Goal: Task Accomplishment & Management: Use online tool/utility

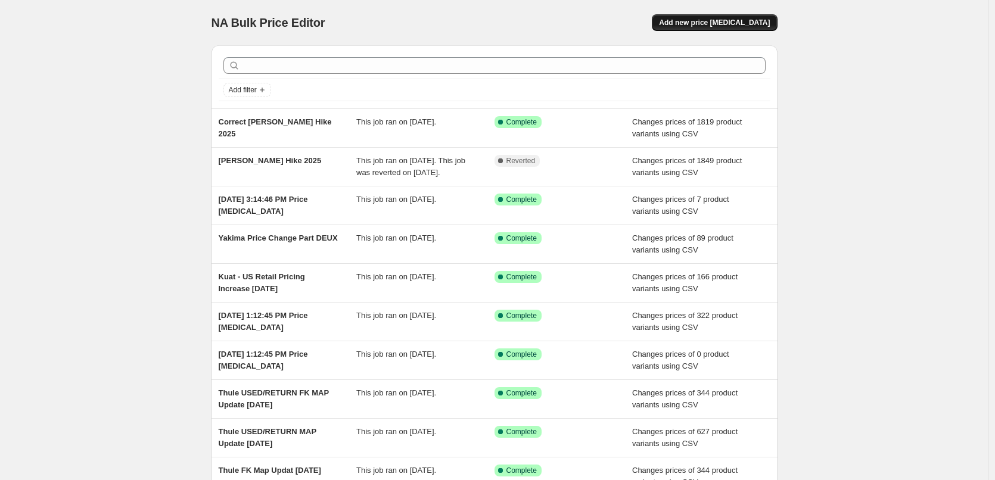
click at [724, 24] on span "Add new price [MEDICAL_DATA]" at bounding box center [714, 23] width 111 height 10
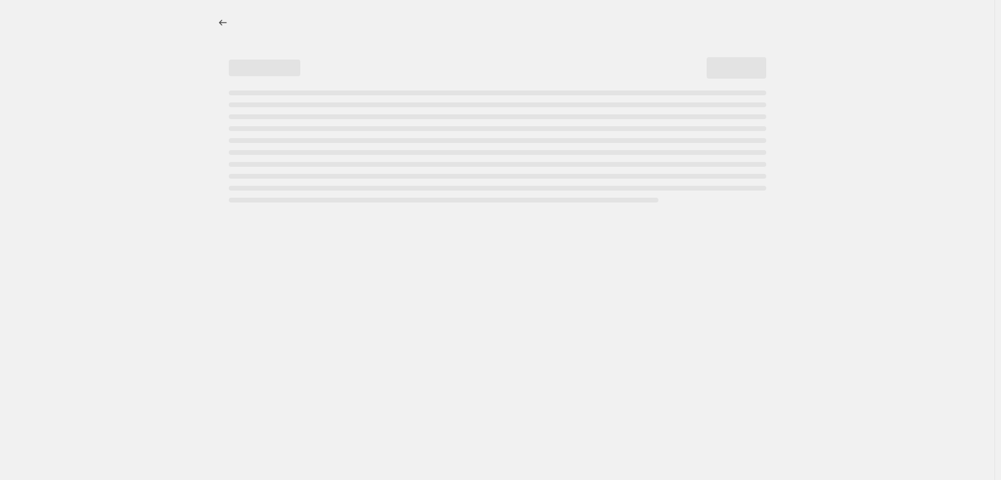
select select "percentage"
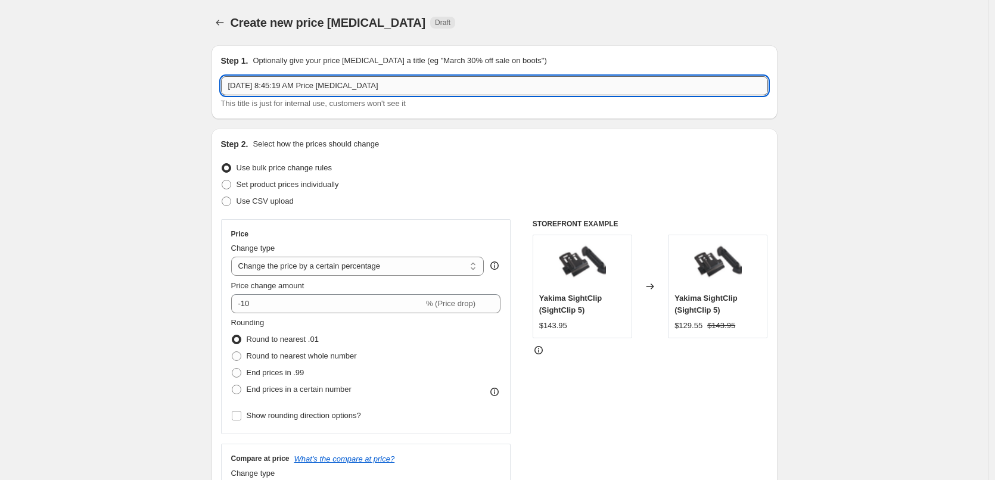
click at [415, 85] on input "[DATE] 8:45:19 AM Price [MEDICAL_DATA]" at bounding box center [494, 85] width 547 height 19
click at [414, 85] on input "[DATE] 8:45:19 AM Price [MEDICAL_DATA]" at bounding box center [494, 85] width 547 height 19
type input "Thule FK New [DATE] Sale 2025"
click at [231, 201] on span at bounding box center [227, 202] width 10 height 10
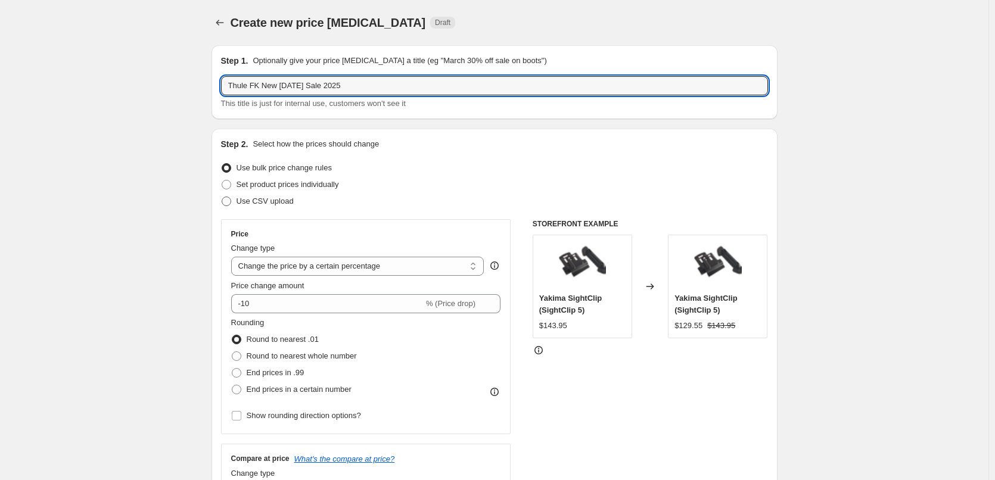
click at [222, 197] on input "Use CSV upload" at bounding box center [222, 197] width 1 height 1
radio input "true"
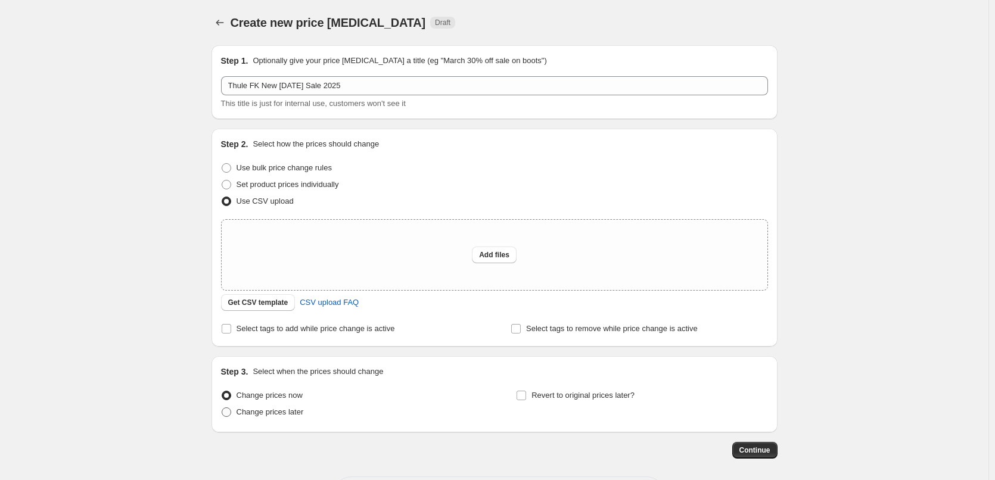
click at [289, 418] on span "Change prices later" at bounding box center [269, 412] width 67 height 12
click at [222, 408] on input "Change prices later" at bounding box center [222, 407] width 1 height 1
radio input "true"
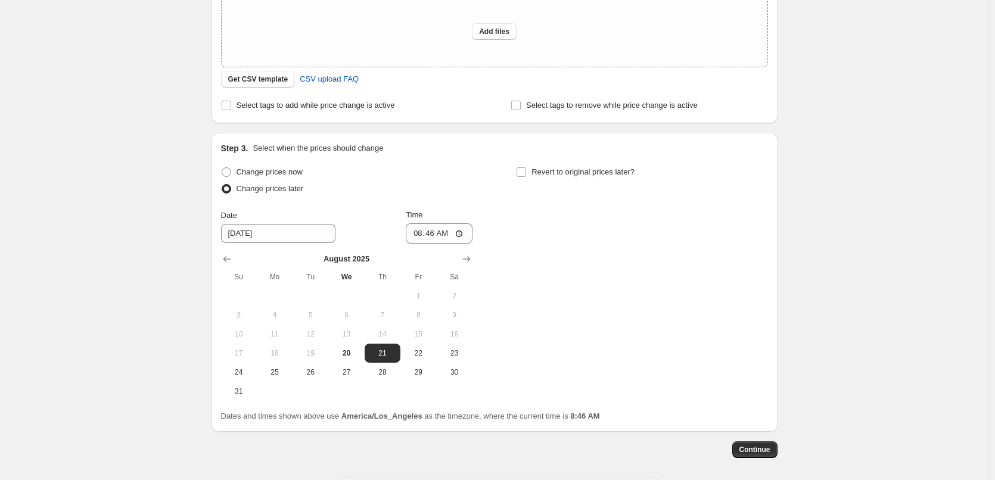
scroll to position [238, 0]
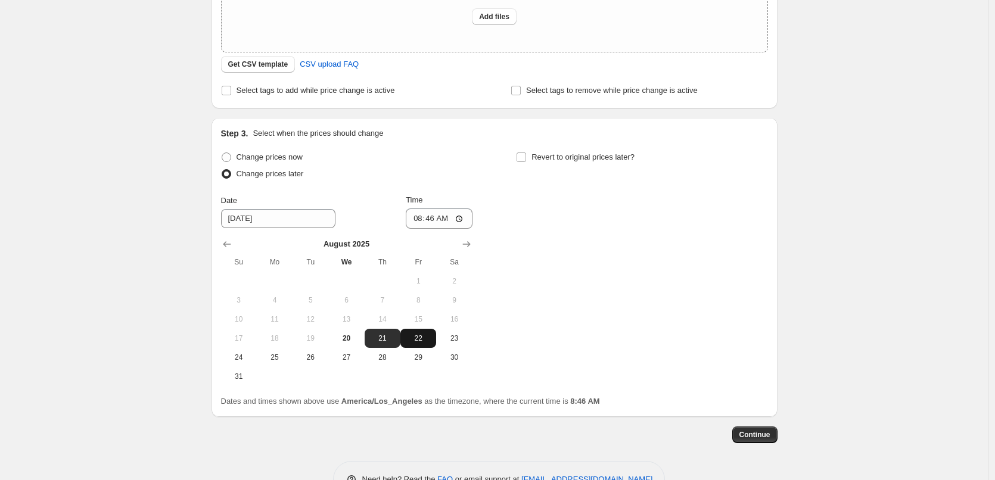
click at [421, 342] on span "22" at bounding box center [418, 339] width 26 height 10
type input "[DATE]"
click at [451, 221] on input "08:46" at bounding box center [439, 218] width 67 height 20
click at [418, 216] on input "08:46" at bounding box center [439, 218] width 67 height 20
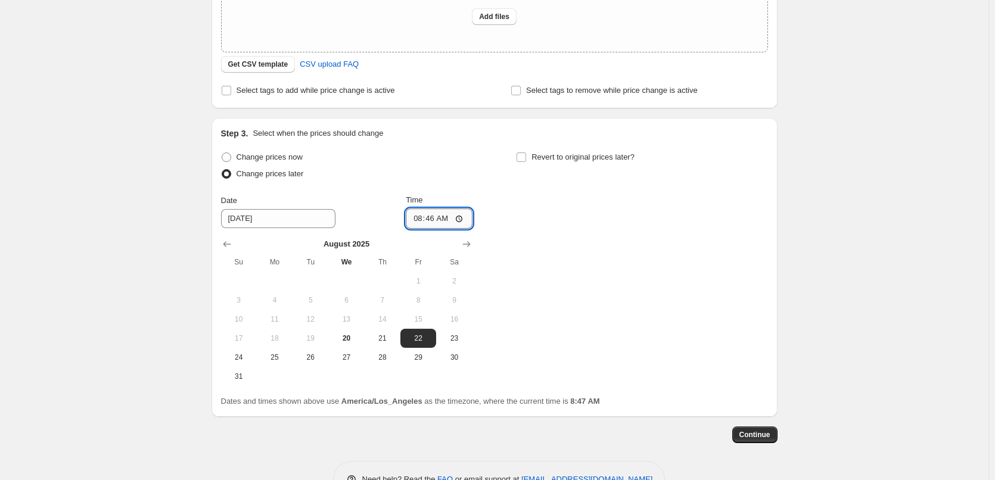
click at [422, 219] on input "08:46" at bounding box center [439, 218] width 67 height 20
type input "00:01"
click at [650, 264] on div "Change prices now Change prices later Date [DATE] Time 00:[DATE] Mo Tu We Th Fr…" at bounding box center [494, 267] width 547 height 237
click at [521, 159] on input "Revert to original prices later?" at bounding box center [521, 157] width 10 height 10
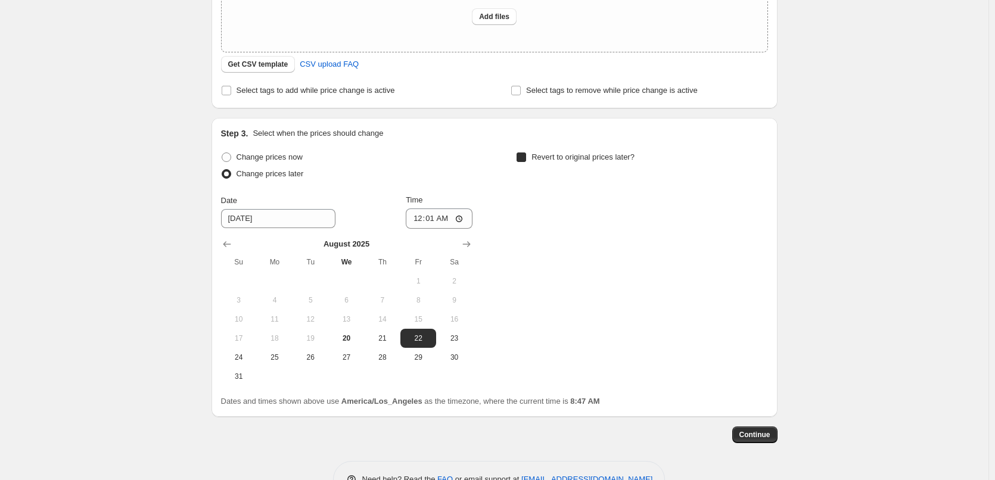
checkbox input "true"
click at [768, 241] on icon "Show next month, September 2025" at bounding box center [762, 244] width 12 height 12
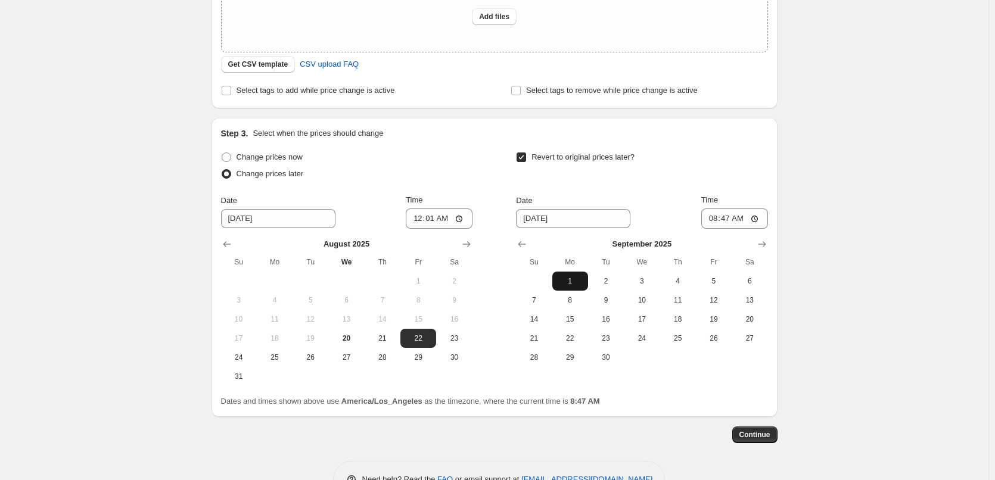
click at [579, 281] on span "1" at bounding box center [570, 281] width 26 height 10
type input "[DATE]"
click at [744, 222] on input "08:47" at bounding box center [734, 218] width 67 height 20
click at [716, 218] on input "20:47" at bounding box center [734, 218] width 67 height 20
click at [751, 172] on div "Revert to original prices later?" at bounding box center [641, 167] width 251 height 36
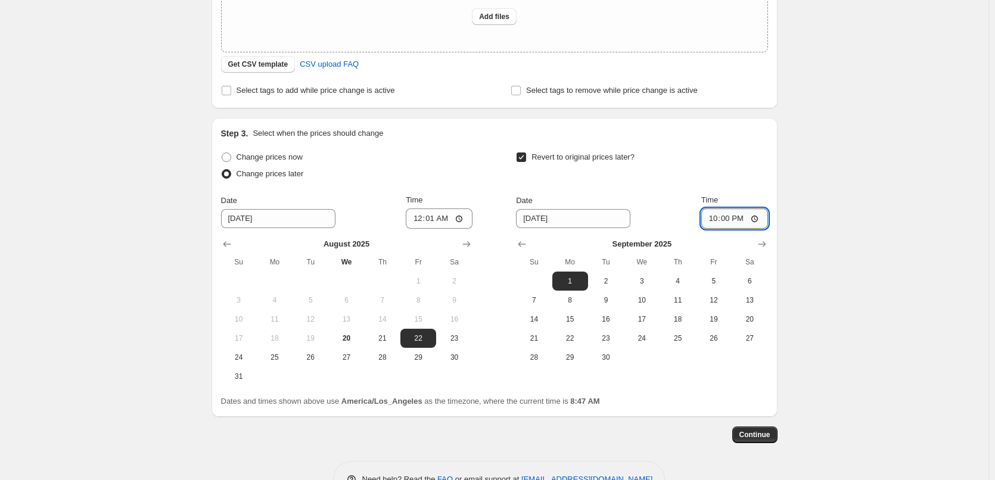
click at [718, 218] on input "22:00" at bounding box center [734, 218] width 67 height 20
type input "21:00"
click at [382, 342] on span "21" at bounding box center [382, 339] width 26 height 10
type input "[DATE]"
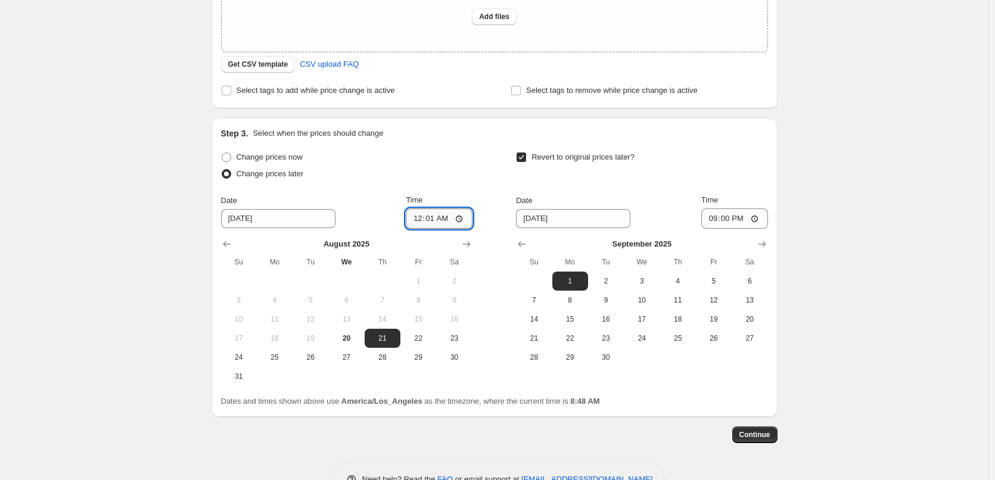
click at [429, 222] on input "00:01" at bounding box center [439, 218] width 67 height 20
click at [443, 220] on input "00:01" at bounding box center [439, 218] width 67 height 20
click at [421, 223] on input "00:01" at bounding box center [439, 218] width 67 height 20
type input "23:00"
click at [432, 173] on div "Change prices later" at bounding box center [346, 174] width 251 height 17
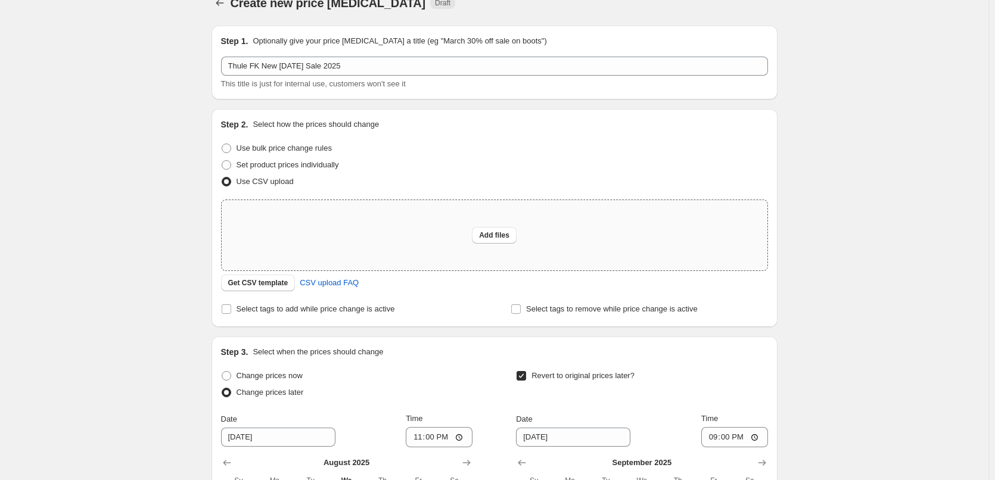
scroll to position [0, 0]
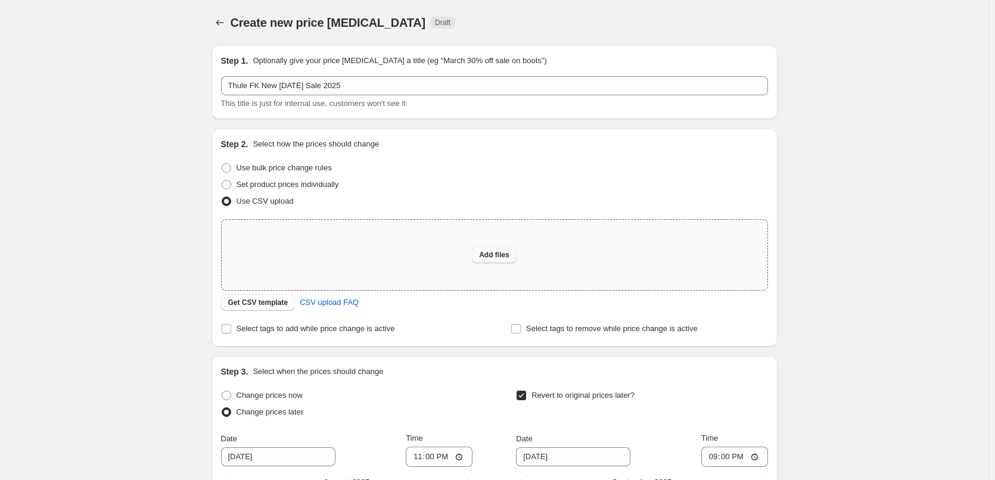
click at [500, 253] on span "Add files" at bounding box center [494, 255] width 30 height 10
type input "C:\fakepath\[DATE] Sale 2025 - FK.csv"
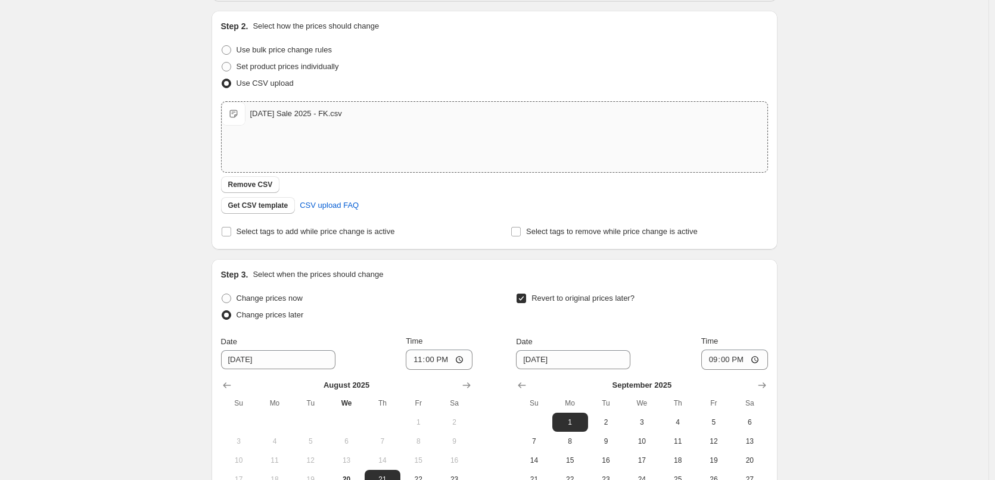
scroll to position [119, 0]
click at [227, 225] on span at bounding box center [226, 230] width 11 height 11
click at [227, 226] on input "Select tags to add while price change is active" at bounding box center [227, 231] width 10 height 10
checkbox input "true"
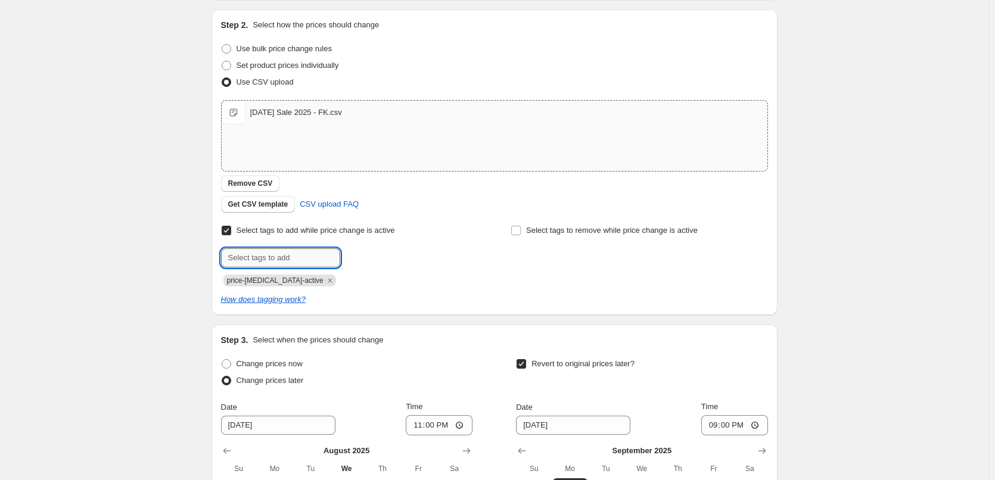
click at [241, 260] on input "text" at bounding box center [280, 257] width 119 height 19
type input "[DATE] Sale"
click at [362, 251] on button "Add [DATE] Sa..." at bounding box center [378, 256] width 70 height 17
click at [291, 259] on input "text" at bounding box center [280, 257] width 119 height 19
type input "Sale"
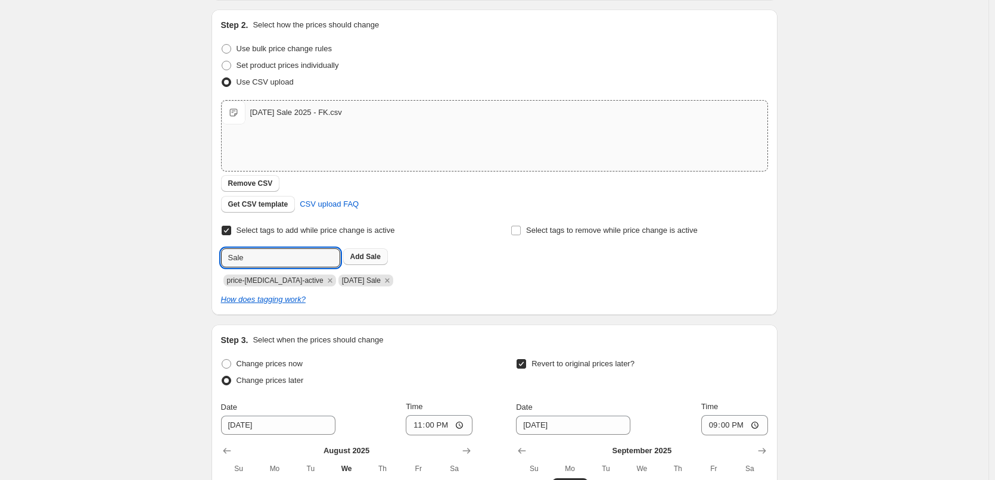
click at [354, 256] on b "Add" at bounding box center [357, 257] width 14 height 8
click at [263, 261] on input "text" at bounding box center [280, 257] width 119 height 19
type input "Deals"
click at [353, 257] on b "Add" at bounding box center [357, 257] width 14 height 8
click at [238, 259] on input "text" at bounding box center [280, 257] width 119 height 19
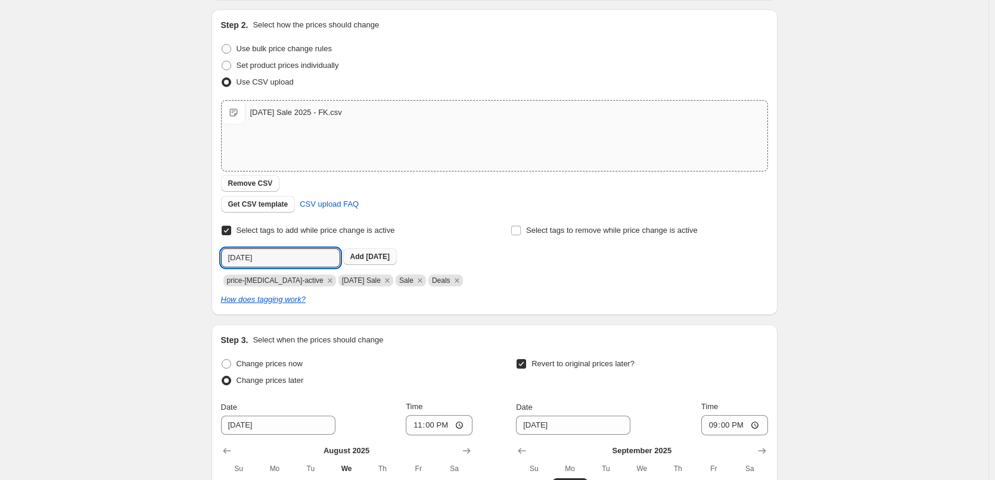
type input "[DATE]"
click at [389, 257] on span "[DATE]" at bounding box center [378, 257] width 24 height 8
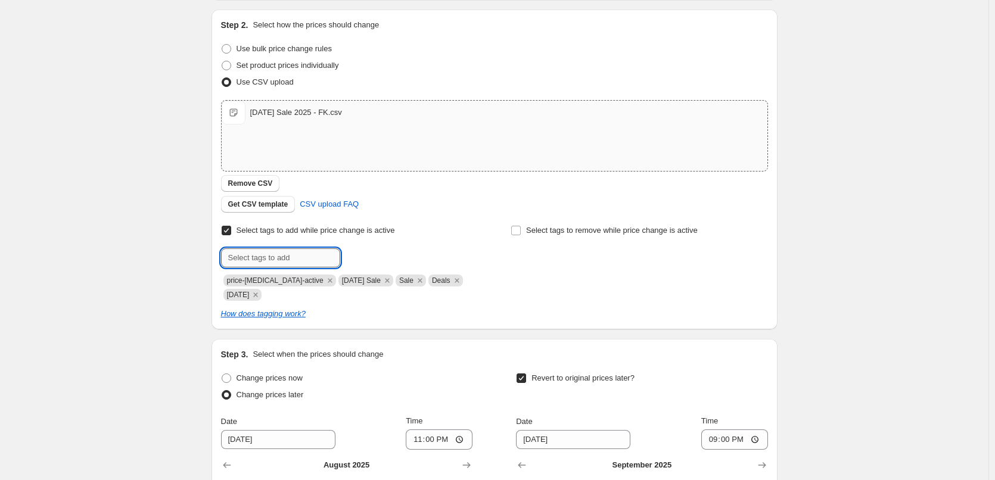
click at [251, 265] on input "text" at bounding box center [280, 257] width 119 height 19
type input "Thule [DATE] Sale"
click at [364, 260] on b "Add" at bounding box center [357, 257] width 14 height 8
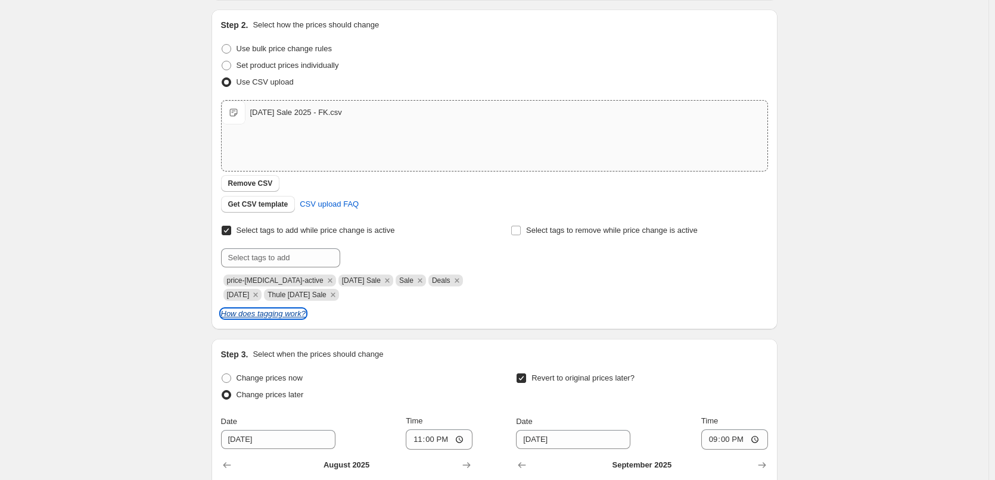
click at [250, 316] on icon "How does tagging work?" at bounding box center [263, 313] width 85 height 9
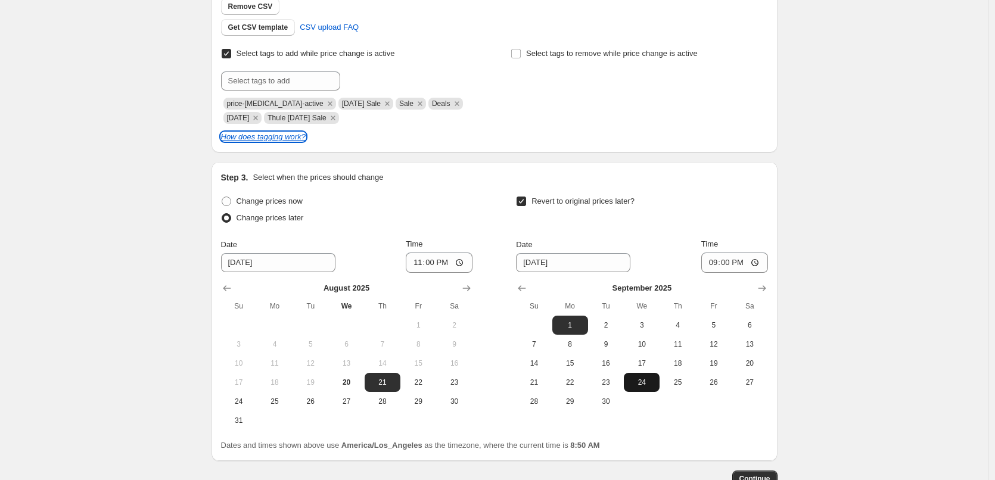
scroll to position [357, 0]
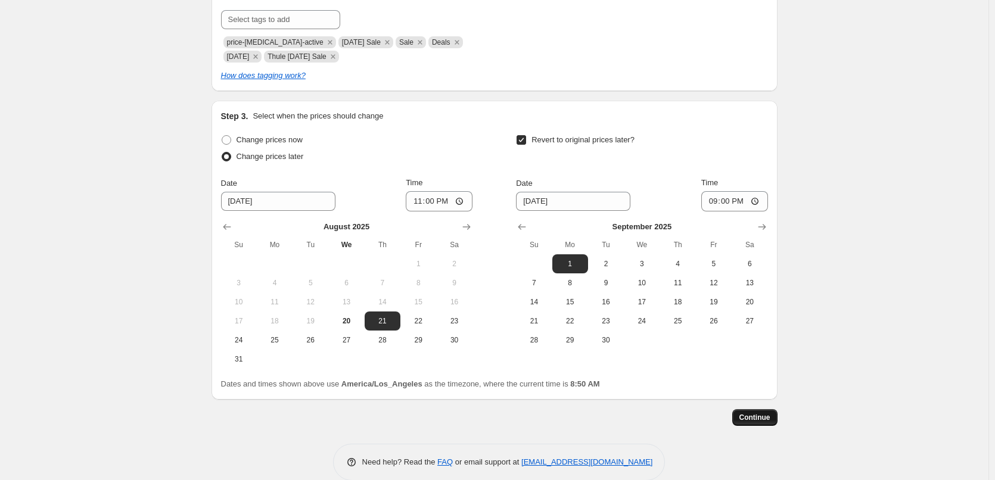
click at [761, 410] on button "Continue" at bounding box center [754, 417] width 45 height 17
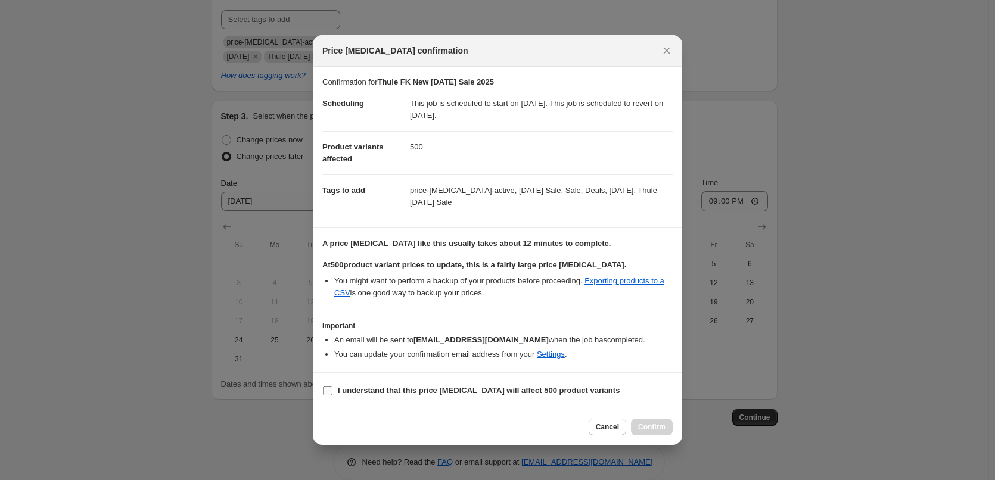
click at [422, 388] on b "I understand that this price [MEDICAL_DATA] will affect 500 product variants" at bounding box center [479, 390] width 282 height 9
click at [332, 388] on input "I understand that this price [MEDICAL_DATA] will affect 500 product variants" at bounding box center [328, 391] width 10 height 10
checkbox input "true"
drag, startPoint x: 442, startPoint y: 206, endPoint x: 496, endPoint y: 183, distance: 58.2
click at [496, 183] on dd "price-[MEDICAL_DATA]-active, [DATE] Sale, Sale, Deals, [DATE], Thule [DATE] Sale" at bounding box center [541, 196] width 263 height 43
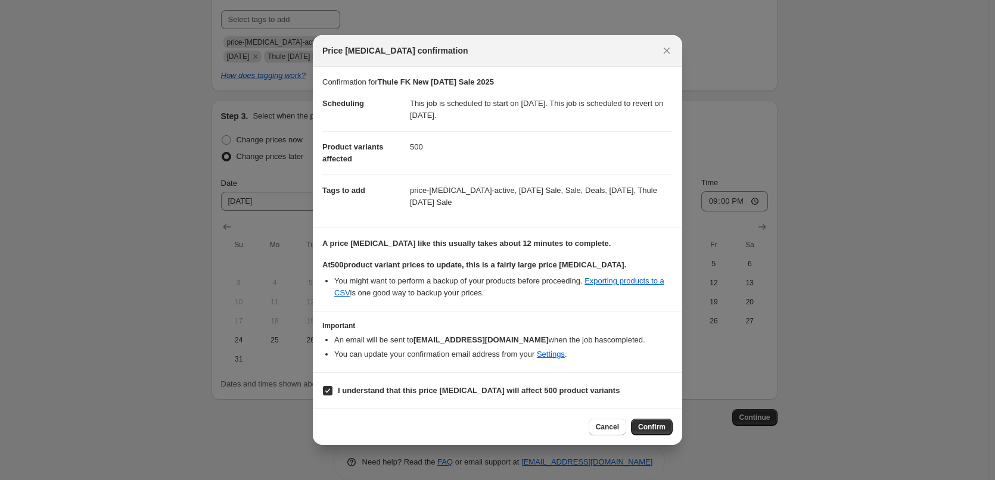
copy dd "[DATE] Sale, Sale, Deals, [DATE], Thule [DATE] Sale"
click at [643, 427] on span "Confirm" at bounding box center [651, 427] width 27 height 10
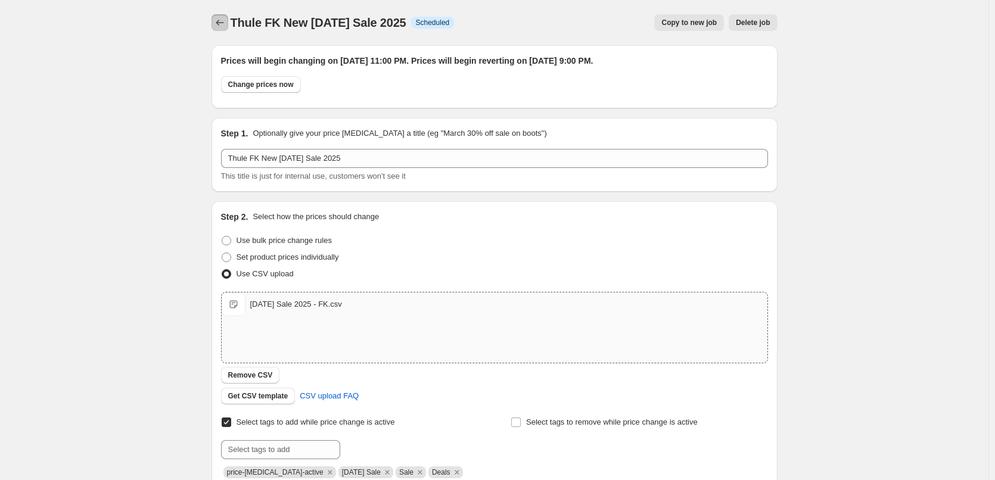
click at [219, 17] on icon "Price change jobs" at bounding box center [220, 23] width 12 height 12
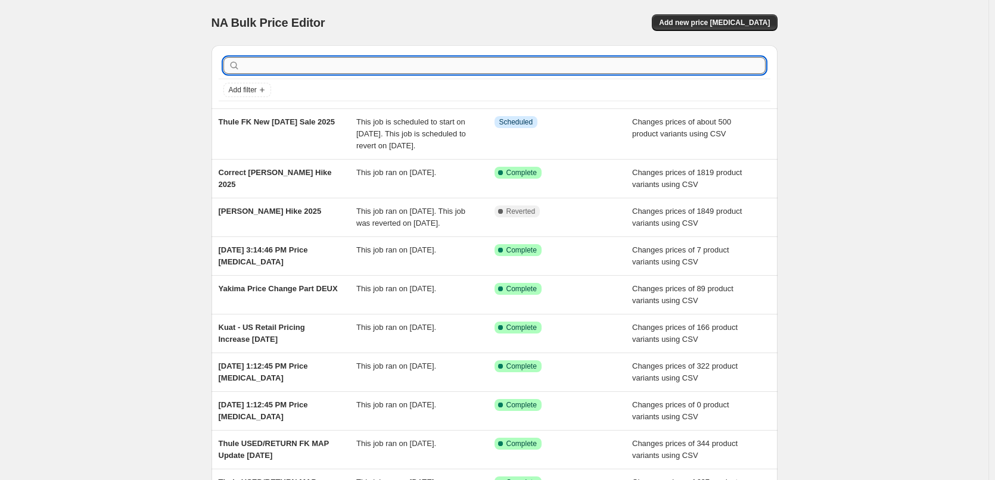
click at [392, 63] on input "text" at bounding box center [503, 65] width 523 height 17
type input "Thule Inline"
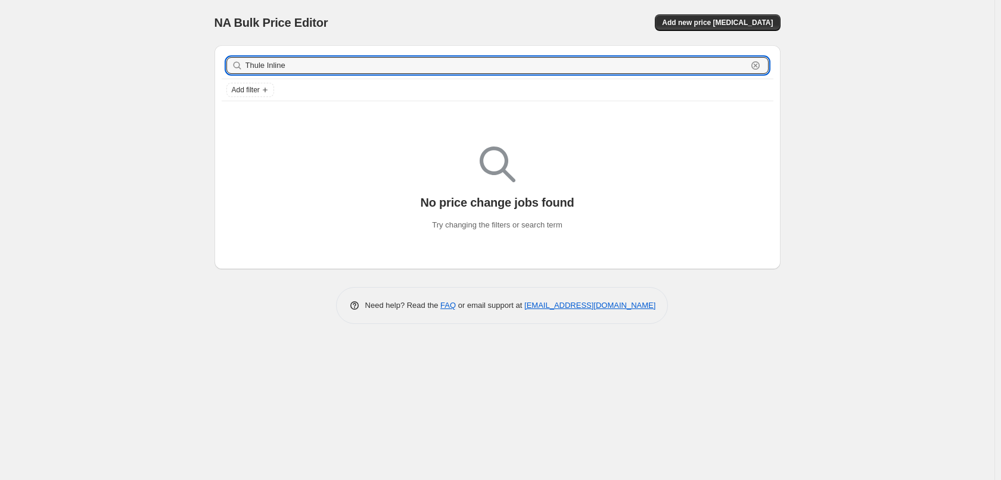
drag, startPoint x: 317, startPoint y: 62, endPoint x: 137, endPoint y: 74, distance: 180.9
click at [137, 74] on div "NA Bulk Price Editor. This page is ready NA Bulk Price Editor Add new price [ME…" at bounding box center [497, 240] width 994 height 480
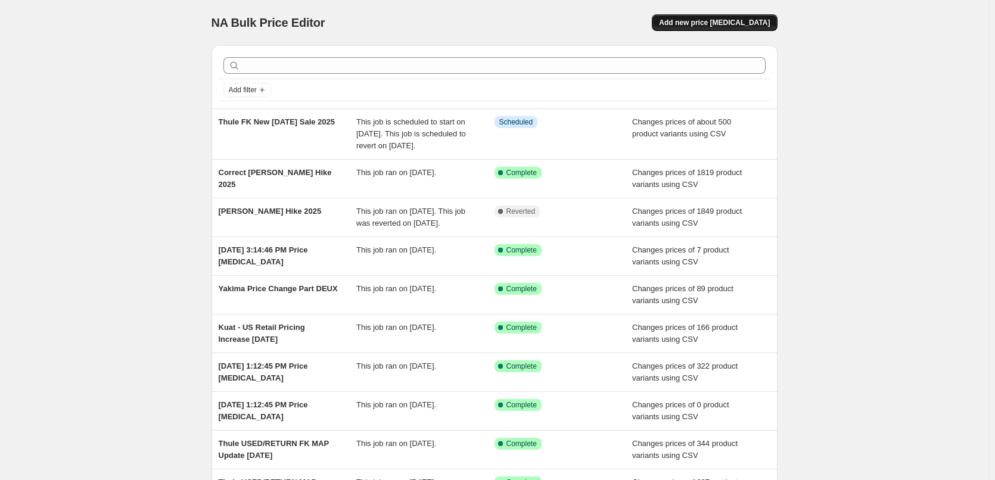
click at [734, 17] on button "Add new price [MEDICAL_DATA]" at bounding box center [714, 22] width 125 height 17
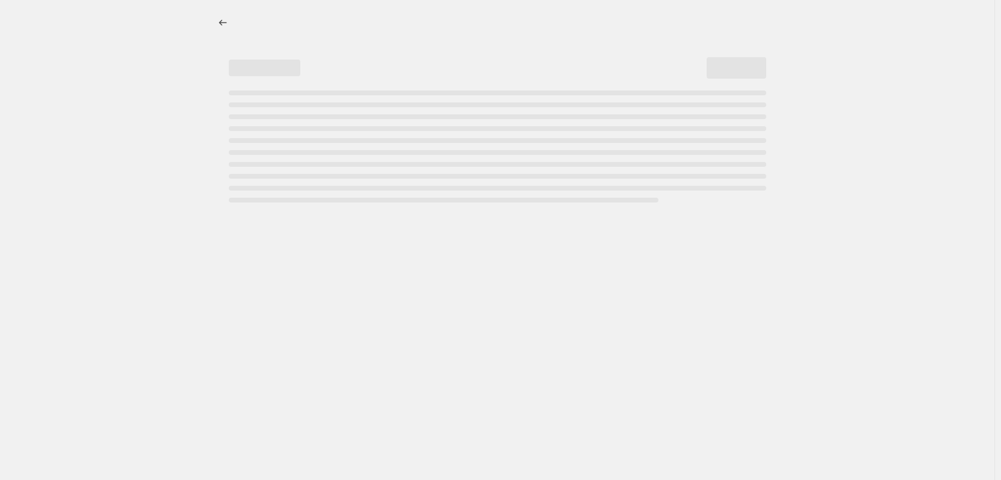
select select "percentage"
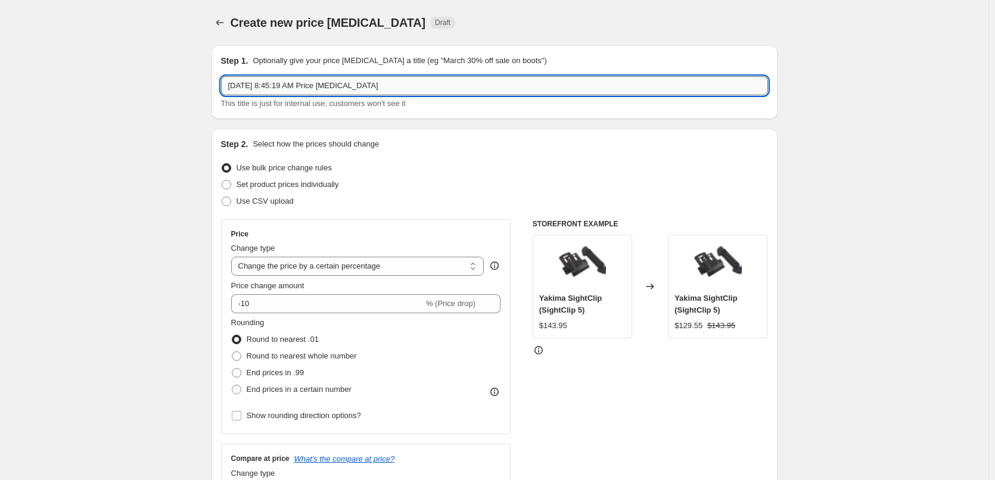
click at [313, 89] on input "[DATE] 8:45:19 AM Price [MEDICAL_DATA]" at bounding box center [494, 85] width 547 height 19
click at [314, 88] on input "[DATE] 8:45:19 AM Price [MEDICAL_DATA]" at bounding box center [494, 85] width 547 height 19
click at [315, 88] on input "[DATE] 8:45:19 AM Price [MEDICAL_DATA]" at bounding box center [494, 85] width 547 height 19
type input "Thule Inline New [DATE] Sale 2025"
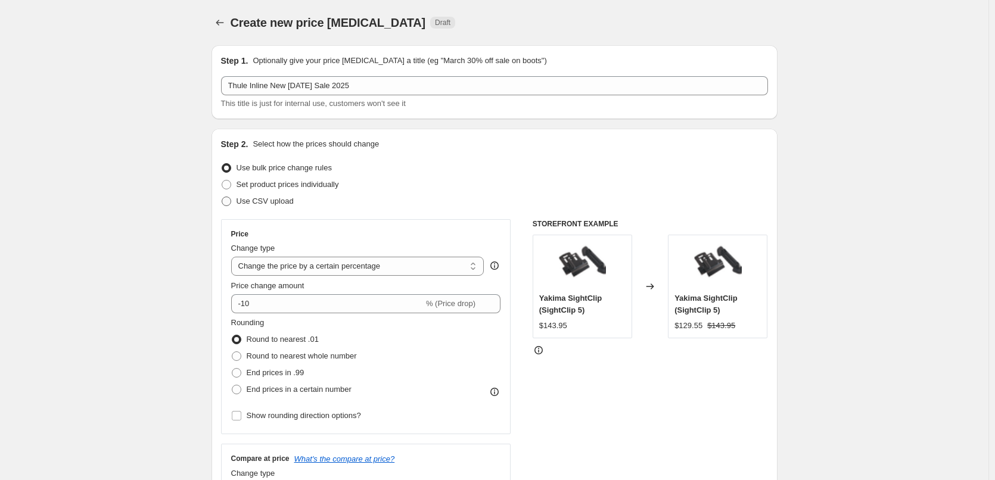
click at [256, 203] on span "Use CSV upload" at bounding box center [264, 201] width 57 height 9
click at [222, 197] on input "Use CSV upload" at bounding box center [222, 197] width 1 height 1
radio input "true"
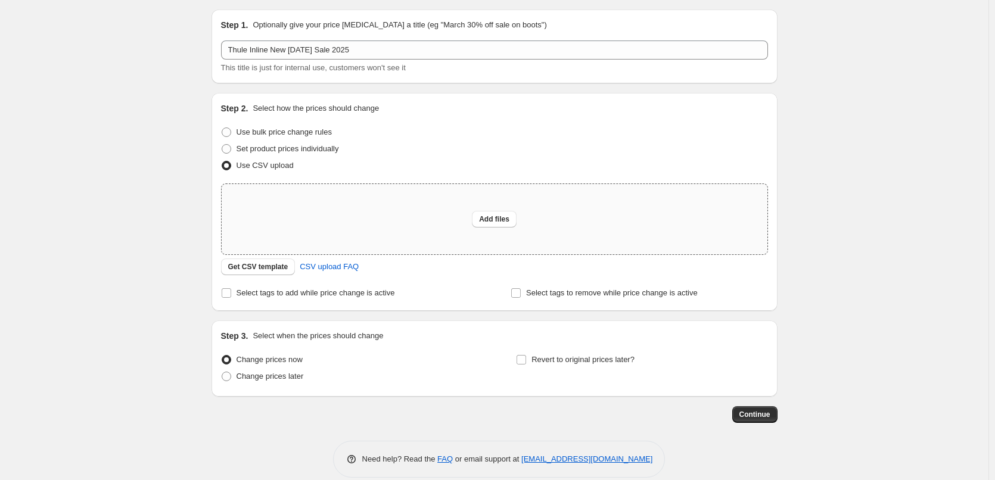
scroll to position [51, 0]
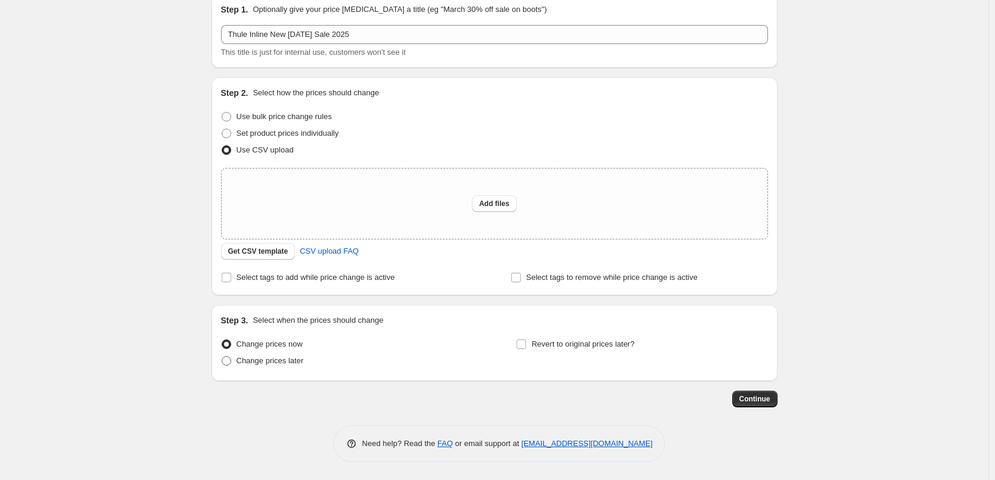
click at [266, 360] on span "Change prices later" at bounding box center [269, 360] width 67 height 9
click at [222, 357] on input "Change prices later" at bounding box center [222, 356] width 1 height 1
radio input "true"
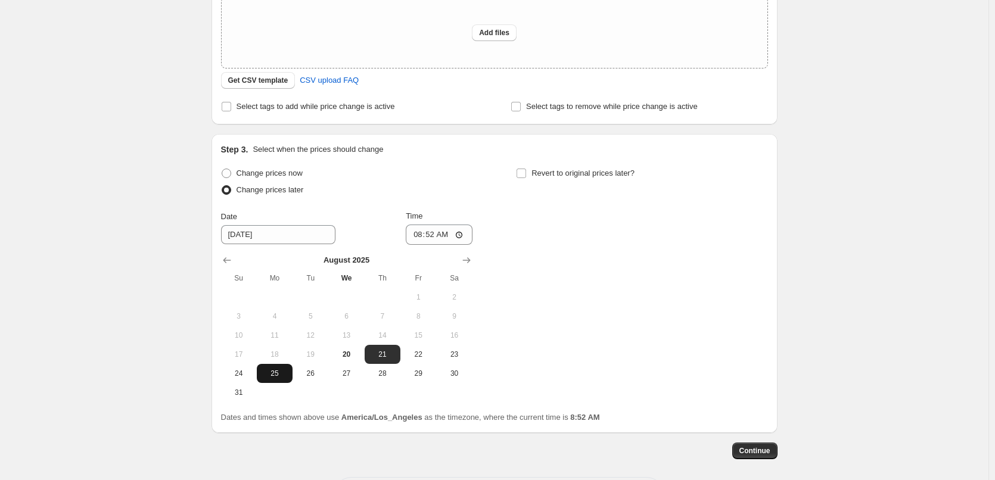
scroll to position [230, 0]
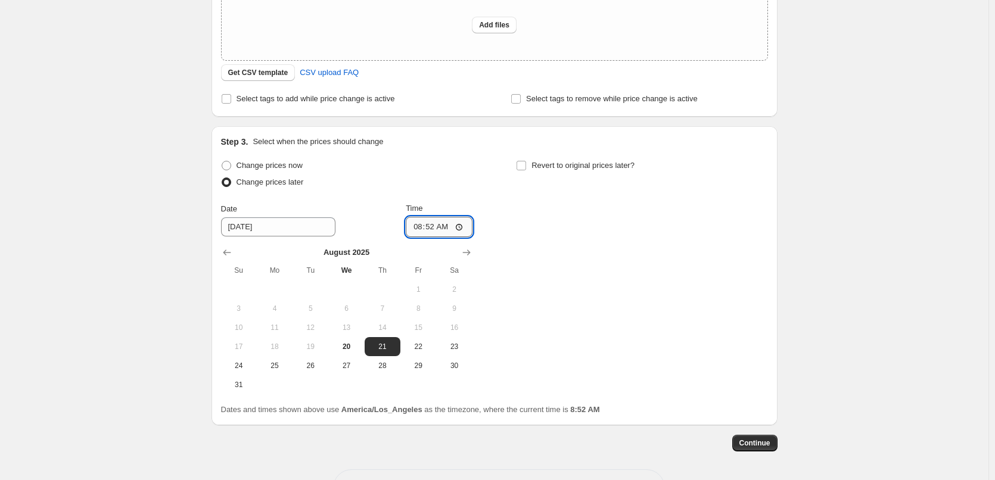
click at [421, 225] on input "08:52" at bounding box center [439, 227] width 67 height 20
type input "21:00"
click at [559, 164] on span "Revert to original prices later?" at bounding box center [582, 165] width 103 height 9
click at [526, 164] on input "Revert to original prices later?" at bounding box center [521, 166] width 10 height 10
checkbox input "true"
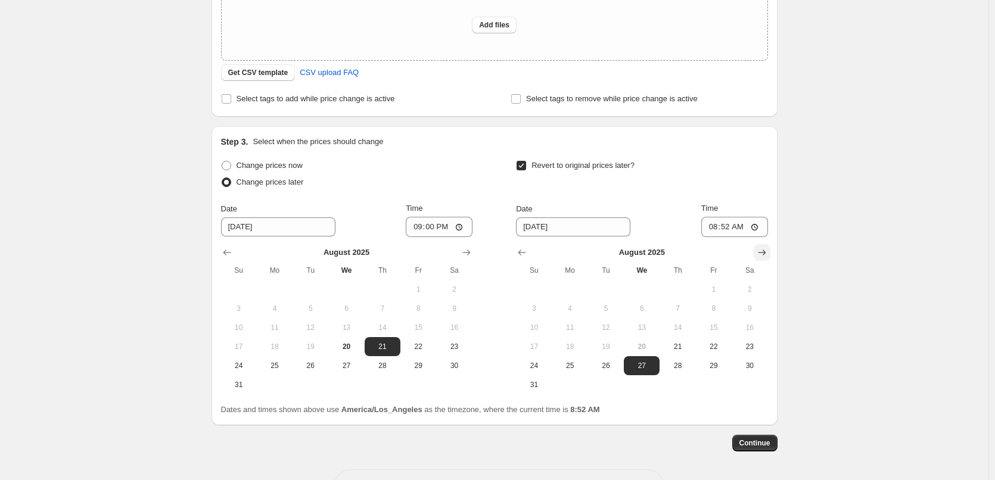
click at [764, 255] on icon "Show next month, September 2025" at bounding box center [762, 253] width 12 height 12
click at [569, 282] on button "1" at bounding box center [570, 289] width 36 height 19
type input "[DATE]"
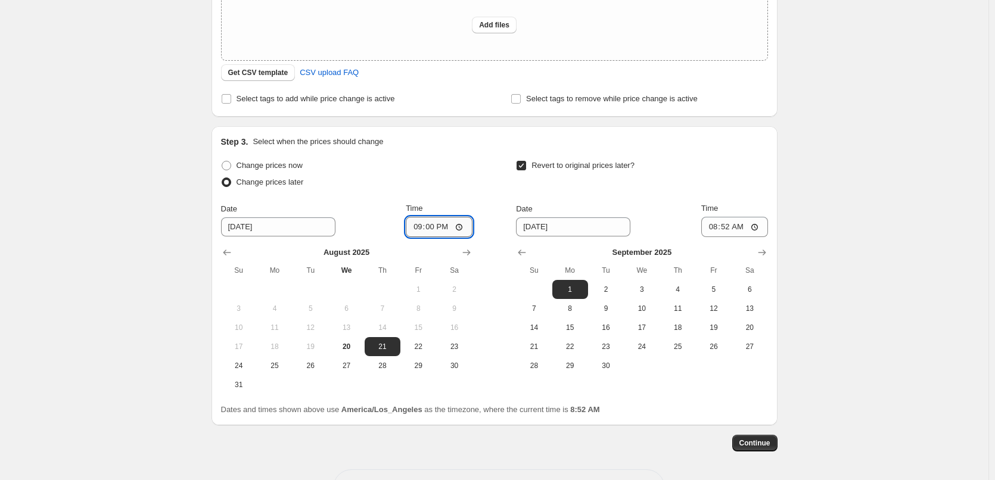
click at [417, 223] on input "21:00" at bounding box center [439, 227] width 67 height 20
type input "23:00"
click at [712, 226] on input "08:52" at bounding box center [734, 227] width 67 height 20
type input "21:00"
click at [708, 176] on div "Revert to original prices later?" at bounding box center [641, 175] width 251 height 36
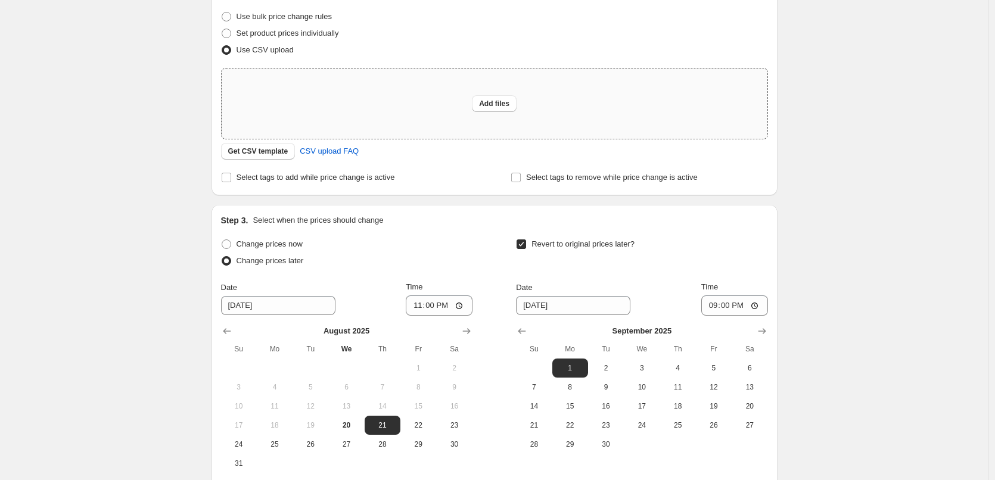
scroll to position [111, 0]
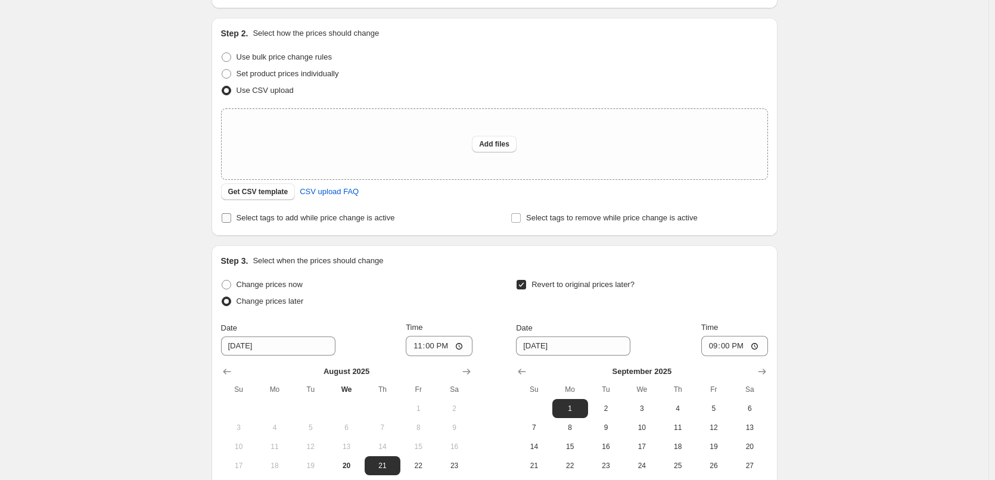
click at [247, 220] on span "Select tags to add while price change is active" at bounding box center [315, 217] width 158 height 9
click at [231, 220] on input "Select tags to add while price change is active" at bounding box center [227, 218] width 10 height 10
checkbox input "true"
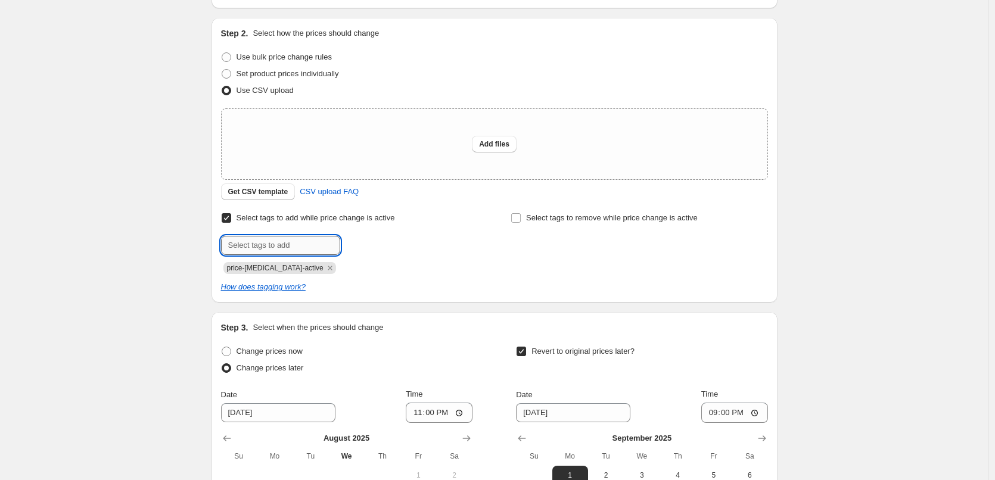
click at [276, 242] on input "text" at bounding box center [280, 245] width 119 height 19
type input "l"
paste input "[DATE] Sale, Sale, Deals, [DATE], Thule [DATE] Sale"
drag, startPoint x: 338, startPoint y: 246, endPoint x: 282, endPoint y: 248, distance: 56.0
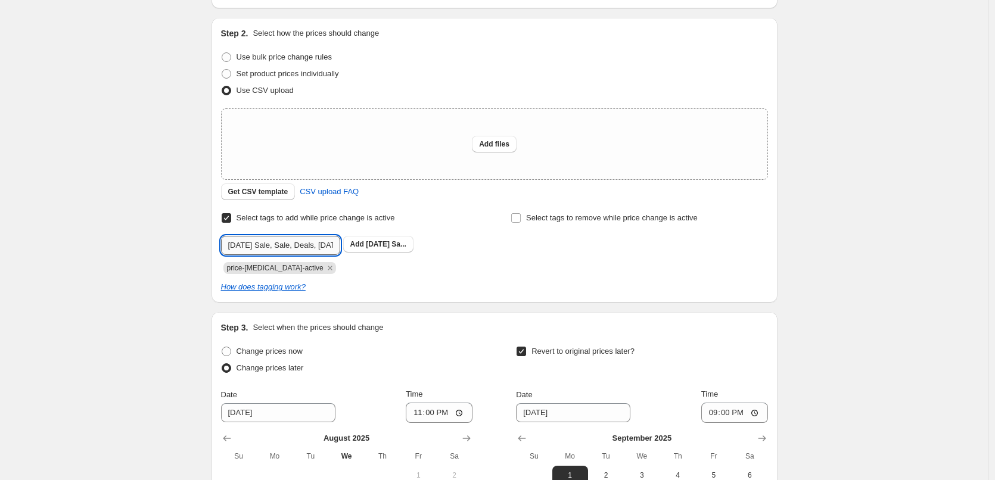
click at [282, 248] on input "[DATE] Sale, Sale, Deals, [DATE], Thule [DATE] Sale" at bounding box center [280, 245] width 119 height 19
type input "[DATE] Sale"
click at [398, 244] on span "[DATE] Sa..." at bounding box center [386, 244] width 41 height 8
click at [297, 247] on input "text" at bounding box center [280, 245] width 119 height 19
paste input "[DATE] Sale, Sale, Deals, [DATE], Thule [DATE] Sale"
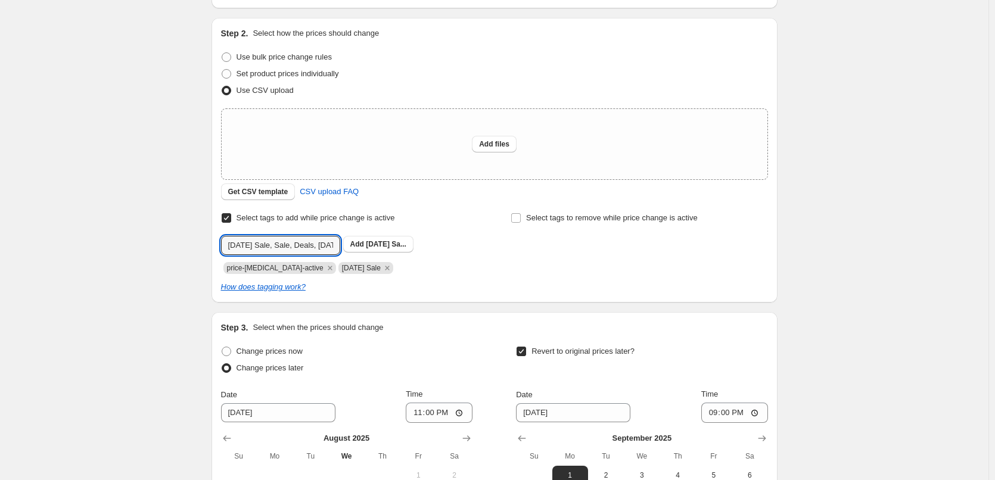
drag, startPoint x: 263, startPoint y: 245, endPoint x: 185, endPoint y: 242, distance: 77.5
click at [185, 242] on div "Create new price [MEDICAL_DATA]. This page is ready Create new price [MEDICAL_D…" at bounding box center [494, 299] width 988 height 821
type input "Thule [DATE] Sale"
click at [387, 245] on span "Thule Labor ..." at bounding box center [390, 244] width 49 height 8
click at [239, 251] on input "text" at bounding box center [280, 245] width 119 height 19
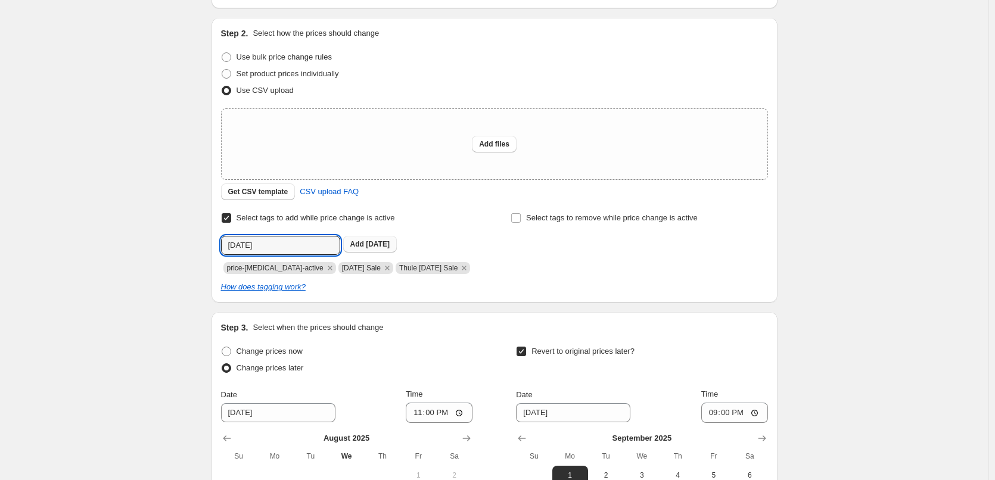
type input "[DATE]"
click at [373, 237] on button "Add [DATE]" at bounding box center [370, 244] width 54 height 17
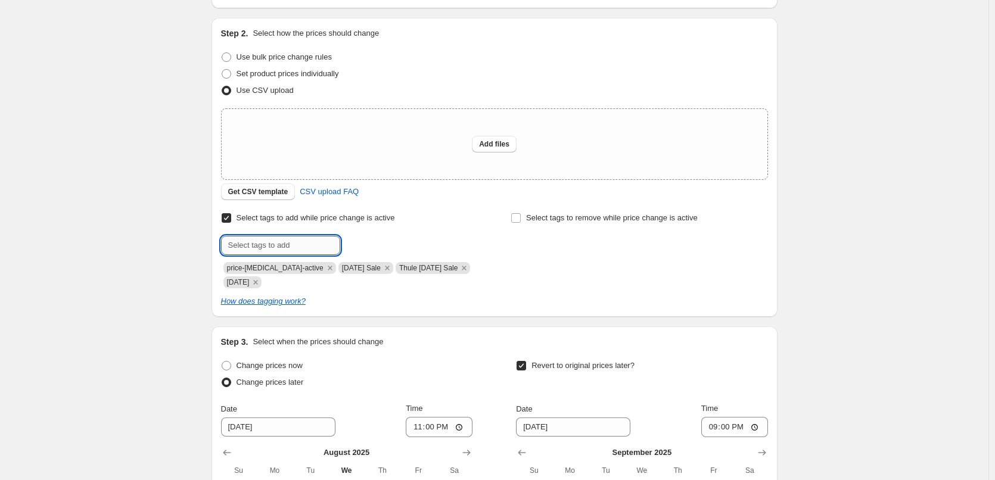
click at [290, 242] on input "text" at bounding box center [280, 245] width 119 height 19
type input "Sale"
click at [368, 244] on span "Add Sale" at bounding box center [365, 244] width 30 height 10
click at [316, 242] on input "text" at bounding box center [280, 245] width 119 height 19
type input "Deals"
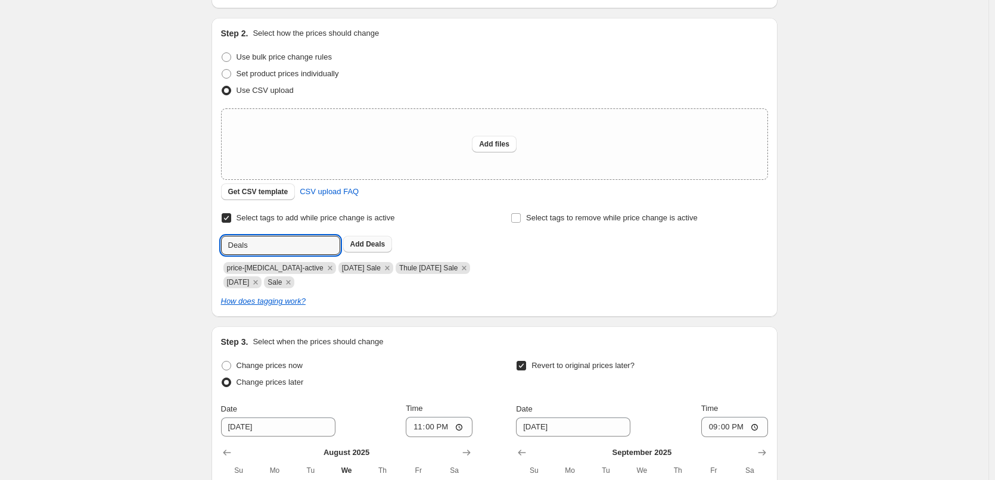
click at [393, 237] on button "Add Deals" at bounding box center [367, 244] width 49 height 17
click at [500, 146] on span "Add files" at bounding box center [494, 144] width 30 height 10
type input "C:\fakepath\[DATE] Sale 2025 - Inline.csv"
click at [495, 152] on div "Add files" at bounding box center [495, 144] width 546 height 70
type input "C:\fakepath\[DATE] Sale 2025 - Inline (1).csv"
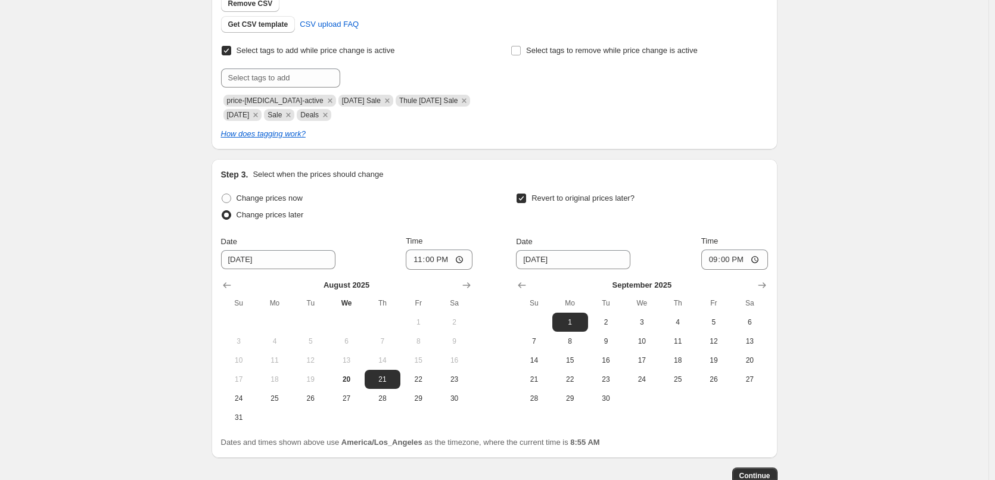
scroll to position [376, 0]
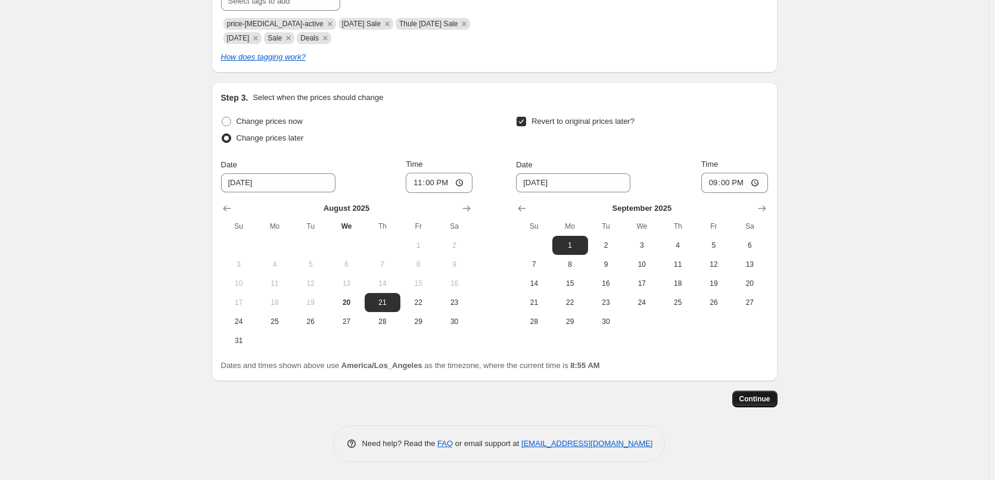
click at [776, 395] on button "Continue" at bounding box center [754, 399] width 45 height 17
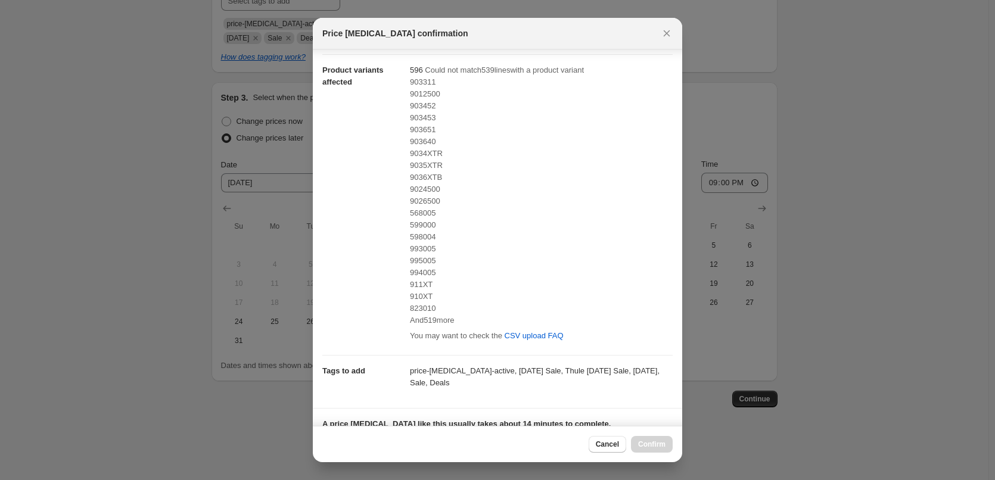
scroll to position [0, 0]
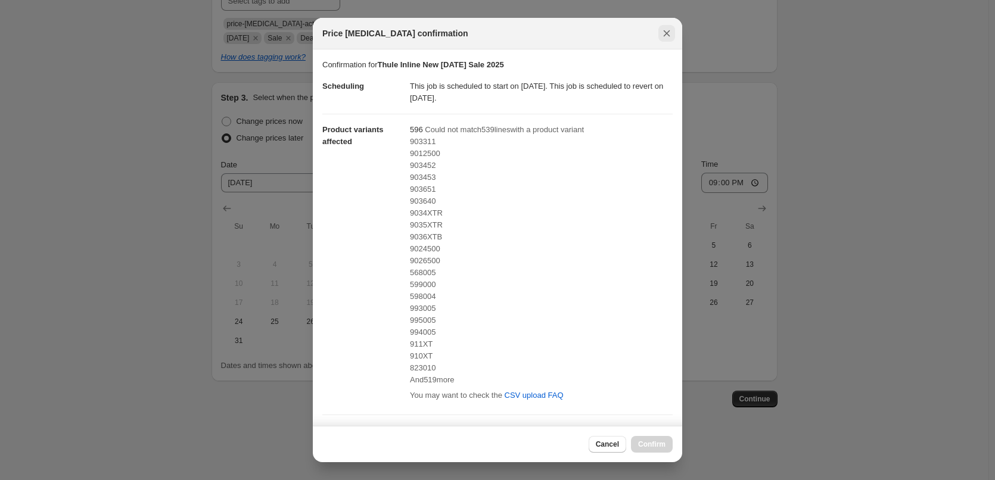
click at [667, 32] on icon "Close" at bounding box center [667, 33] width 12 height 12
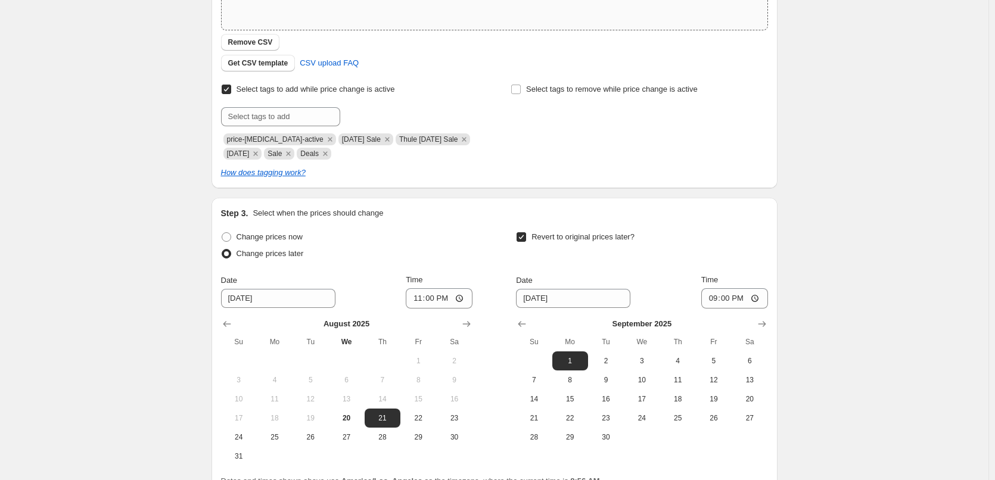
scroll to position [78, 0]
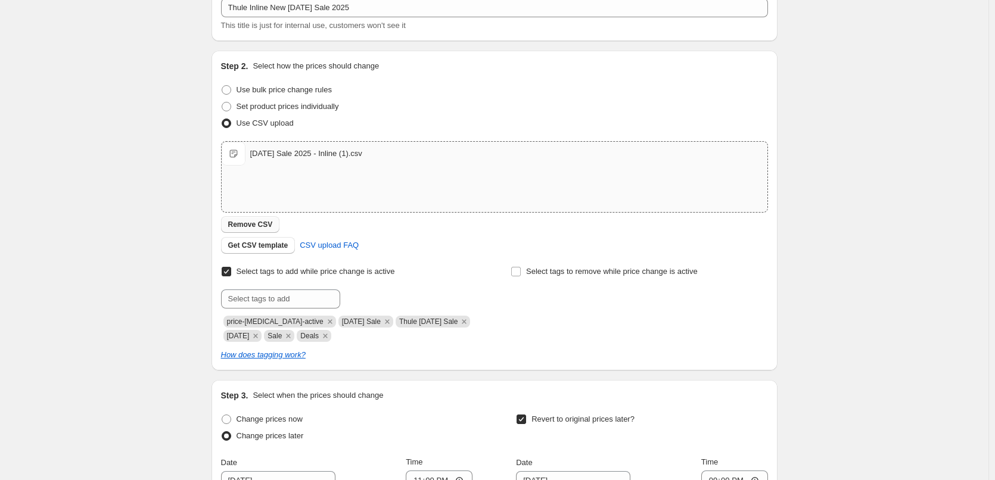
click at [253, 223] on span "Remove CSV" at bounding box center [250, 225] width 45 height 10
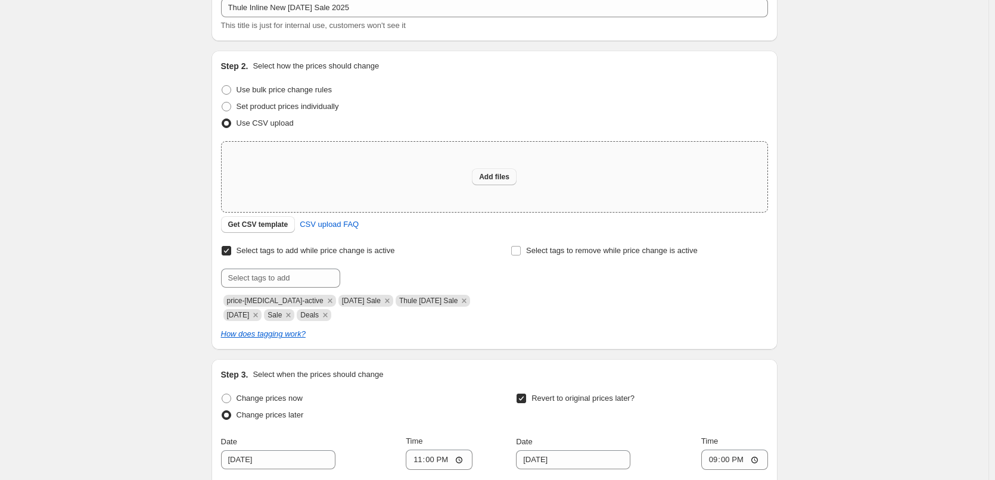
click at [488, 175] on span "Add files" at bounding box center [494, 177] width 30 height 10
type input "C:\fakepath\[DATE] Sale 2025 - Inline (2).csv"
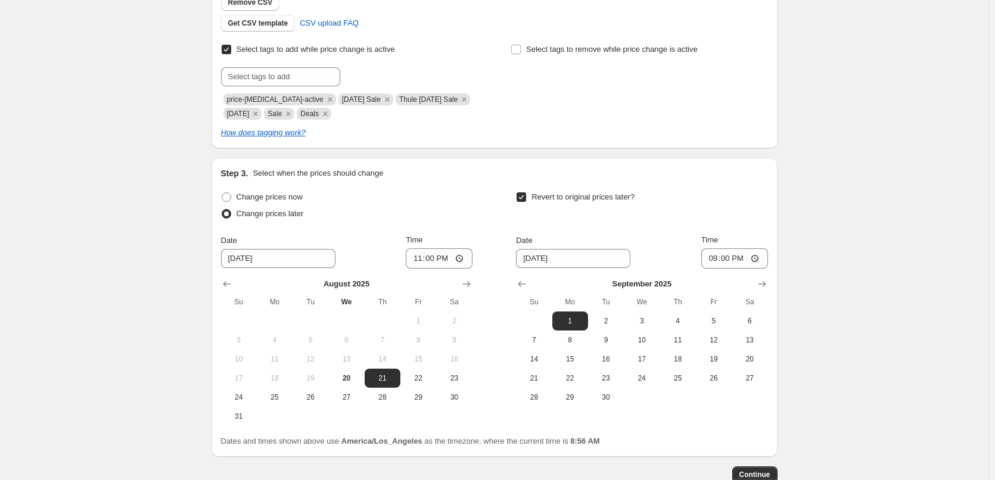
scroll to position [316, 0]
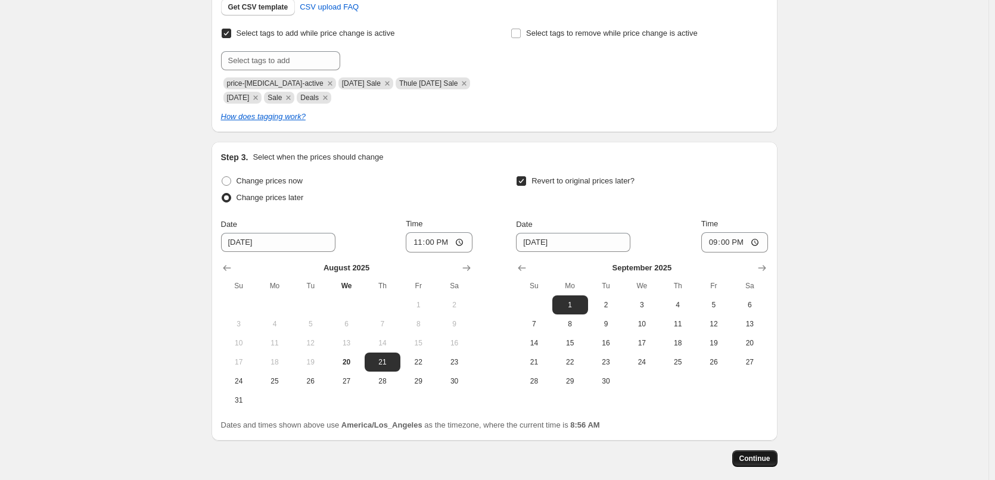
click at [750, 457] on span "Continue" at bounding box center [754, 459] width 31 height 10
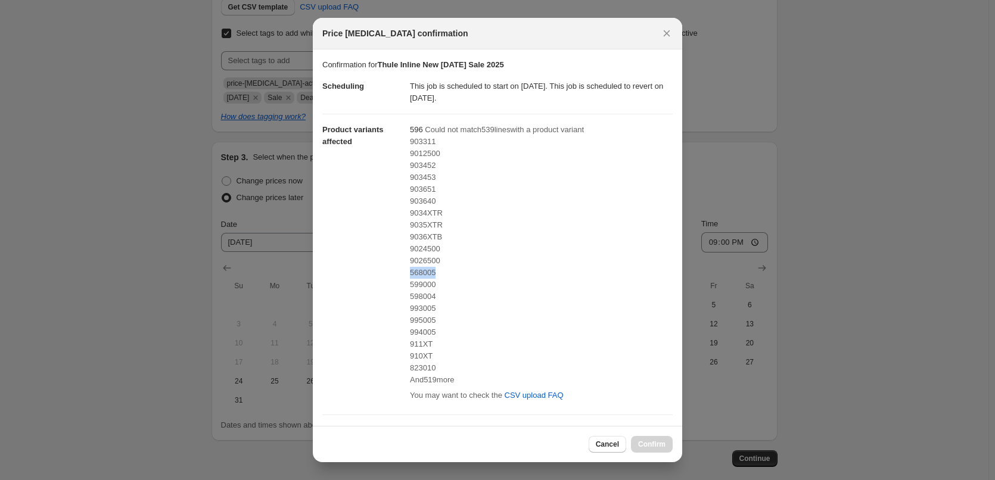
drag, startPoint x: 435, startPoint y: 275, endPoint x: 409, endPoint y: 275, distance: 26.2
click at [410, 275] on div "568005" at bounding box center [541, 273] width 263 height 12
copy span "568005"
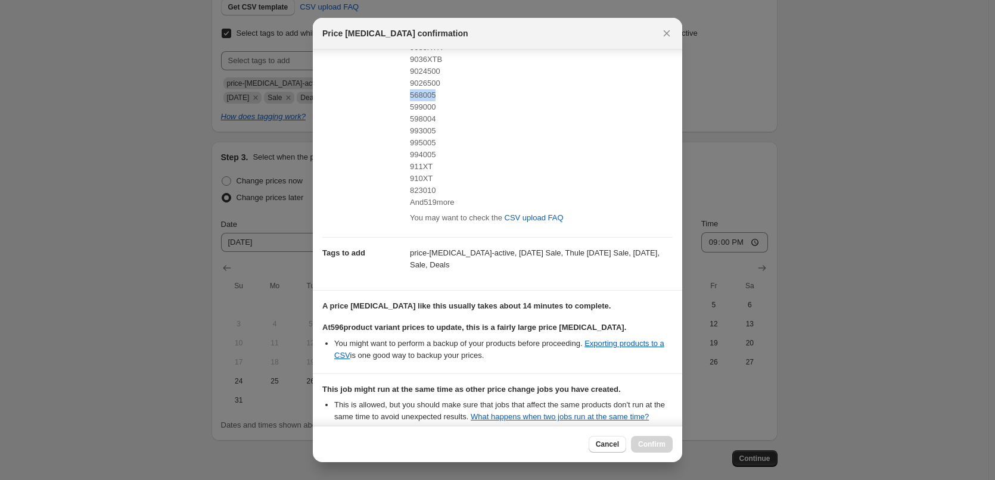
scroll to position [179, 0]
click at [547, 221] on span "CSV upload FAQ" at bounding box center [534, 217] width 59 height 12
click at [665, 38] on icon "Close" at bounding box center [667, 33] width 12 height 12
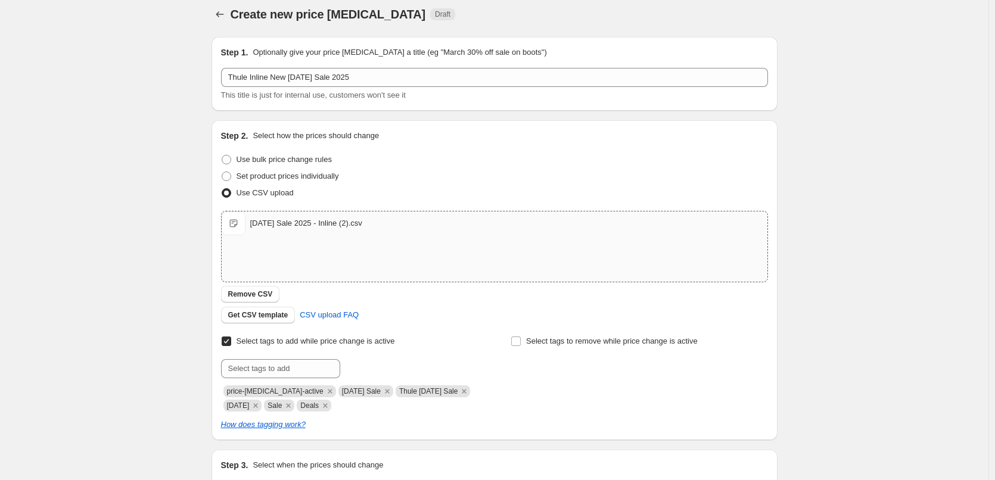
scroll to position [0, 0]
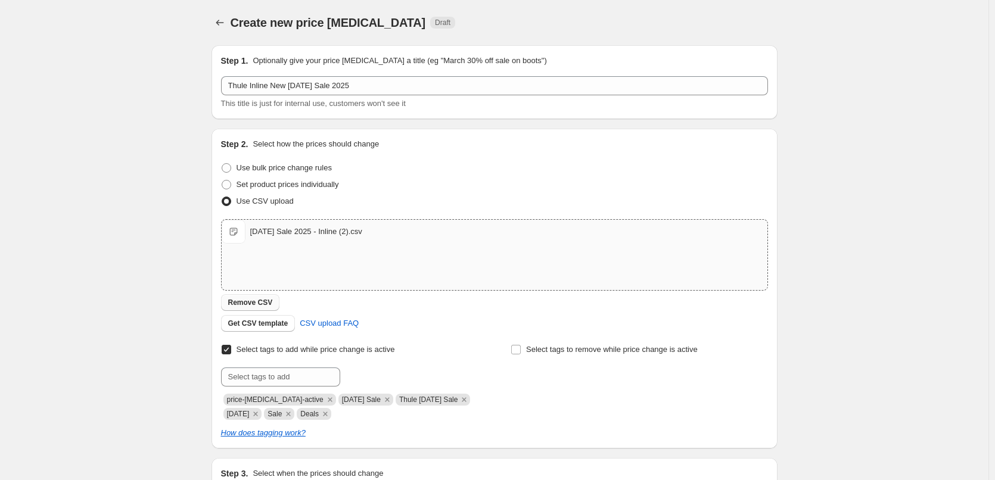
click at [266, 300] on span "Remove CSV" at bounding box center [250, 303] width 45 height 10
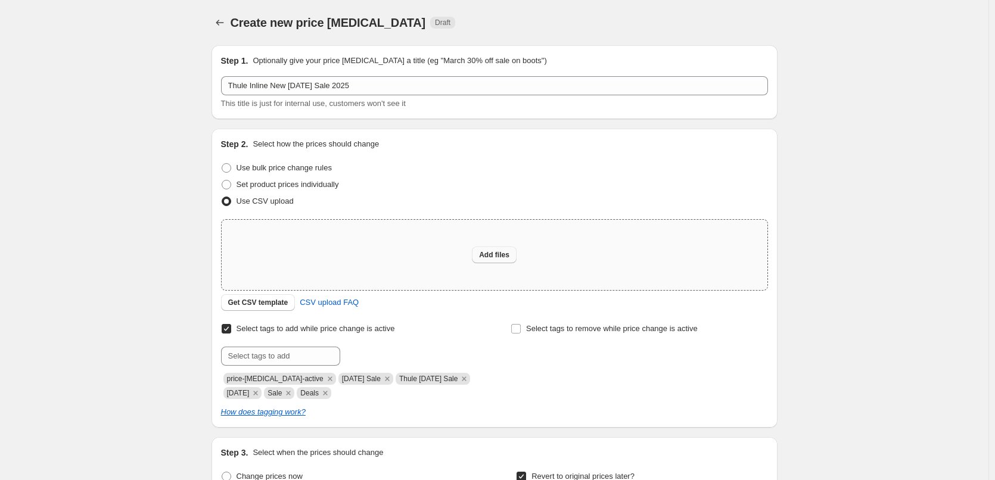
click at [489, 259] on span "Add files" at bounding box center [494, 255] width 30 height 10
type input "C:\fakepath\[DATE] Sale 2025 - Inline (3).csv"
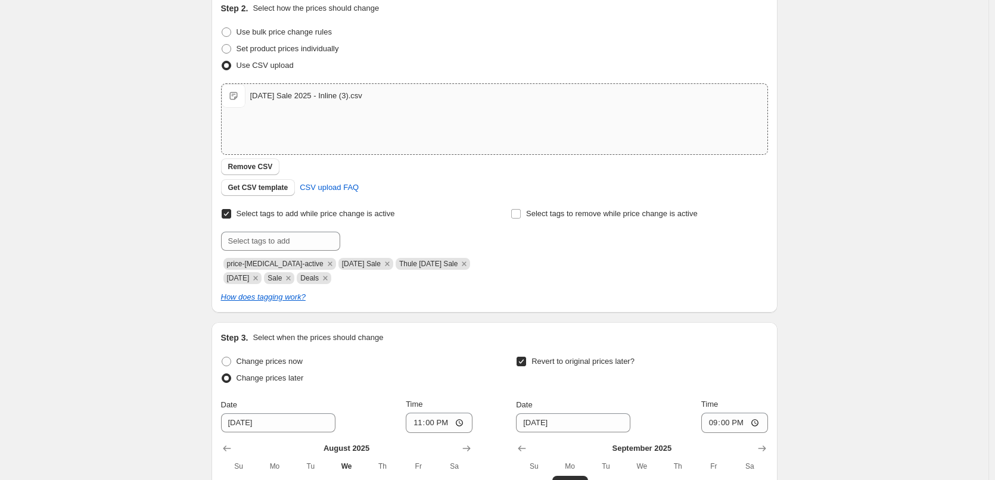
scroll to position [298, 0]
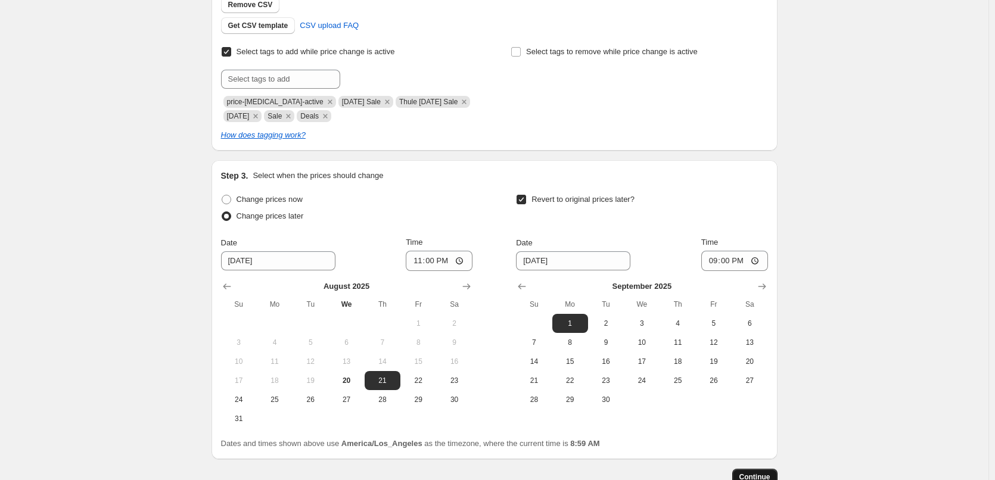
click at [751, 478] on span "Continue" at bounding box center [754, 477] width 31 height 10
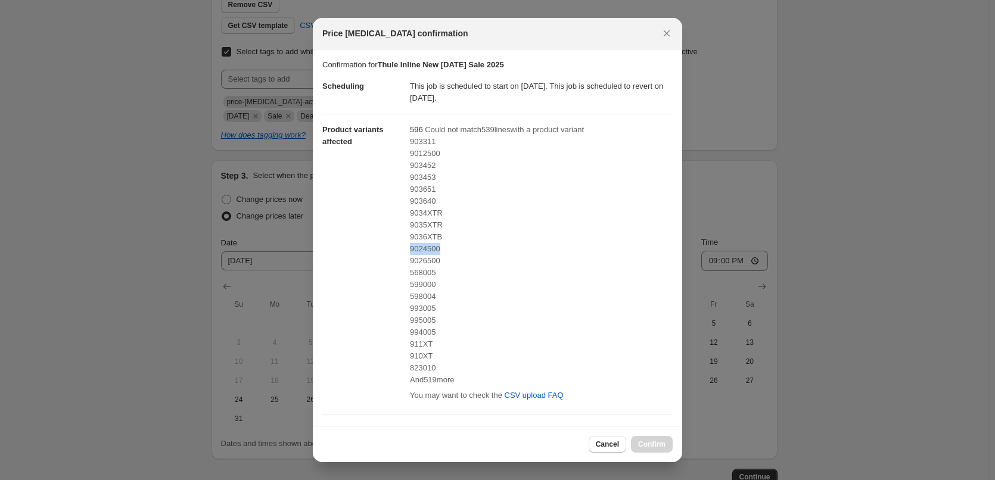
drag, startPoint x: 434, startPoint y: 248, endPoint x: 407, endPoint y: 250, distance: 26.8
click at [407, 250] on dl "Scheduling This job is scheduled to start on [DATE]. This job is scheduled to r…" at bounding box center [497, 264] width 350 height 387
copy span "9024500"
click at [663, 31] on icon "Close" at bounding box center [667, 33] width 12 height 12
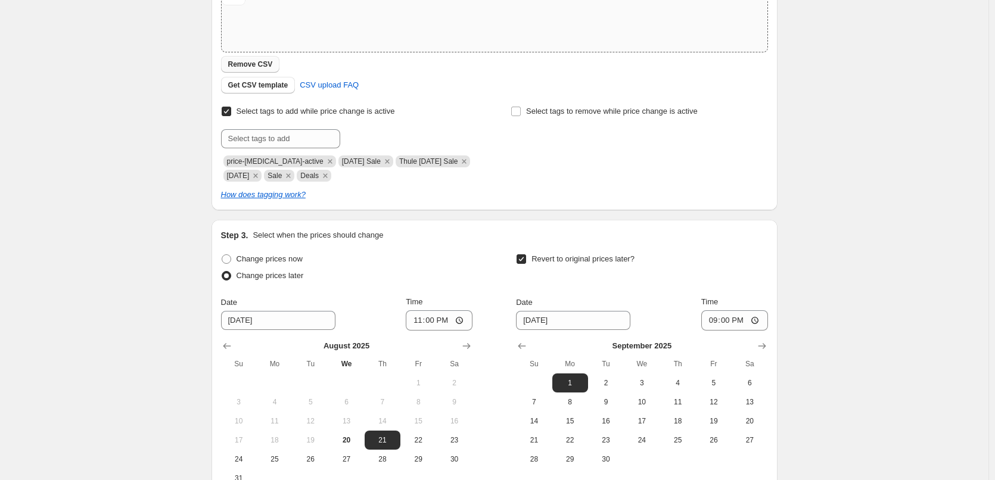
click at [275, 67] on button "Remove CSV" at bounding box center [250, 64] width 59 height 17
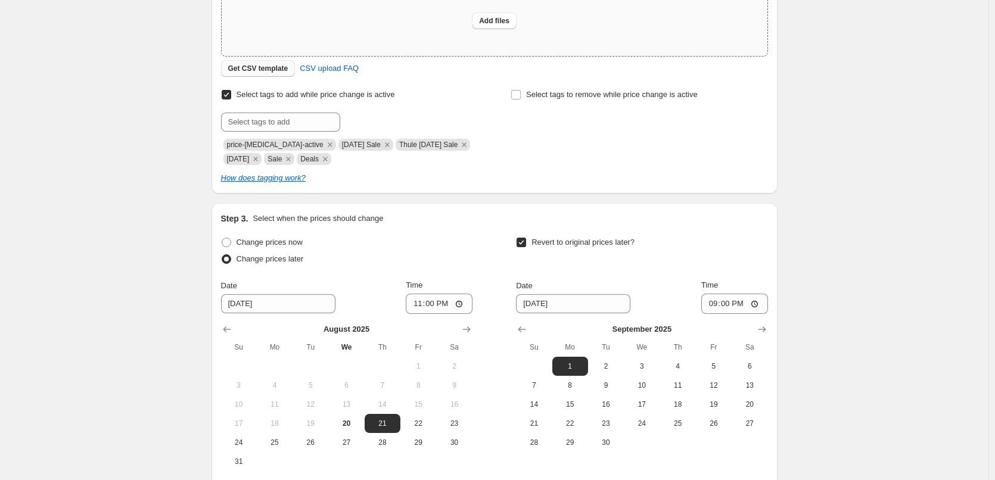
scroll to position [119, 0]
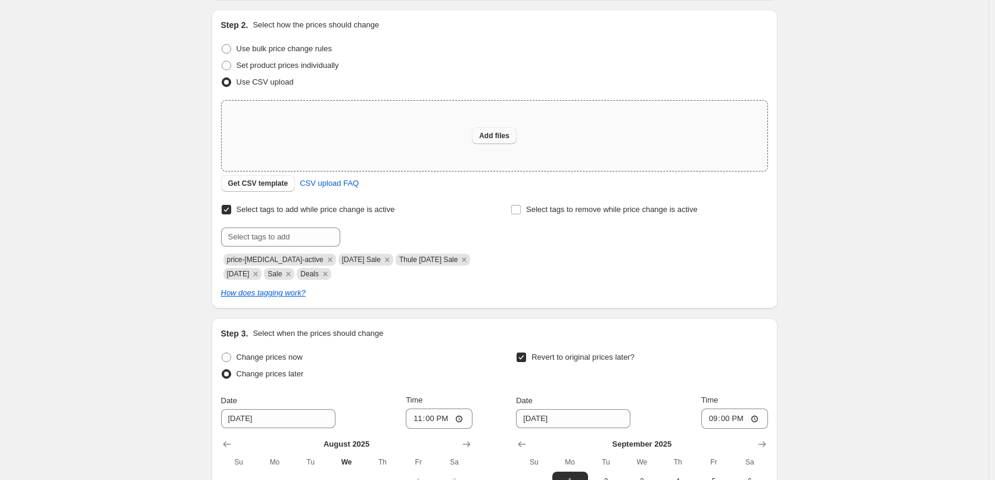
click at [516, 137] on button "Add files" at bounding box center [494, 135] width 45 height 17
type input "C:\fakepath\[DATE] Sale 2025 - Inline (4).csv"
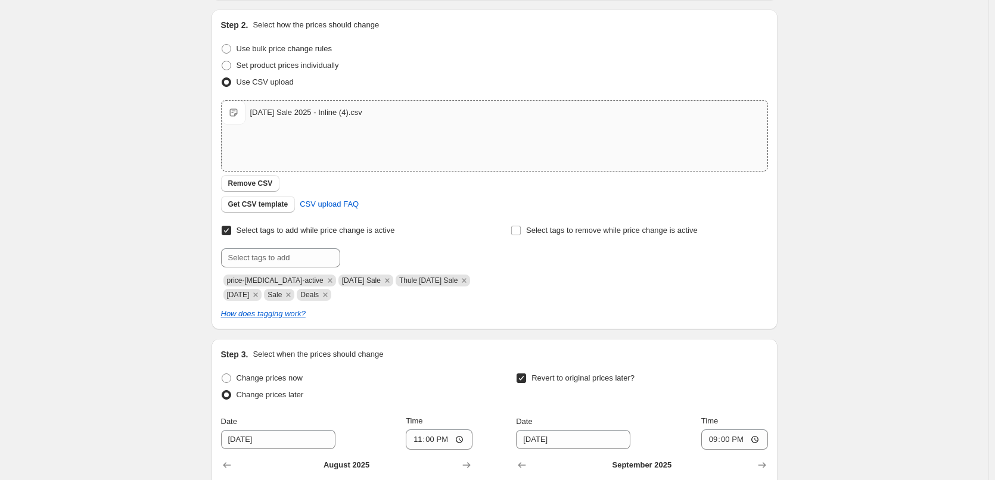
scroll to position [376, 0]
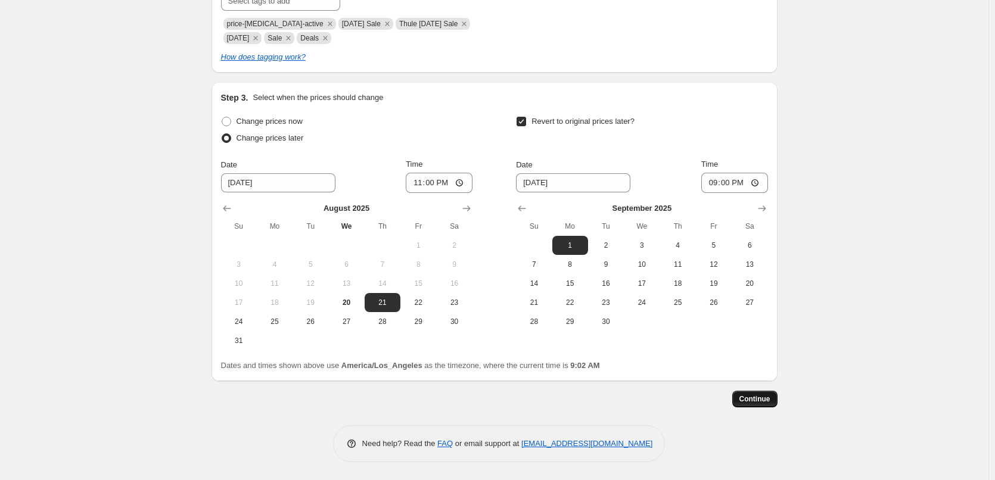
click at [762, 402] on span "Continue" at bounding box center [754, 399] width 31 height 10
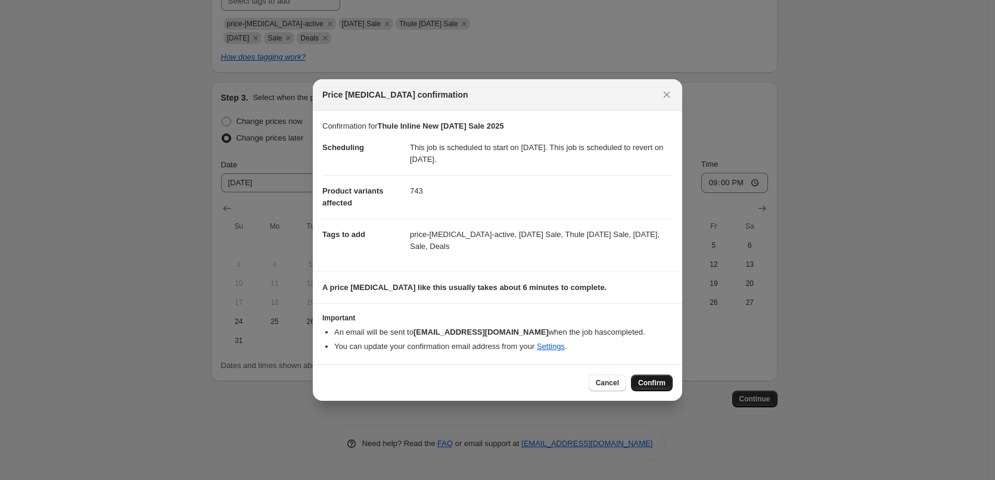
click at [647, 386] on span "Confirm" at bounding box center [651, 383] width 27 height 10
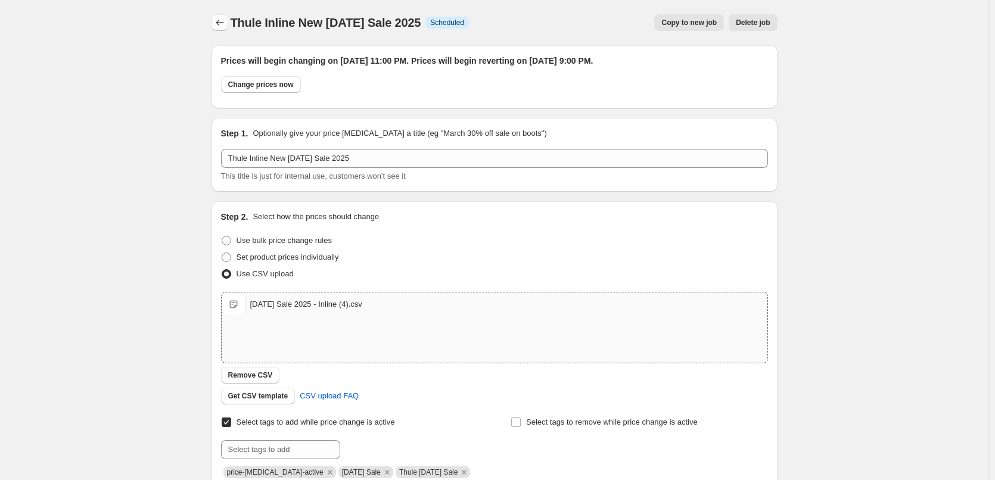
click at [225, 23] on icon "Price change jobs" at bounding box center [220, 23] width 12 height 12
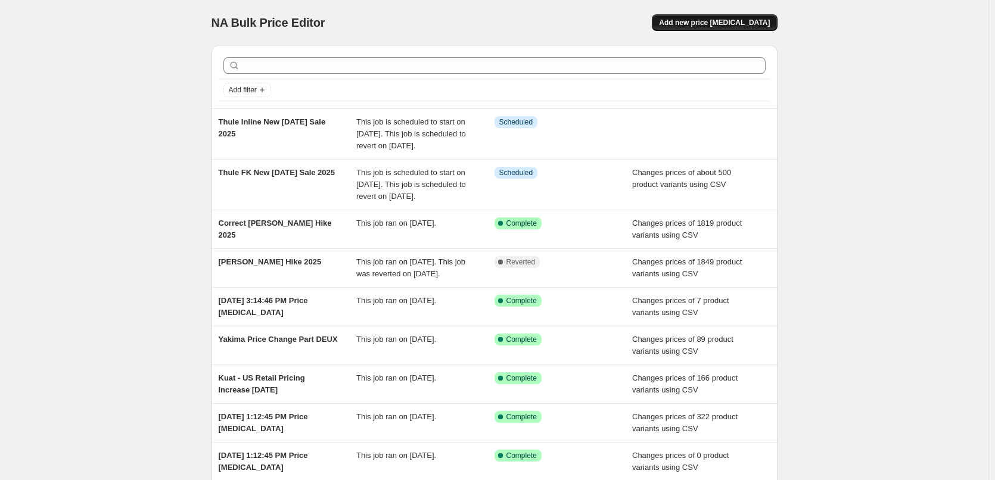
click at [738, 19] on span "Add new price [MEDICAL_DATA]" at bounding box center [714, 23] width 111 height 10
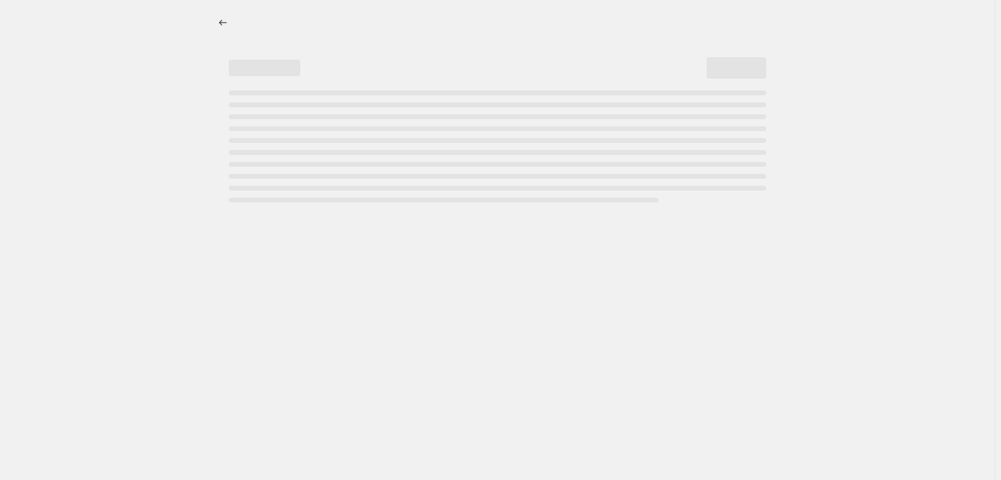
select select "percentage"
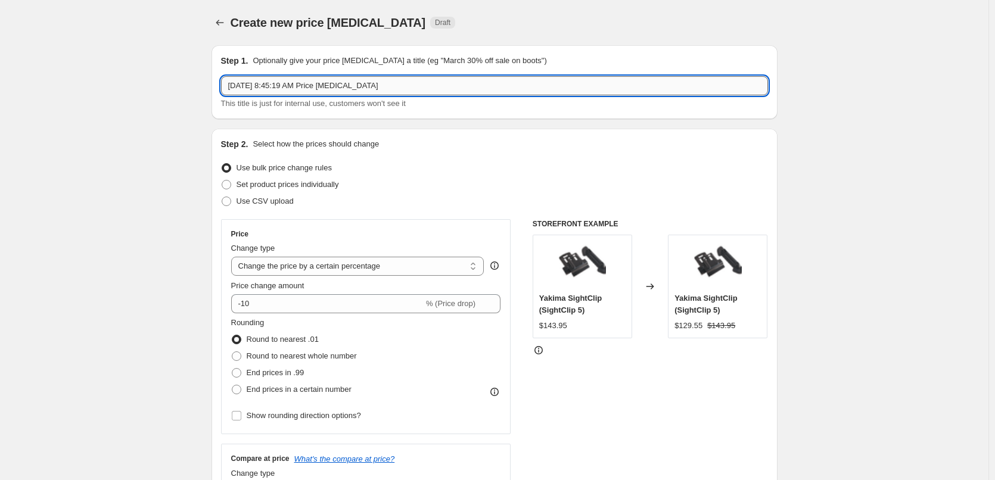
click at [374, 85] on input "[DATE] 8:45:19 AM Price [MEDICAL_DATA]" at bounding box center [494, 85] width 547 height 19
click at [375, 85] on input "[DATE] 8:45:19 AM Price [MEDICAL_DATA]" at bounding box center [494, 85] width 547 height 19
type input "Yakima Inline [DATE] Sale 2025"
click at [274, 194] on label "Use CSV upload" at bounding box center [257, 201] width 73 height 17
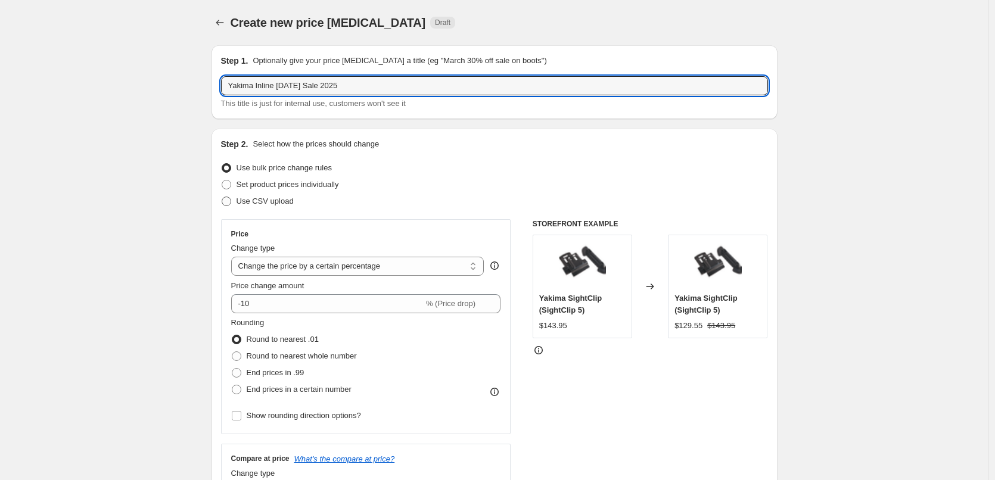
click at [222, 197] on input "Use CSV upload" at bounding box center [222, 197] width 1 height 1
radio input "true"
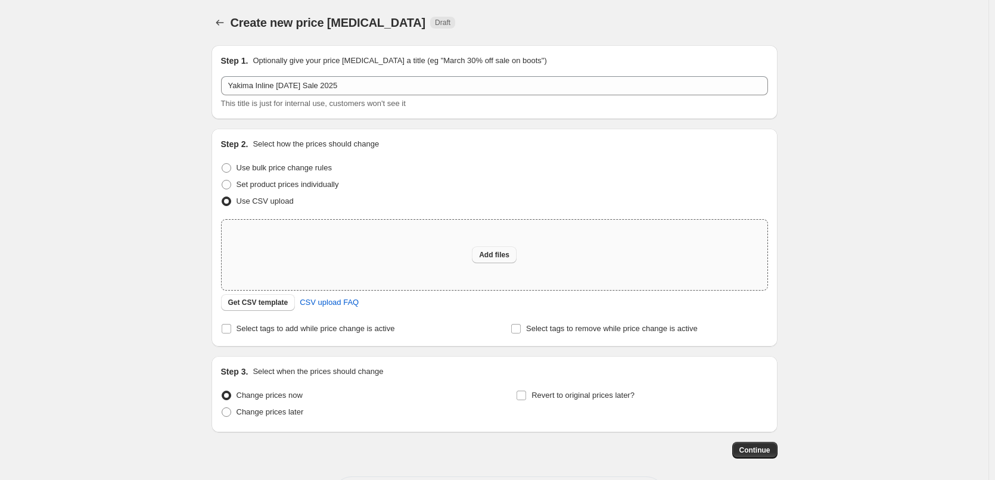
click at [506, 260] on button "Add files" at bounding box center [494, 255] width 45 height 17
type input "C:\fakepath\[DATE] Sale 2025 - Yak Inline.csv"
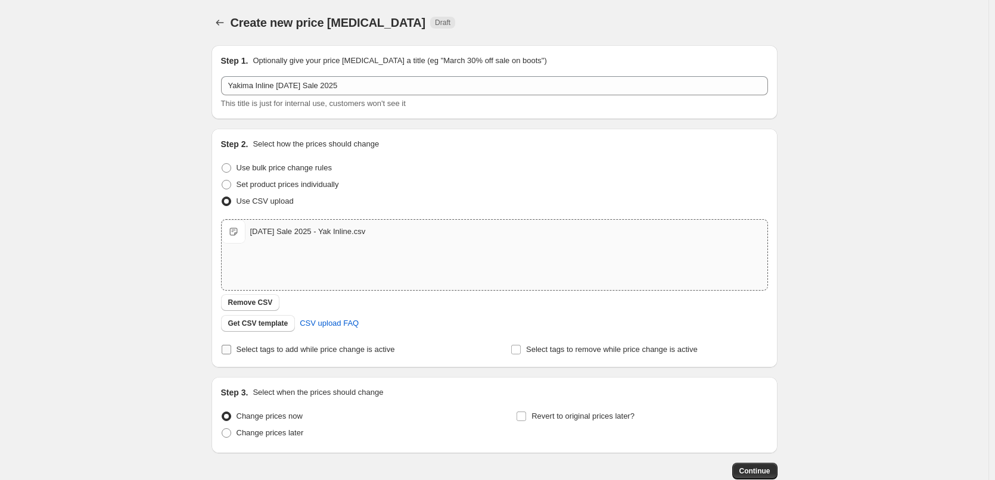
click at [242, 348] on span "Select tags to add while price change is active" at bounding box center [315, 349] width 158 height 9
click at [231, 348] on input "Select tags to add while price change is active" at bounding box center [227, 350] width 10 height 10
checkbox input "true"
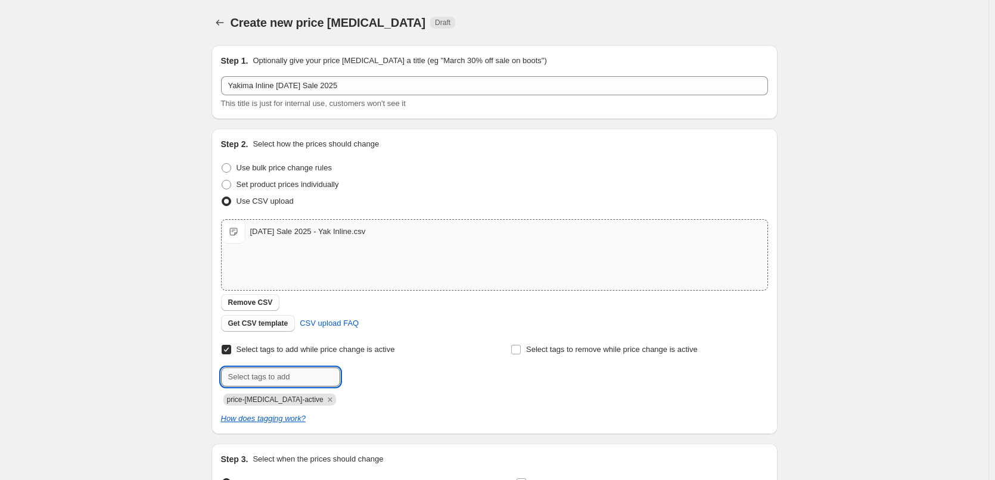
click at [271, 379] on input "text" at bounding box center [280, 377] width 119 height 19
type input "Yakima [DATE] Sale"
click at [364, 377] on b "Add" at bounding box center [357, 376] width 14 height 8
click at [295, 381] on input "text" at bounding box center [280, 377] width 119 height 19
type input "[DATE] Sale"
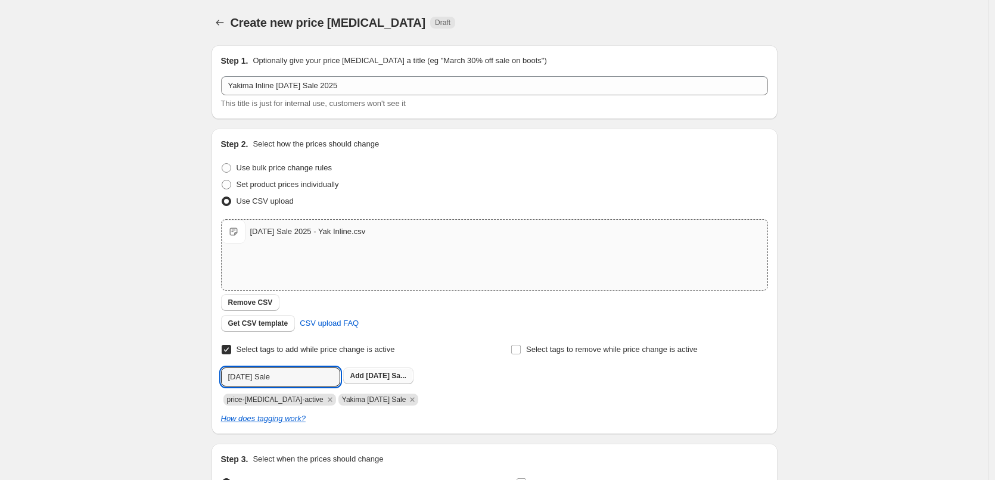
click at [391, 373] on span "[DATE] Sa..." at bounding box center [386, 376] width 41 height 8
click at [300, 375] on input "text" at bounding box center [280, 377] width 119 height 19
type input "[DATE]"
click at [370, 379] on span "[DATE]" at bounding box center [378, 376] width 24 height 8
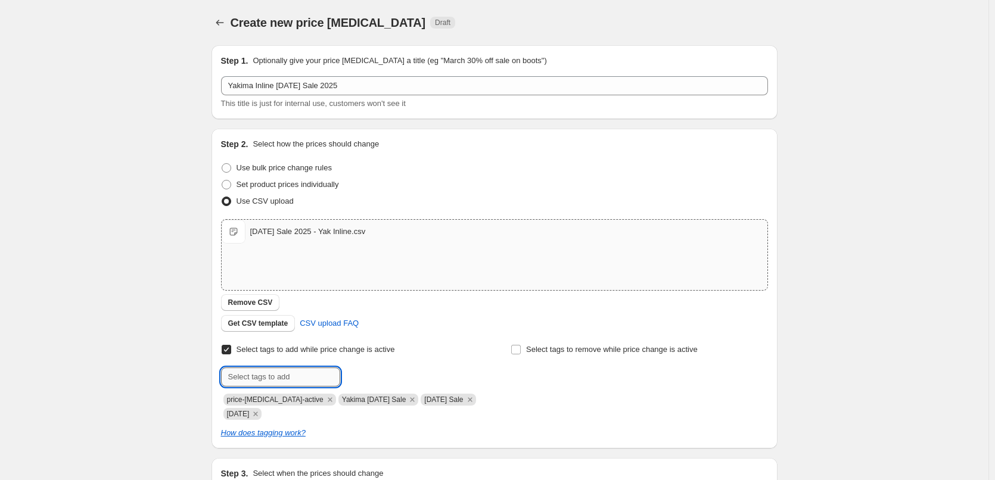
click at [269, 373] on input "text" at bounding box center [280, 377] width 119 height 19
type input "Yakima Sale"
click at [378, 372] on span "Yakima Sale" at bounding box center [386, 376] width 41 height 8
click at [293, 377] on input "text" at bounding box center [280, 377] width 119 height 19
type input "Sale"
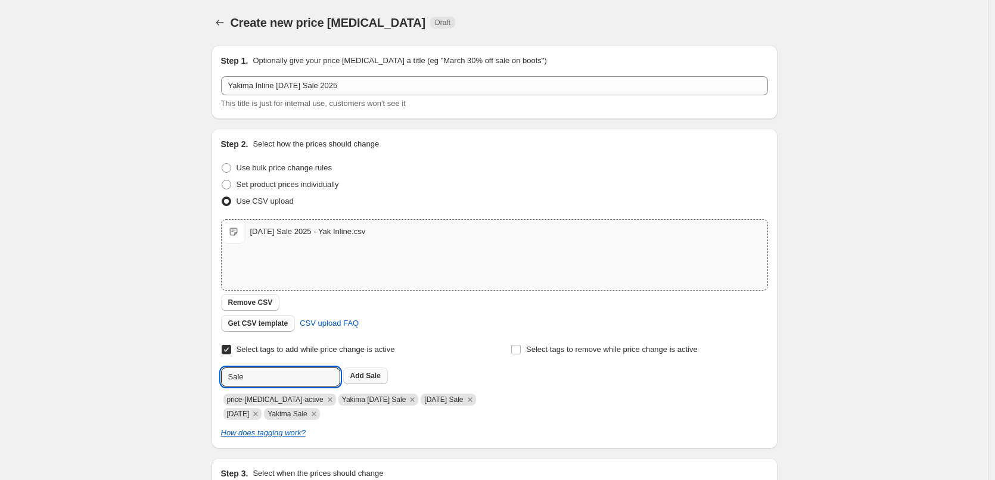
click at [357, 379] on b "Add" at bounding box center [357, 376] width 14 height 8
click at [303, 384] on input "text" at bounding box center [280, 377] width 119 height 19
type input "Deals"
click at [360, 372] on b "Add" at bounding box center [357, 376] width 14 height 8
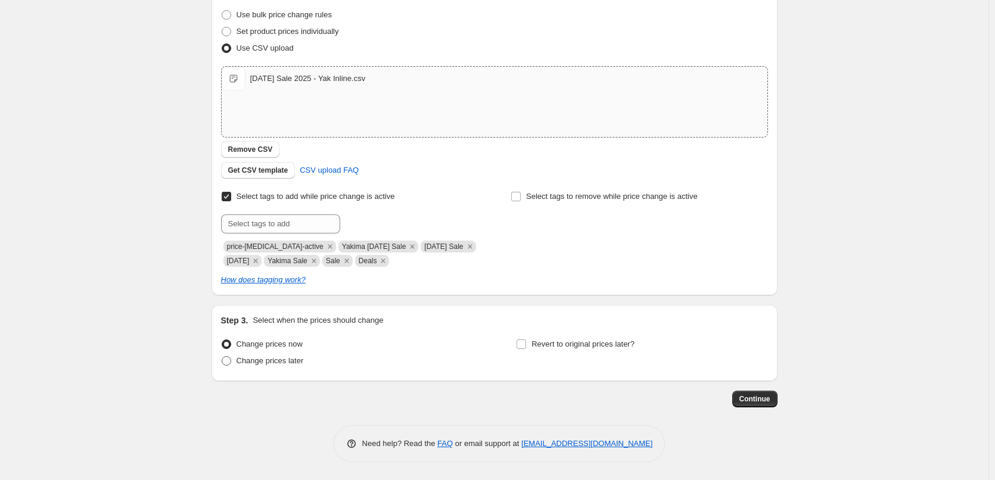
click at [236, 362] on label "Change prices later" at bounding box center [262, 361] width 83 height 17
click at [222, 357] on input "Change prices later" at bounding box center [222, 356] width 1 height 1
radio input "true"
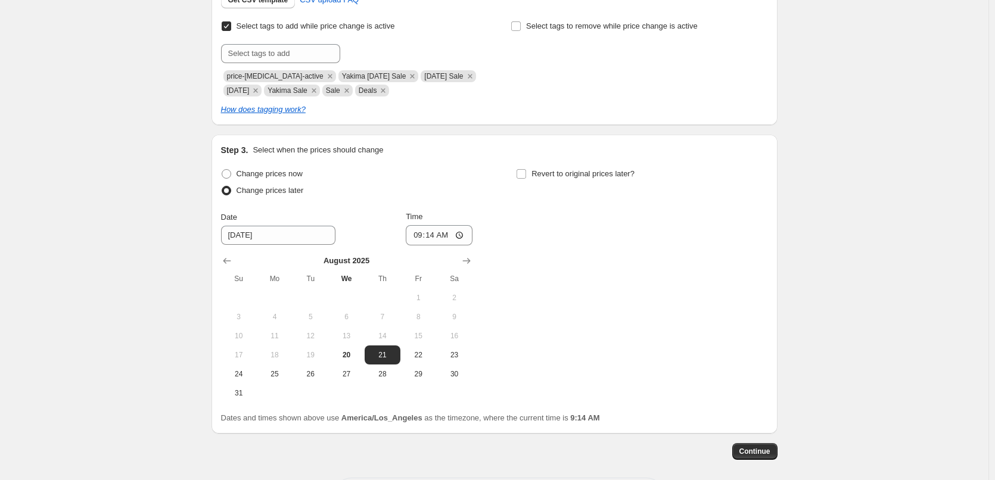
scroll to position [332, 0]
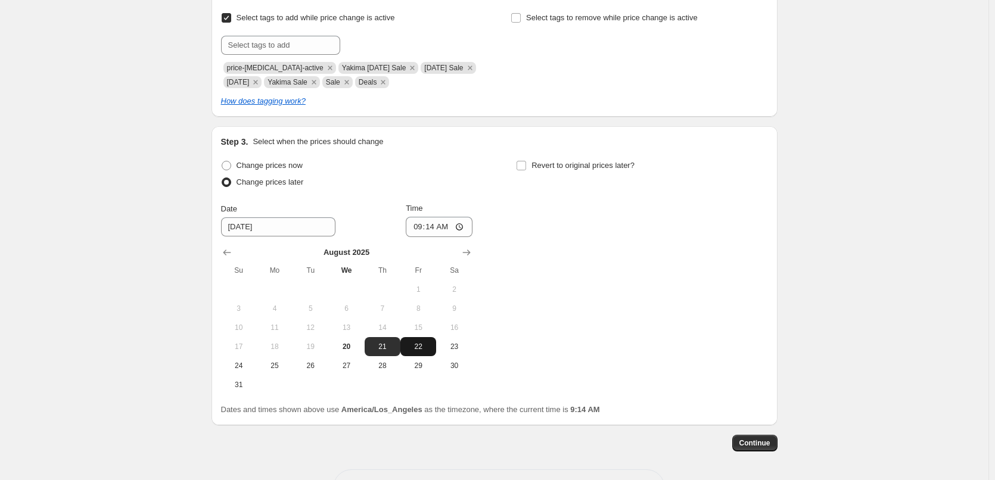
click at [419, 344] on span "22" at bounding box center [418, 347] width 26 height 10
type input "[DATE]"
click at [419, 224] on input "09:14" at bounding box center [439, 227] width 67 height 20
type input "00:01"
click at [418, 174] on div "Change prices later" at bounding box center [346, 182] width 251 height 17
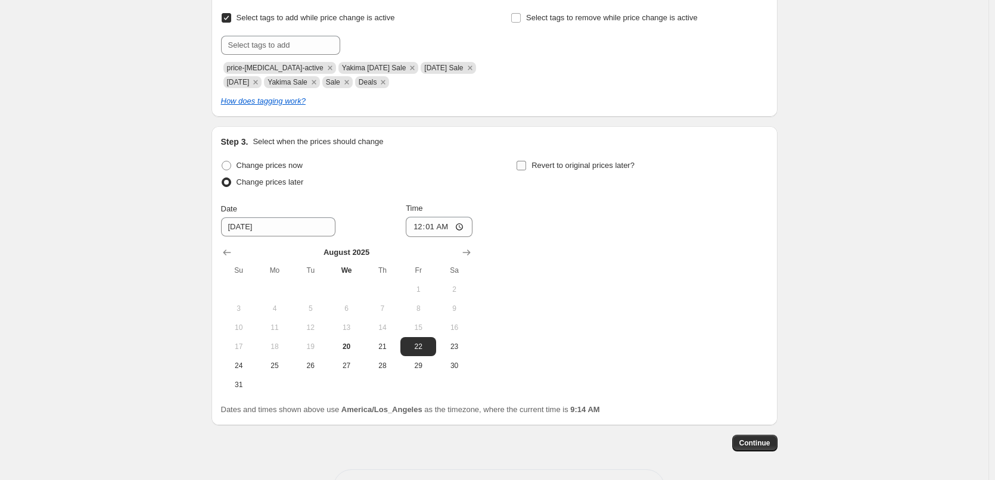
click at [524, 169] on input "Revert to original prices later?" at bounding box center [521, 166] width 10 height 10
checkbox input "true"
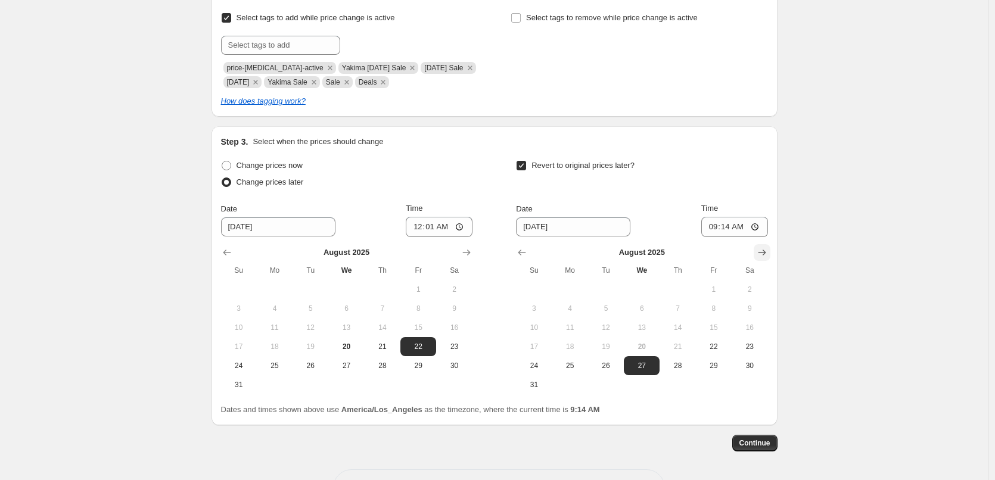
click at [767, 249] on icon "Show next month, September 2025" at bounding box center [762, 253] width 12 height 12
click at [576, 288] on span "1" at bounding box center [570, 290] width 26 height 10
type input "[DATE]"
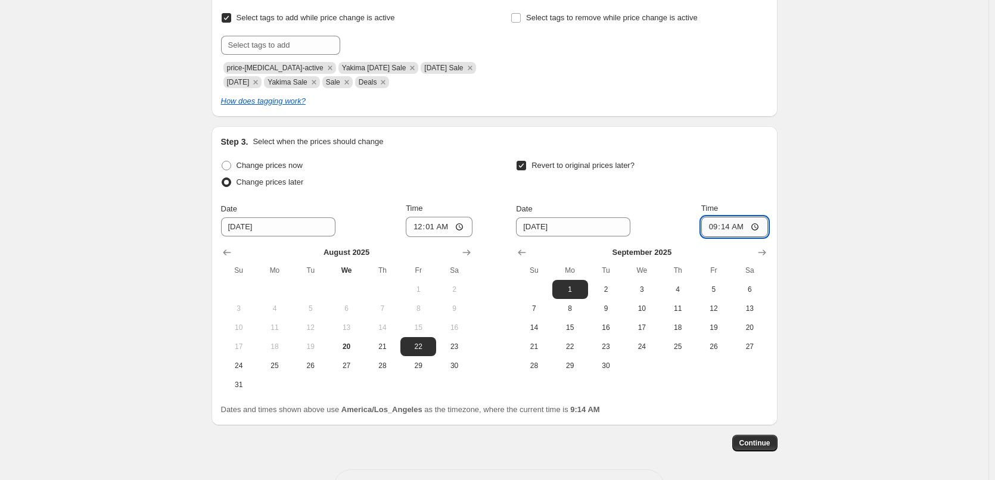
click at [710, 226] on input "09:14" at bounding box center [734, 227] width 67 height 20
click at [741, 409] on div "Dates and times shown above use America/Los_Angeles as the timezone, where the …" at bounding box center [494, 410] width 547 height 12
click at [738, 229] on input "11:50" at bounding box center [734, 227] width 67 height 20
type input "23:50"
click at [745, 396] on div "Change prices now Change prices later Date [DATE] Time 00:[DATE] Mo Tu We Th Fr…" at bounding box center [494, 286] width 547 height 259
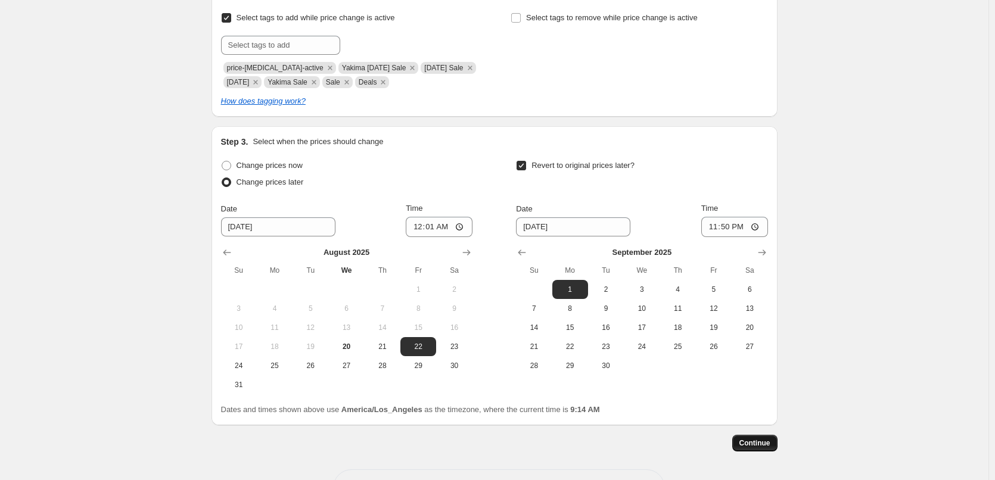
click at [749, 447] on span "Continue" at bounding box center [754, 443] width 31 height 10
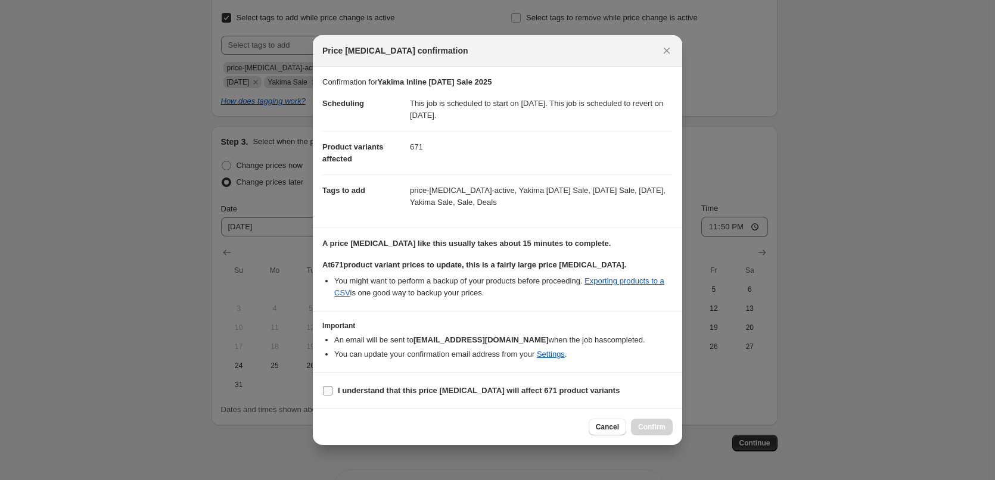
click at [348, 390] on b "I understand that this price [MEDICAL_DATA] will affect 671 product variants" at bounding box center [479, 390] width 282 height 9
click at [332, 390] on input "I understand that this price [MEDICAL_DATA] will affect 671 product variants" at bounding box center [328, 391] width 10 height 10
checkbox input "true"
click at [643, 429] on span "Confirm" at bounding box center [651, 427] width 27 height 10
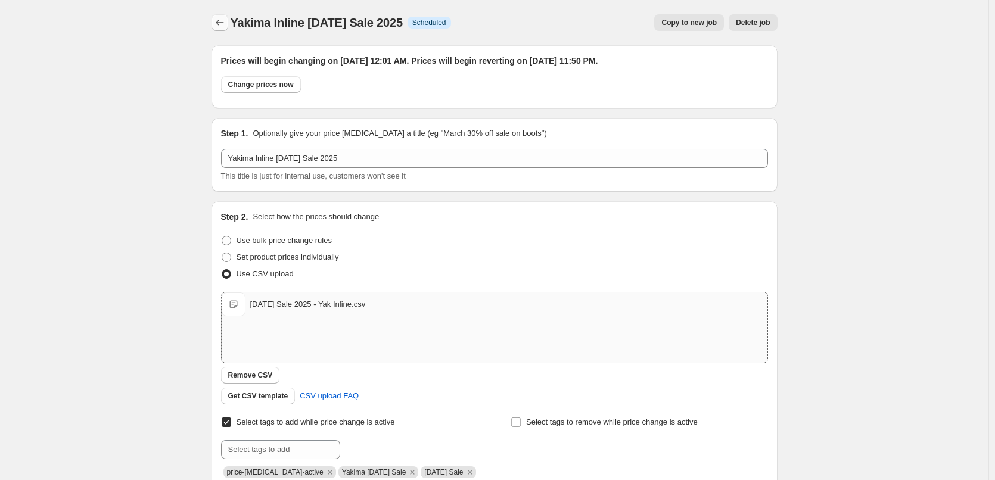
click at [226, 21] on icon "Price change jobs" at bounding box center [220, 23] width 12 height 12
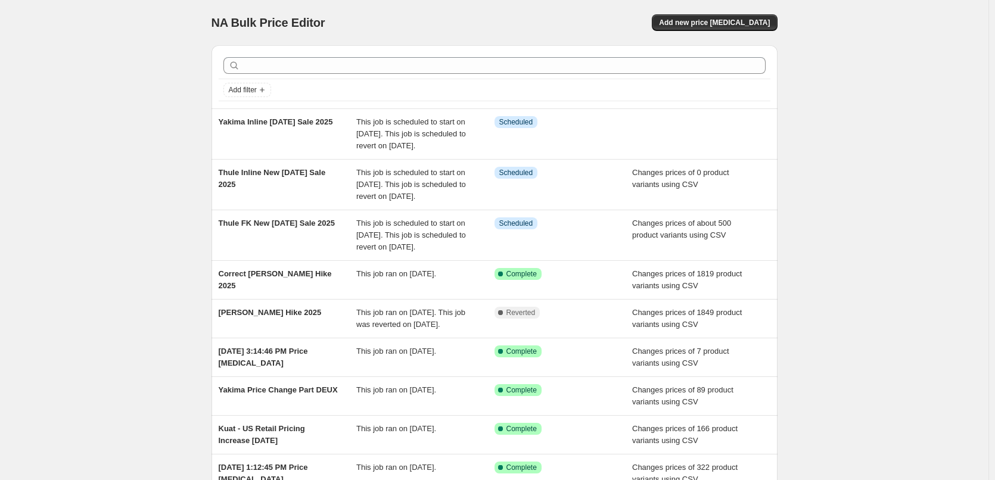
click at [226, 21] on span "NA Bulk Price Editor" at bounding box center [268, 22] width 114 height 13
click at [734, 24] on span "Add new price [MEDICAL_DATA]" at bounding box center [714, 23] width 111 height 10
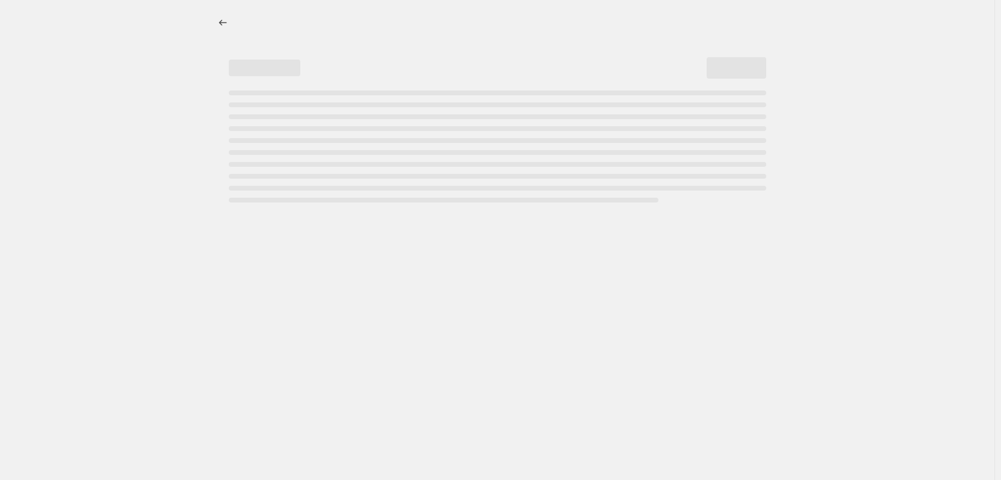
select select "percentage"
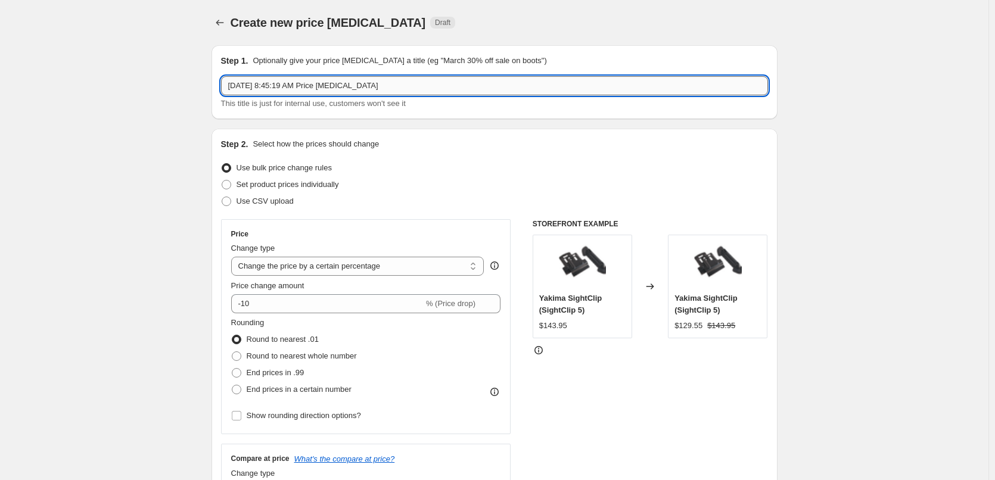
click at [316, 91] on input "[DATE] 8:45:19 AM Price [MEDICAL_DATA]" at bounding box center [494, 85] width 547 height 19
click at [316, 90] on input "[DATE] 8:45:19 AM Price [MEDICAL_DATA]" at bounding box center [494, 85] width 547 height 19
type input "Yakima Used & Return [DATE] Sale 2025"
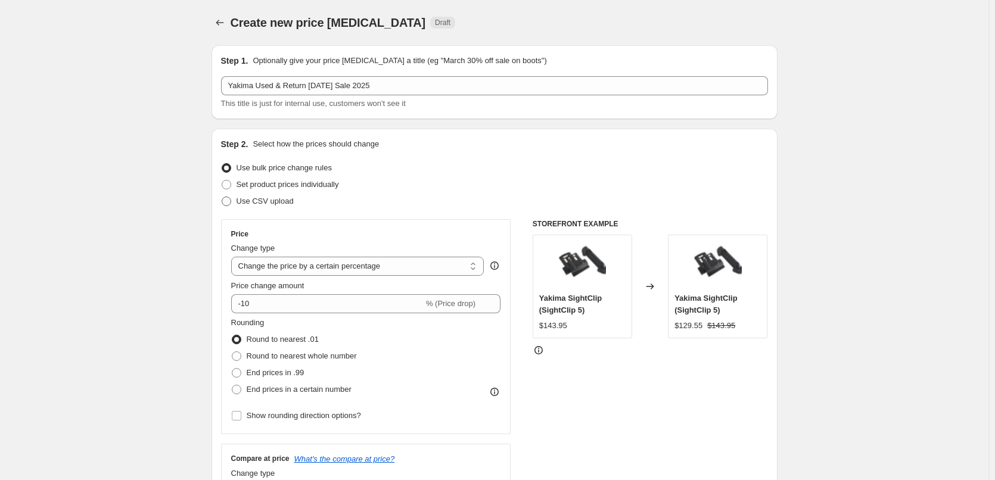
click at [228, 206] on span at bounding box center [226, 201] width 11 height 11
click at [222, 197] on input "Use CSV upload" at bounding box center [222, 197] width 1 height 1
radio input "true"
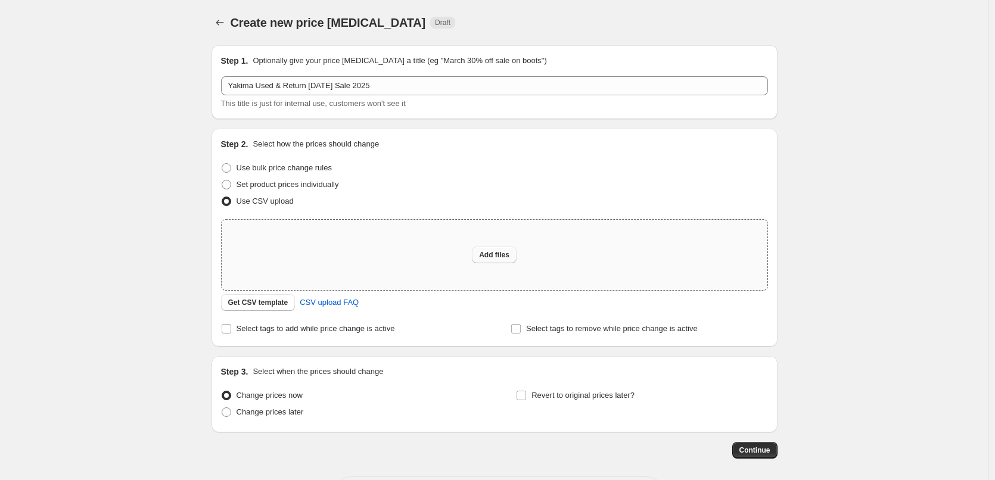
click at [502, 252] on span "Add files" at bounding box center [494, 255] width 30 height 10
type input "C:\fakepath\[DATE] Sale 2025 - Yak USED & RETURN.csv"
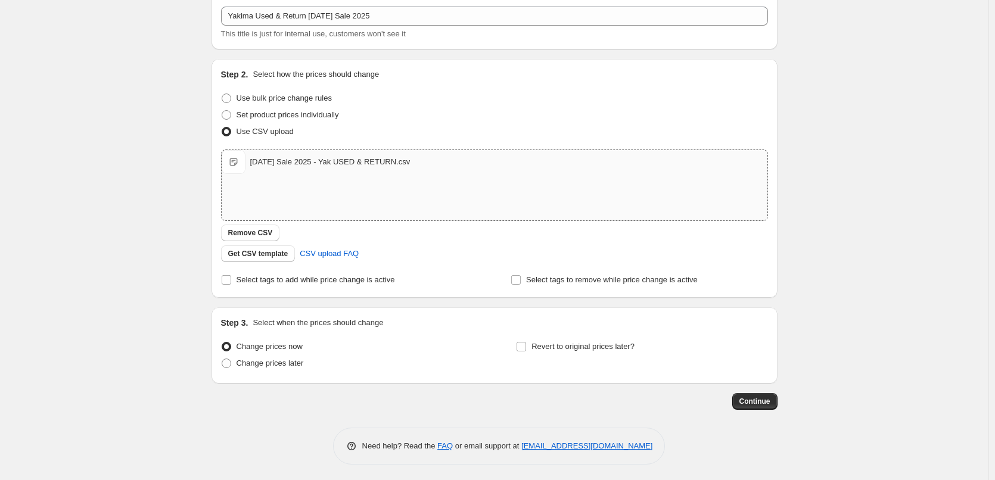
scroll to position [72, 0]
click at [231, 281] on input "Select tags to add while price change is active" at bounding box center [227, 278] width 10 height 10
checkbox input "true"
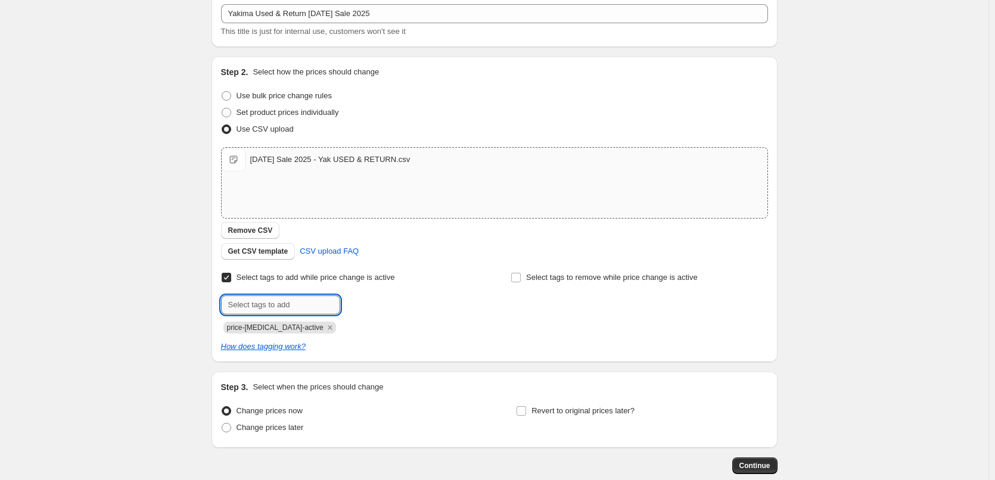
click at [254, 304] on input "text" at bounding box center [280, 304] width 119 height 19
type input "Yakima [DATE] Sale"
click at [378, 303] on span "Yakima Labor..." at bounding box center [392, 304] width 52 height 8
click at [317, 304] on input "text" at bounding box center [280, 304] width 119 height 19
type input "Yakima Sale"
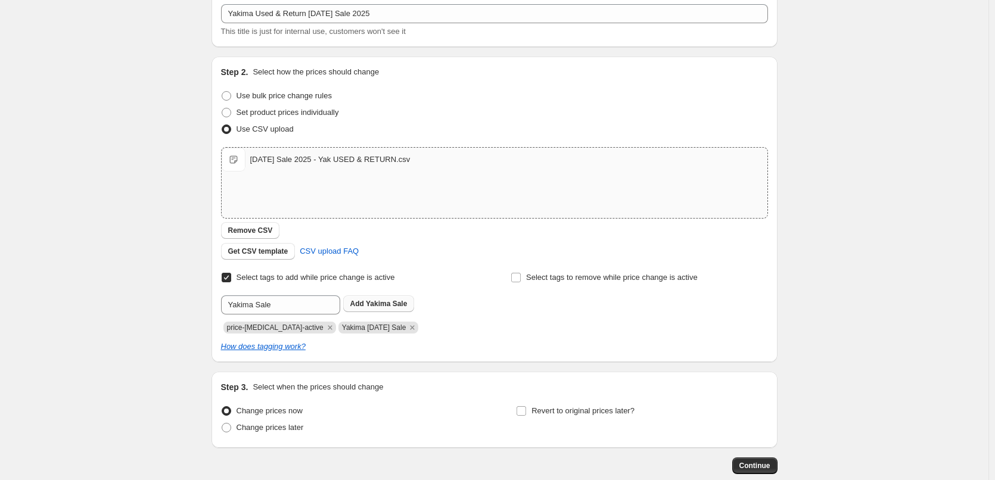
click at [384, 297] on button "Add Yakima Sale" at bounding box center [378, 303] width 71 height 17
click at [307, 303] on input "text" at bounding box center [280, 304] width 119 height 19
type input "[DATE]"
click at [375, 307] on span "[DATE]" at bounding box center [378, 304] width 24 height 8
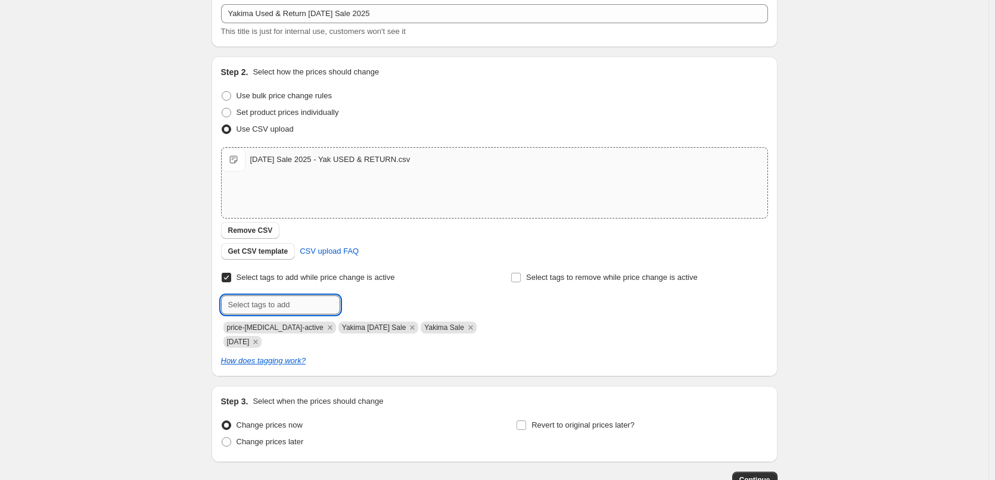
click at [273, 307] on input "text" at bounding box center [280, 304] width 119 height 19
type input "B"
type input "[DATE] Sale"
click at [369, 300] on span "[DATE] Sa..." at bounding box center [386, 304] width 41 height 8
click at [323, 308] on input "text" at bounding box center [280, 304] width 119 height 19
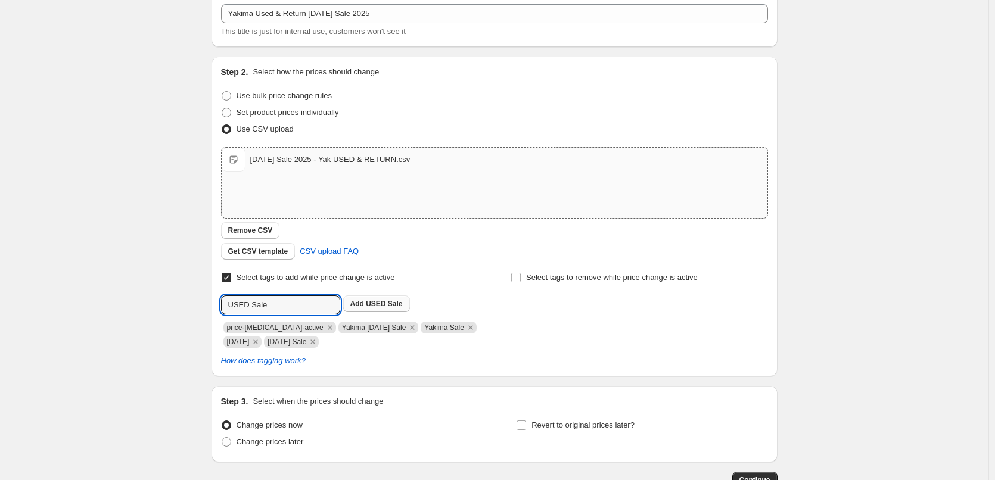
type input "USED Sale"
click at [373, 307] on span "USED Sale" at bounding box center [384, 304] width 36 height 8
click at [291, 307] on input "text" at bounding box center [280, 304] width 119 height 19
type input "R"
click at [373, 346] on icon "Remove USED Sale" at bounding box center [367, 342] width 11 height 11
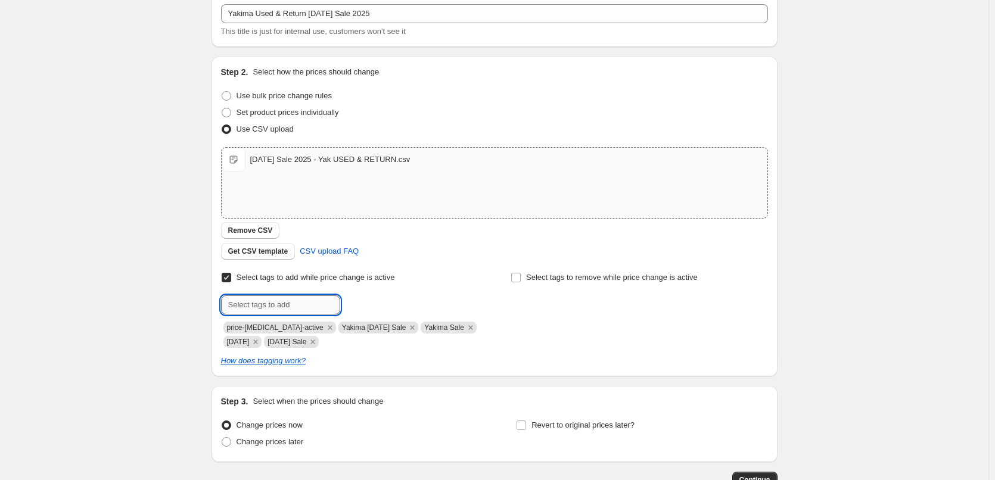
click at [253, 308] on input "text" at bounding box center [280, 304] width 119 height 19
type input "Used & Return Sale"
click at [360, 303] on b "Add" at bounding box center [357, 304] width 14 height 8
click at [285, 309] on input "text" at bounding box center [280, 304] width 119 height 19
type input "Deals"
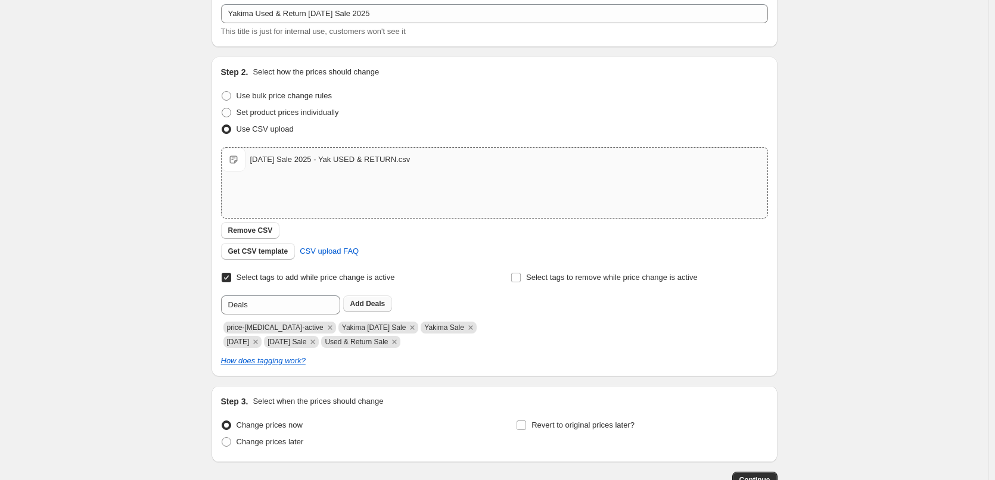
click at [362, 306] on b "Add" at bounding box center [357, 304] width 14 height 8
click at [280, 306] on input "text" at bounding box center [280, 304] width 119 height 19
type input "Sale"
click at [374, 306] on span "Sale" at bounding box center [373, 304] width 15 height 8
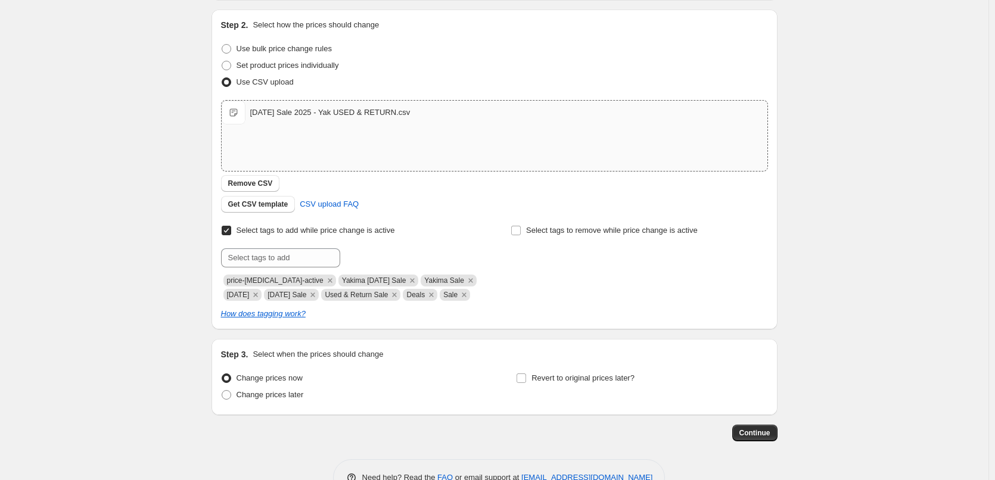
scroll to position [167, 0]
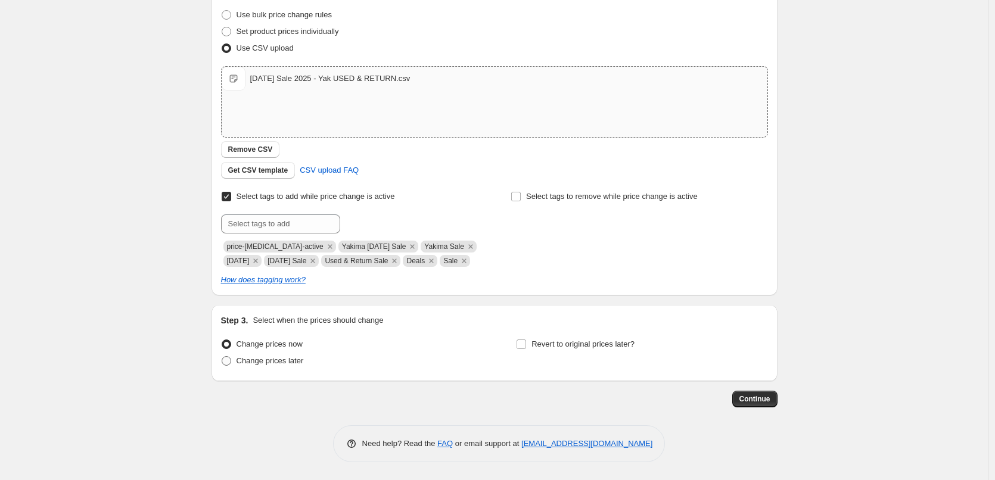
click at [235, 360] on label "Change prices later" at bounding box center [262, 361] width 83 height 17
click at [222, 357] on input "Change prices later" at bounding box center [222, 356] width 1 height 1
radio input "true"
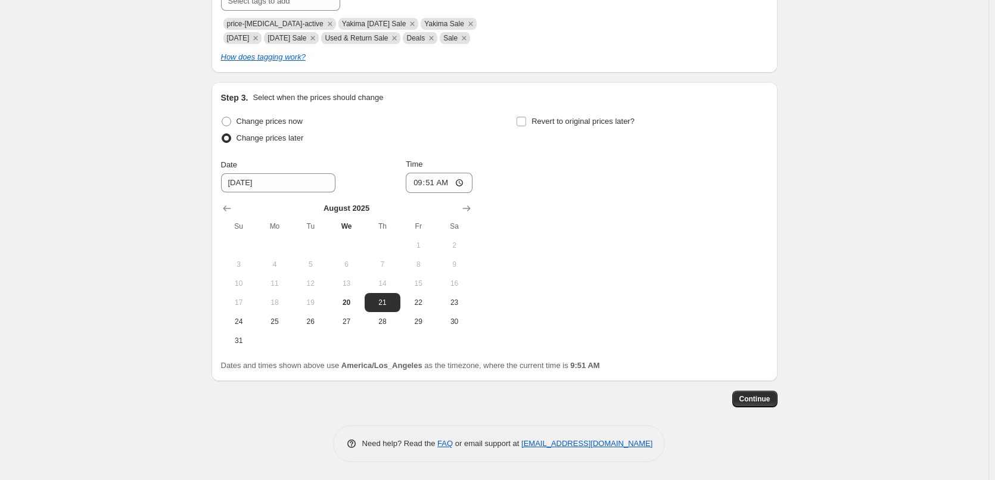
scroll to position [390, 0]
click at [422, 182] on input "09:51" at bounding box center [439, 183] width 67 height 20
type input "23:59"
click at [520, 123] on input "Revert to original prices later?" at bounding box center [521, 122] width 10 height 10
checkbox input "true"
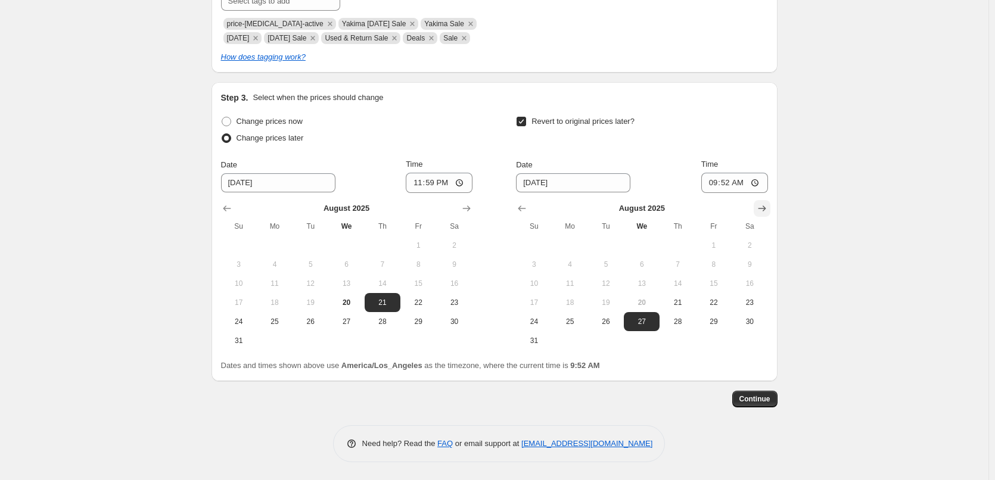
click at [765, 204] on icon "Show next month, September 2025" at bounding box center [762, 209] width 12 height 12
click at [566, 244] on span "1" at bounding box center [570, 246] width 26 height 10
type input "[DATE]"
click at [714, 188] on input "09:52" at bounding box center [734, 183] width 67 height 20
type input "23:59"
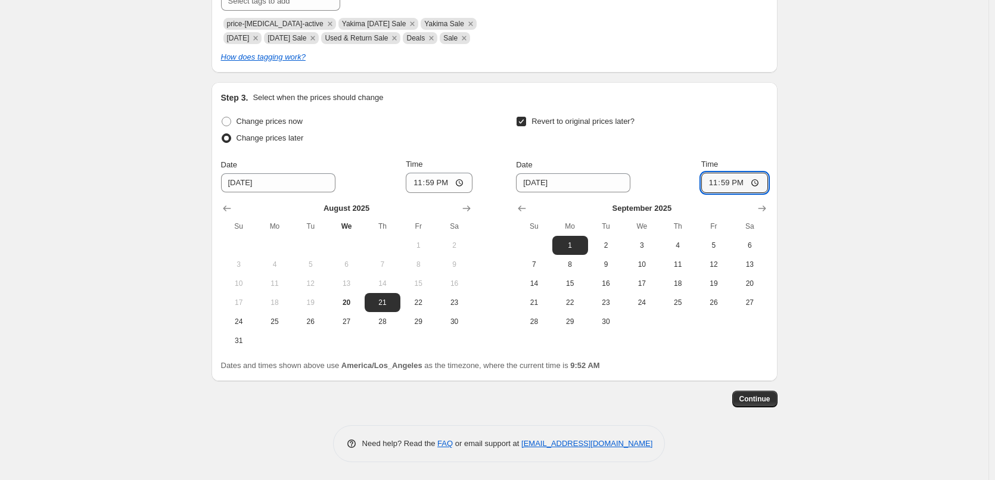
click at [717, 350] on div "Change prices now Change prices later Date [DATE] Time 23:59 [DATE] Su Mo Tu We…" at bounding box center [494, 242] width 547 height 259
click at [756, 397] on span "Continue" at bounding box center [754, 399] width 31 height 10
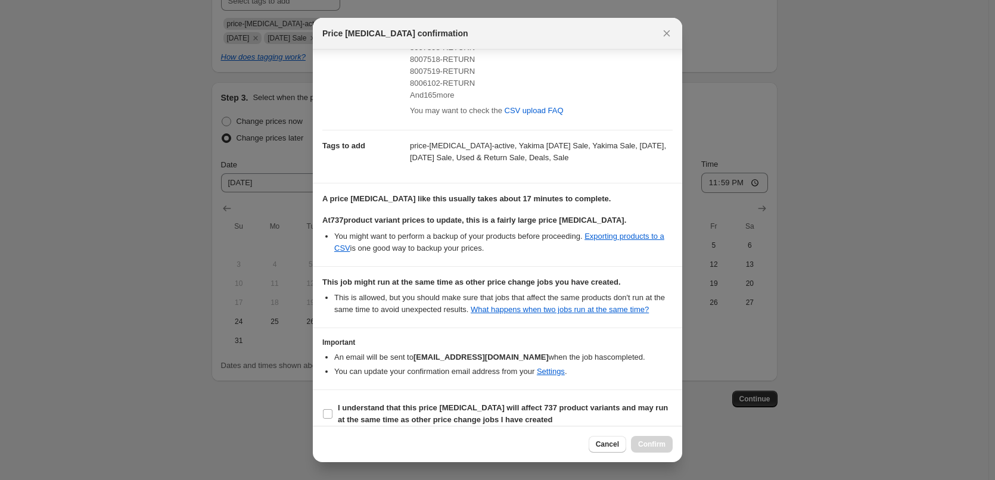
scroll to position [297, 0]
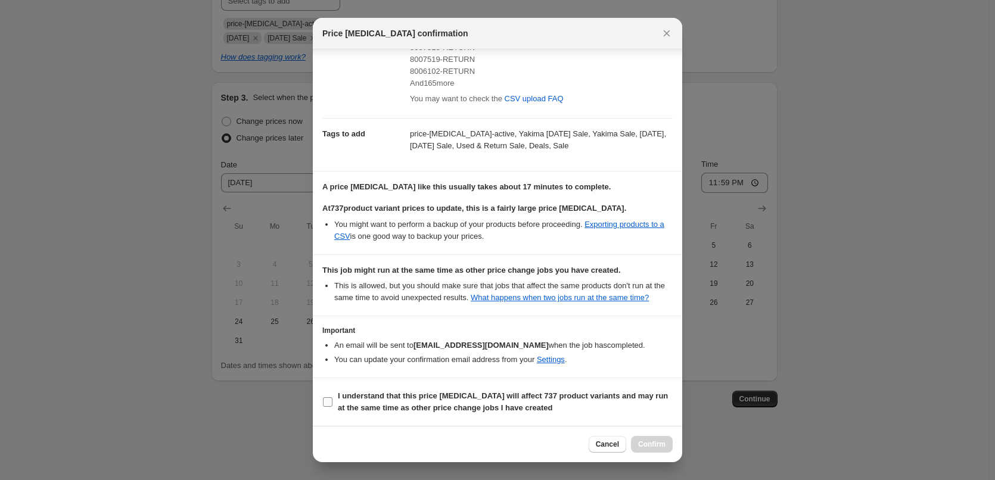
click at [402, 403] on b "I understand that this price [MEDICAL_DATA] will affect 737 product variants an…" at bounding box center [503, 401] width 330 height 21
click at [332, 403] on input "I understand that this price [MEDICAL_DATA] will affect 737 product variants an…" at bounding box center [328, 402] width 10 height 10
checkbox input "true"
click at [641, 444] on span "Confirm" at bounding box center [651, 445] width 27 height 10
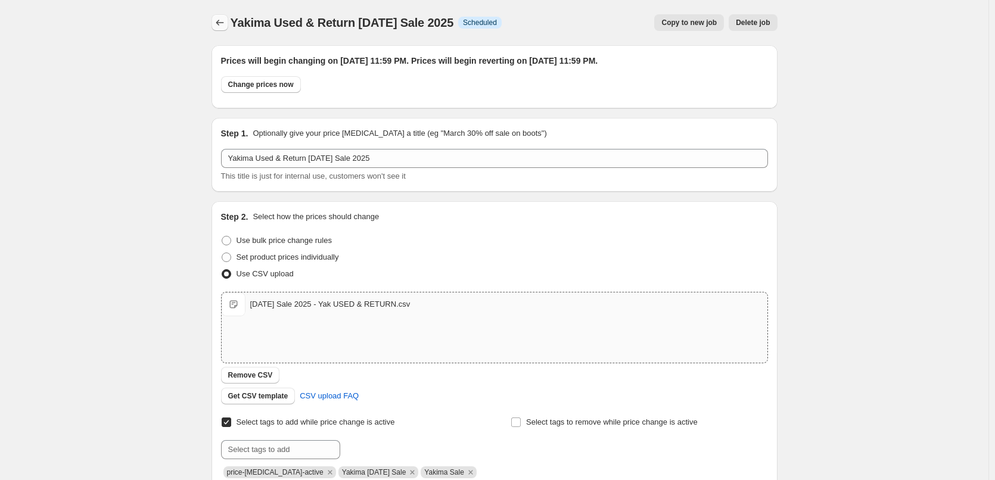
click at [217, 16] on button "Price change jobs" at bounding box center [219, 22] width 17 height 17
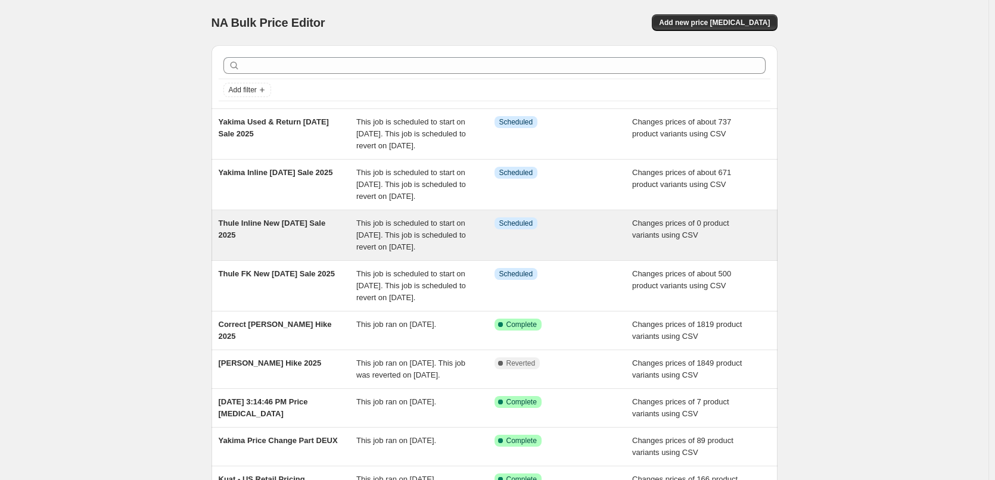
click at [245, 239] on span "Thule Inline New [DATE] Sale 2025" at bounding box center [272, 229] width 107 height 21
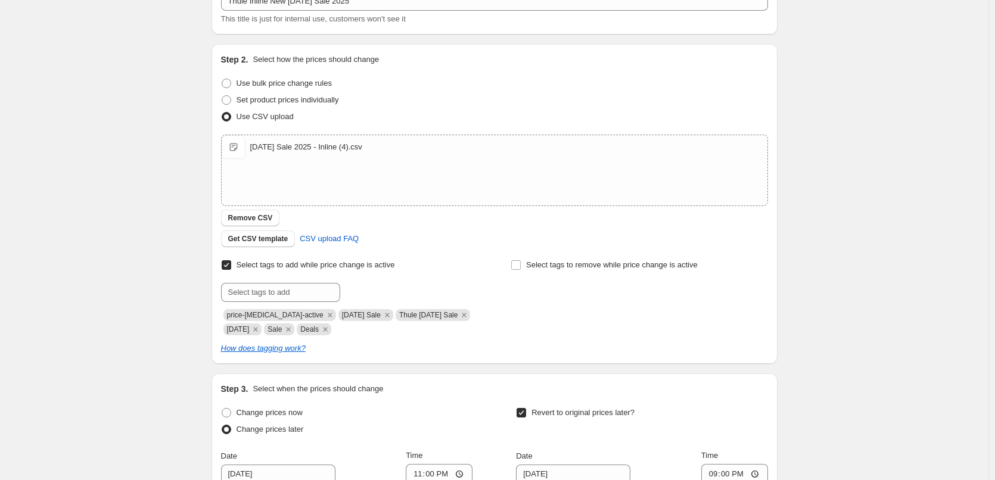
scroll to position [179, 0]
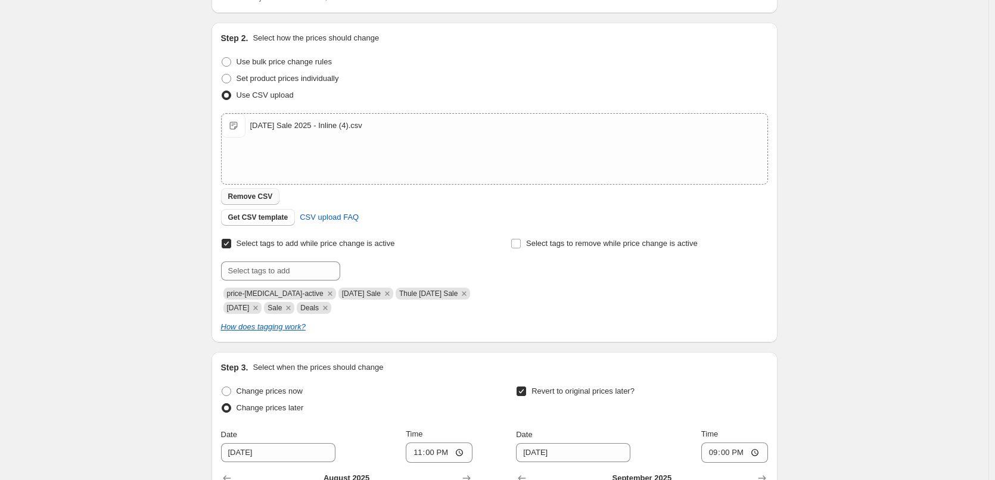
click at [270, 195] on span "Remove CSV" at bounding box center [250, 197] width 45 height 10
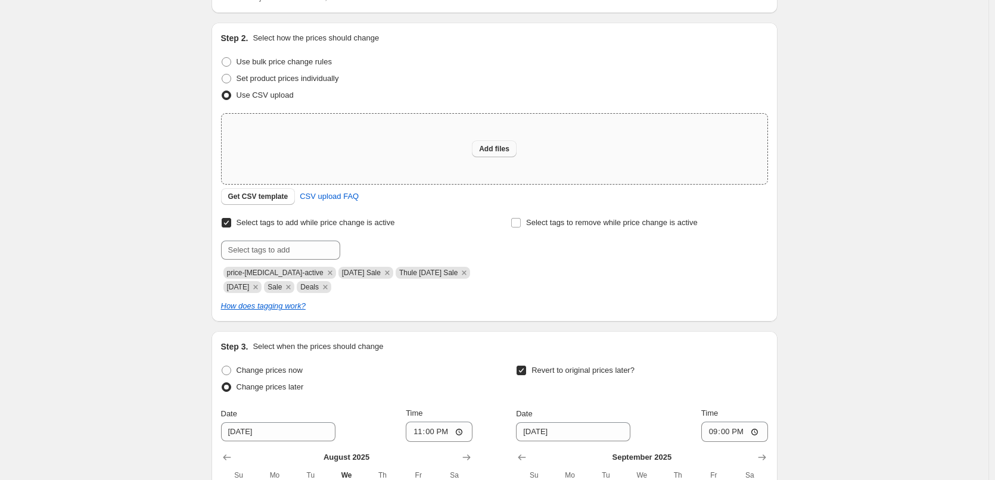
click at [484, 148] on span "Add files" at bounding box center [494, 149] width 30 height 10
type input "C:\fakepath\[DATE] Sale 2025 - Thule Inline.csv"
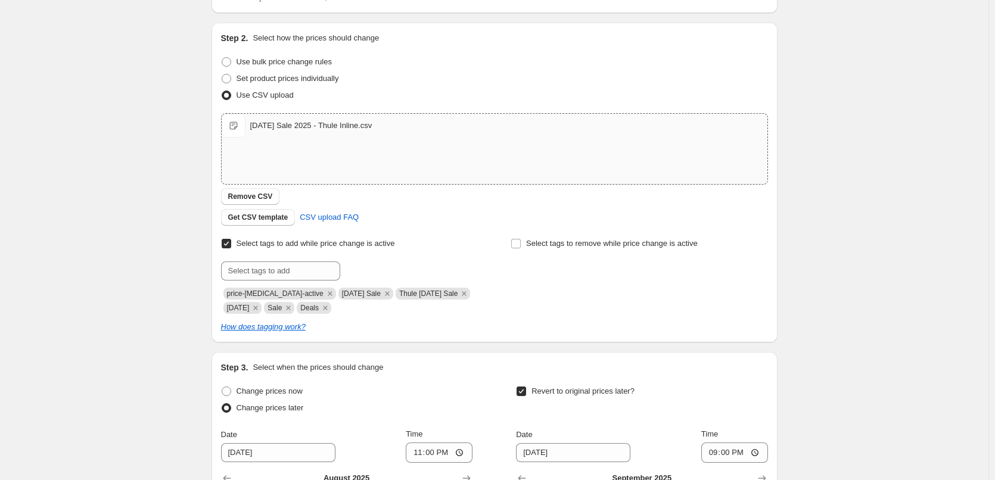
scroll to position [449, 0]
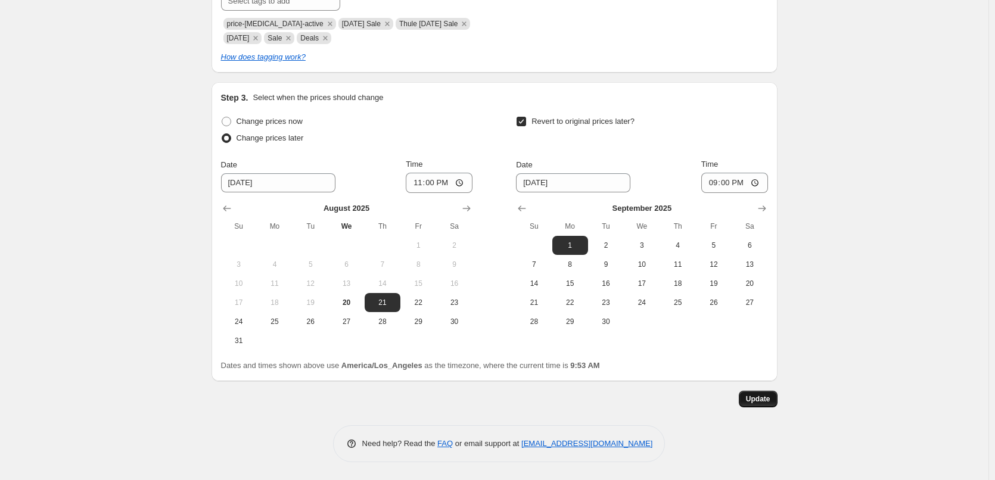
click at [749, 398] on span "Update" at bounding box center [758, 399] width 24 height 10
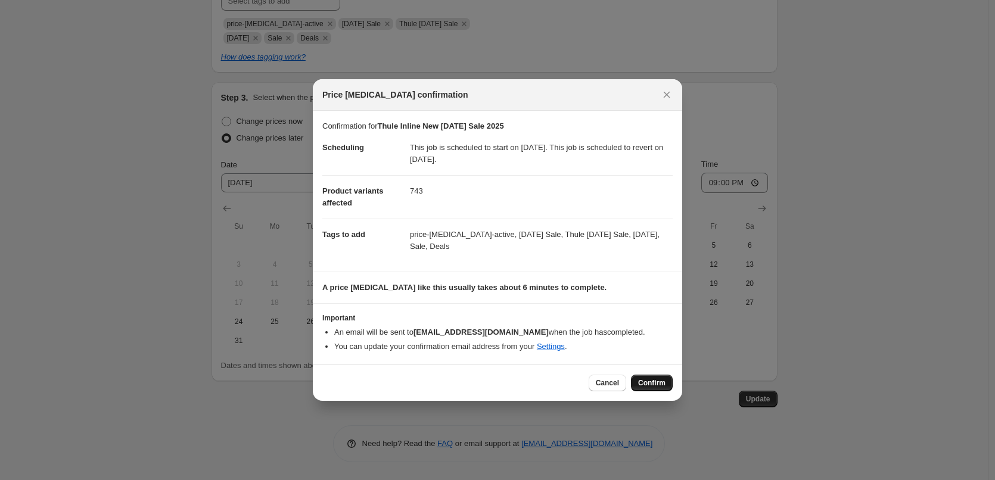
click at [634, 384] on button "Confirm" at bounding box center [652, 383] width 42 height 17
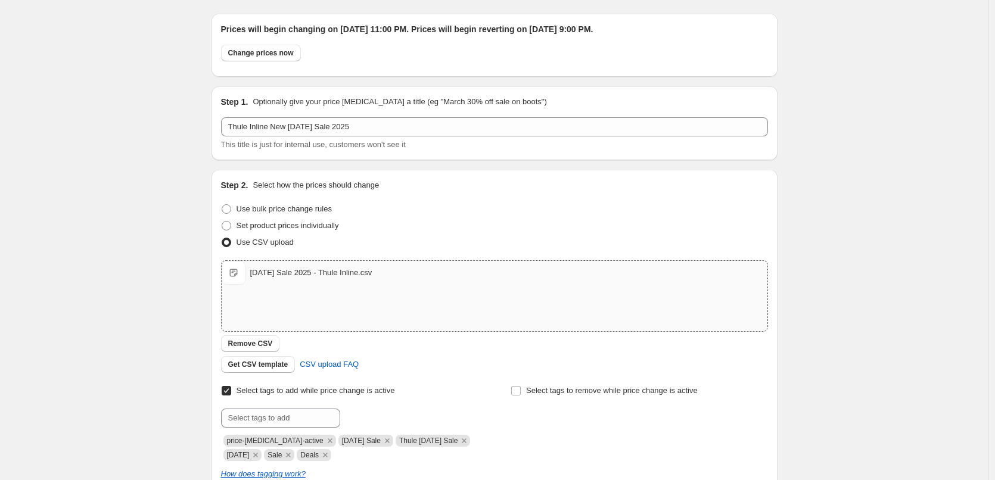
scroll to position [0, 0]
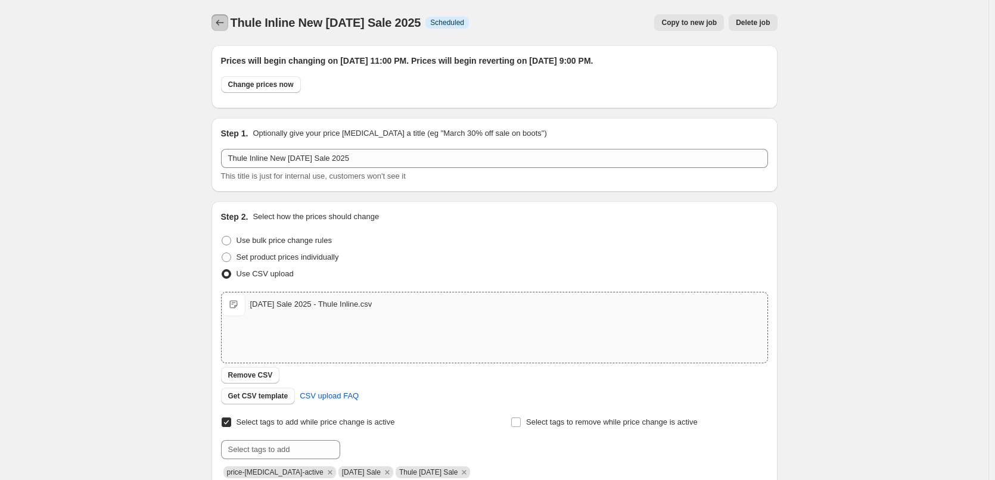
click at [218, 21] on icon "Price change jobs" at bounding box center [220, 23] width 12 height 12
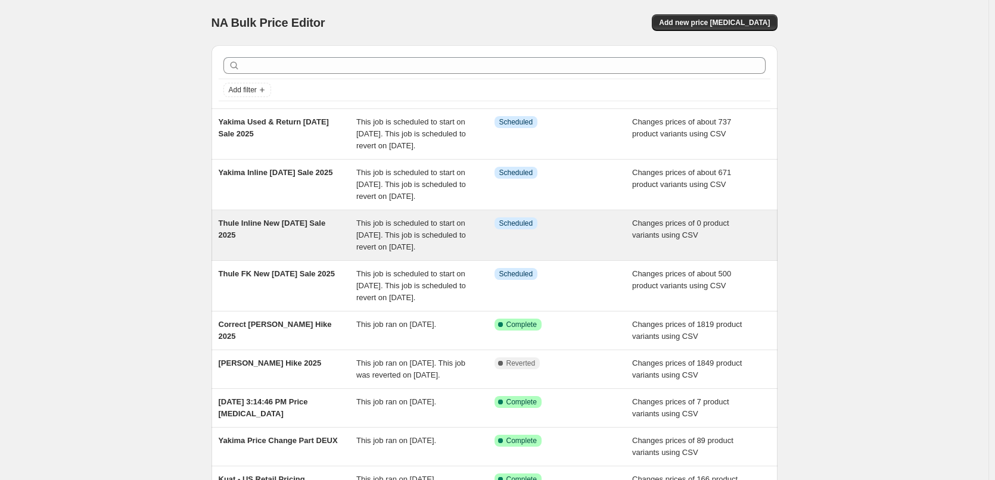
click at [301, 239] on span "Thule Inline New [DATE] Sale 2025" at bounding box center [272, 229] width 107 height 21
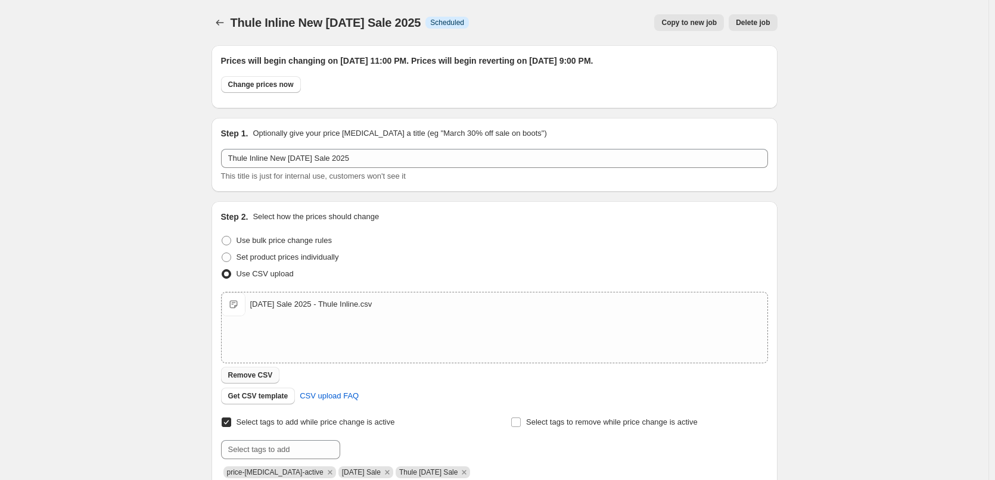
click at [259, 370] on button "Remove CSV" at bounding box center [250, 375] width 59 height 17
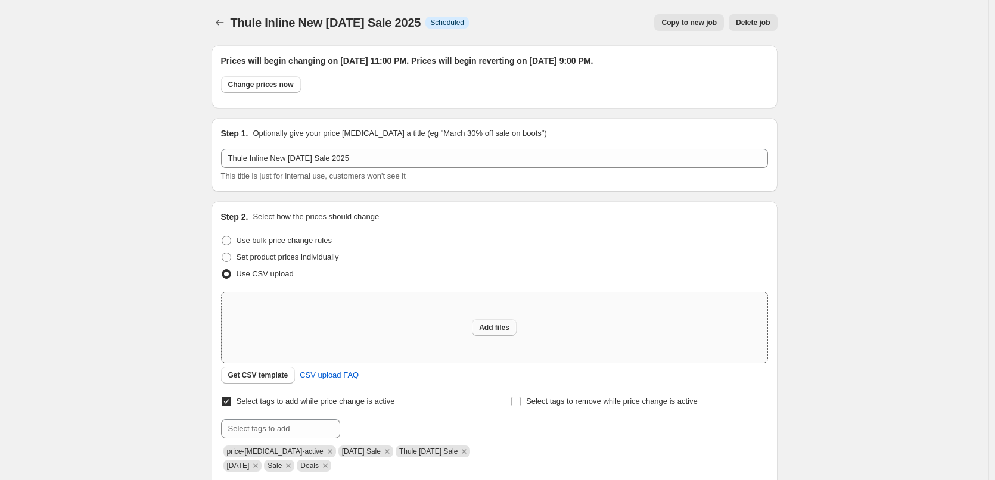
click at [487, 328] on span "Add files" at bounding box center [494, 328] width 30 height 10
type input "C:\fakepath\[DATE] Sale 2025 - Thule Inline (1).csv"
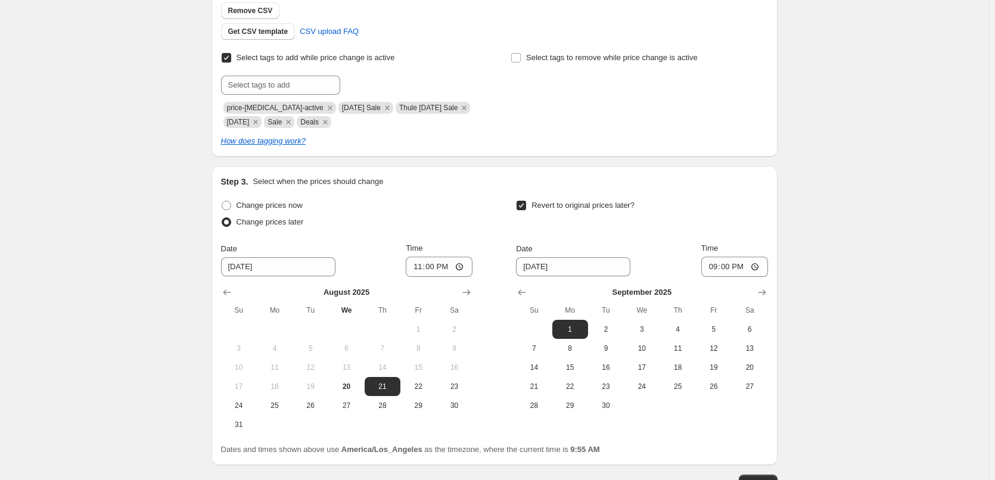
scroll to position [449, 0]
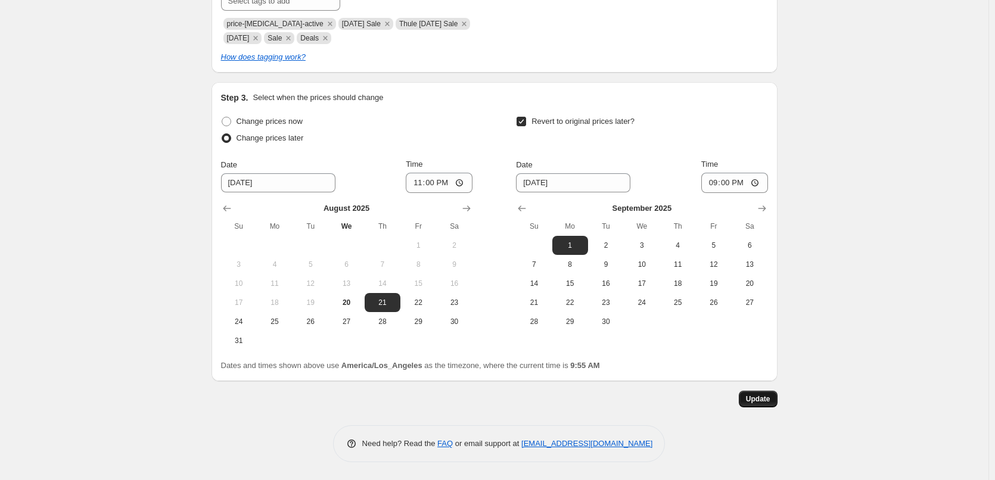
click at [744, 392] on button "Update" at bounding box center [758, 399] width 39 height 17
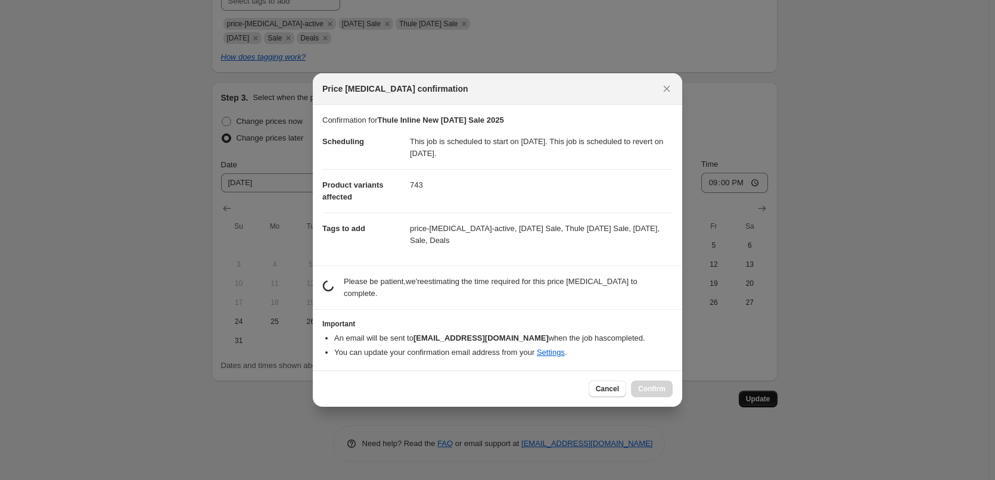
scroll to position [0, 0]
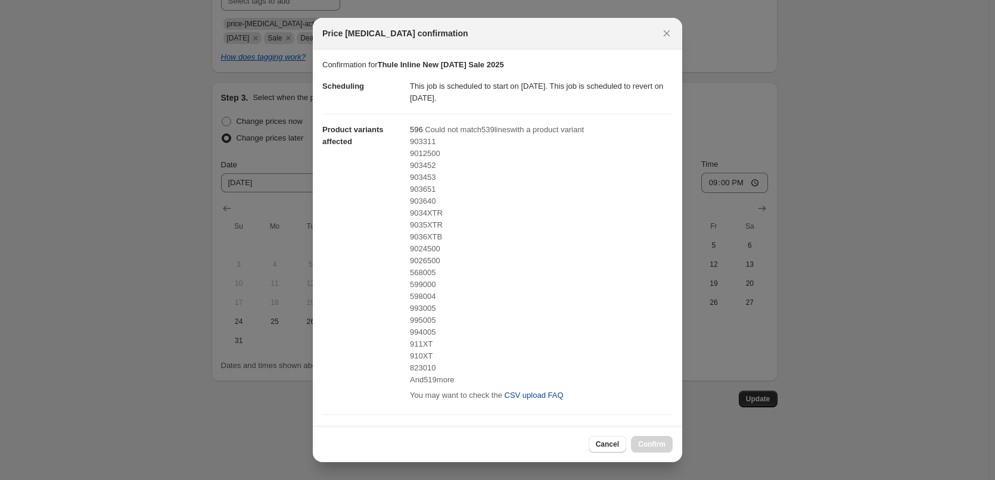
click at [535, 394] on span "CSV upload FAQ" at bounding box center [534, 396] width 59 height 12
drag, startPoint x: 441, startPoint y: 236, endPoint x: 405, endPoint y: 238, distance: 36.4
click at [405, 238] on dl "Scheduling This job is scheduled to start on [DATE]. This job is scheduled to r…" at bounding box center [497, 264] width 350 height 387
copy span "9036XTB"
click at [673, 30] on button "Close" at bounding box center [666, 33] width 17 height 17
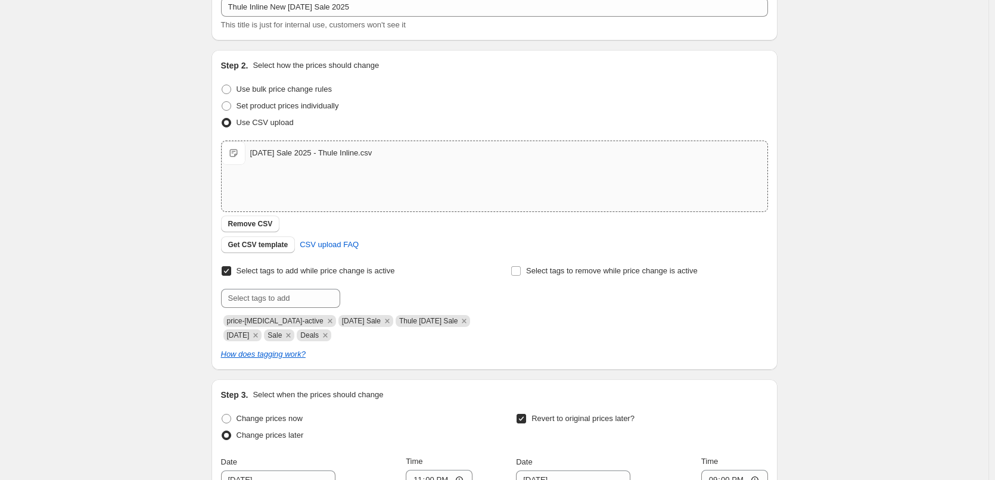
scroll to position [151, 0]
click at [251, 226] on span "Remove CSV" at bounding box center [250, 225] width 45 height 10
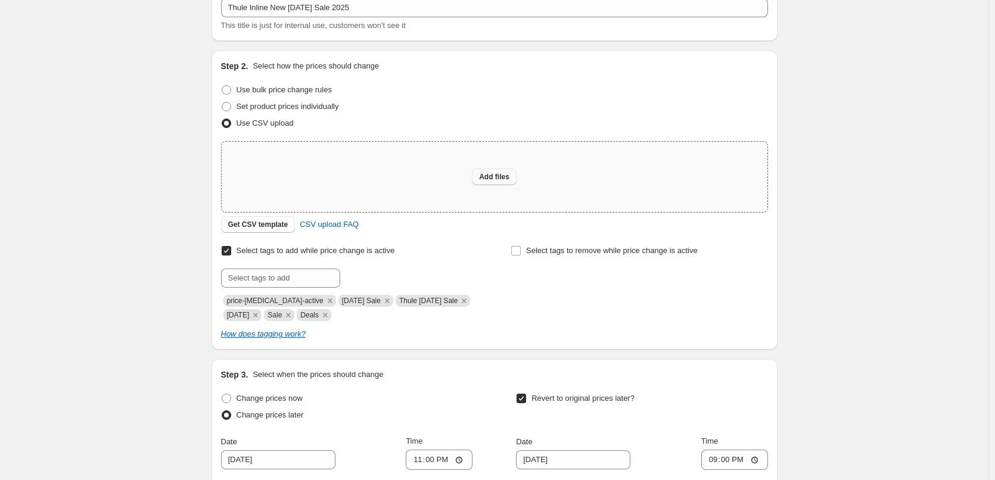
click at [499, 179] on span "Add files" at bounding box center [494, 177] width 30 height 10
type input "C:\fakepath\[DATE] Sale 2025 - Sheet5.csv"
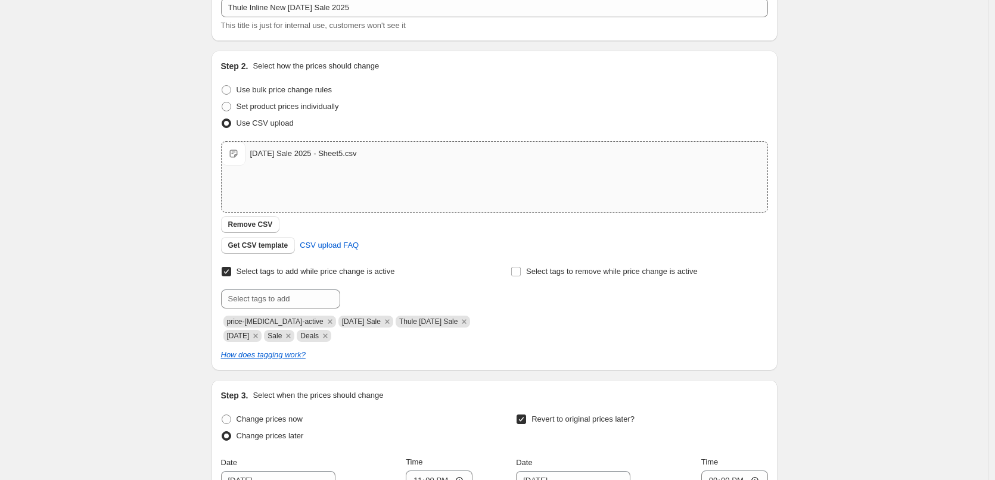
scroll to position [449, 0]
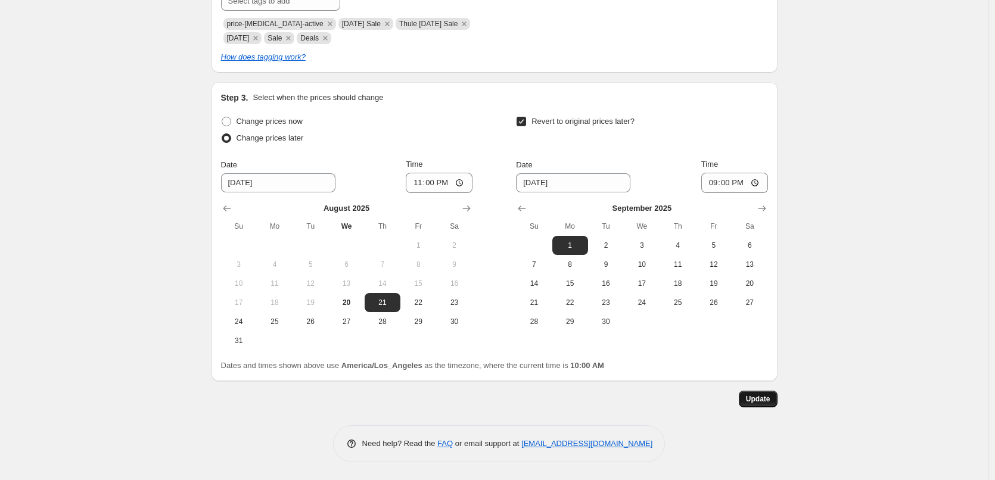
click at [774, 395] on button "Update" at bounding box center [758, 399] width 39 height 17
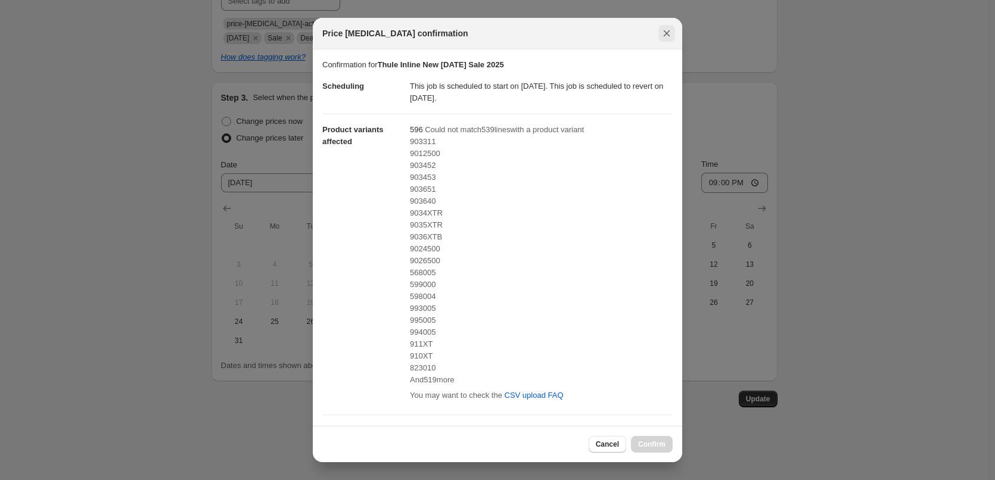
click at [665, 36] on icon "Close" at bounding box center [667, 33] width 7 height 7
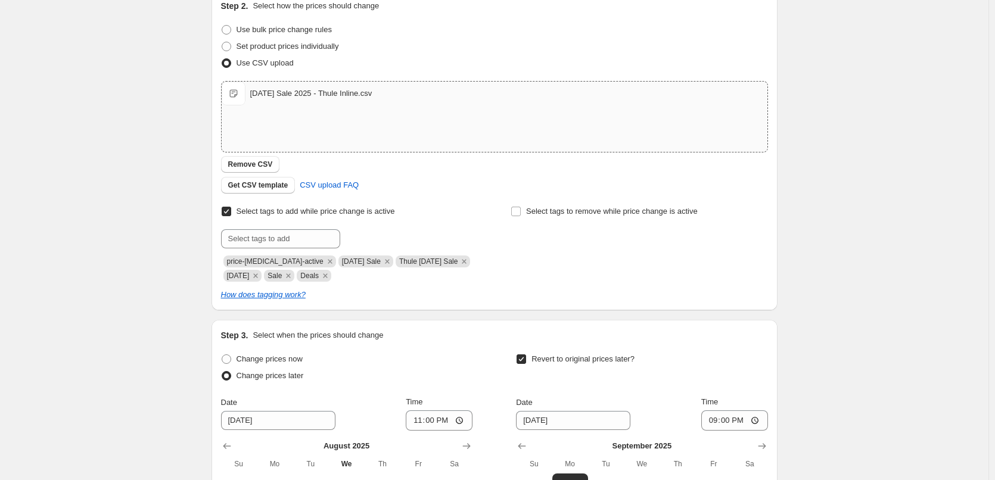
scroll to position [210, 0]
click at [263, 168] on span "Remove CSV" at bounding box center [250, 165] width 45 height 10
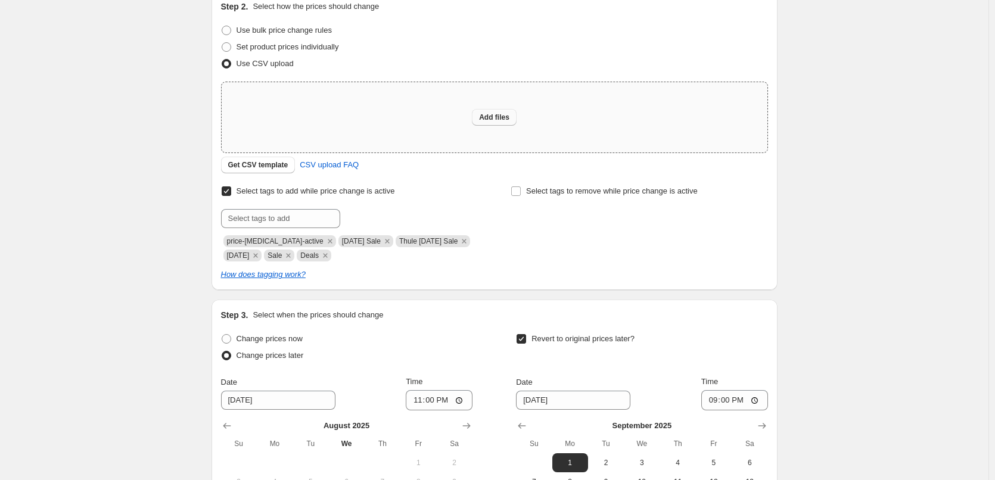
click at [478, 113] on button "Add files" at bounding box center [494, 117] width 45 height 17
type input "C:\fakepath\[DATE] Sale 2025 - Sheet5 (1).csv"
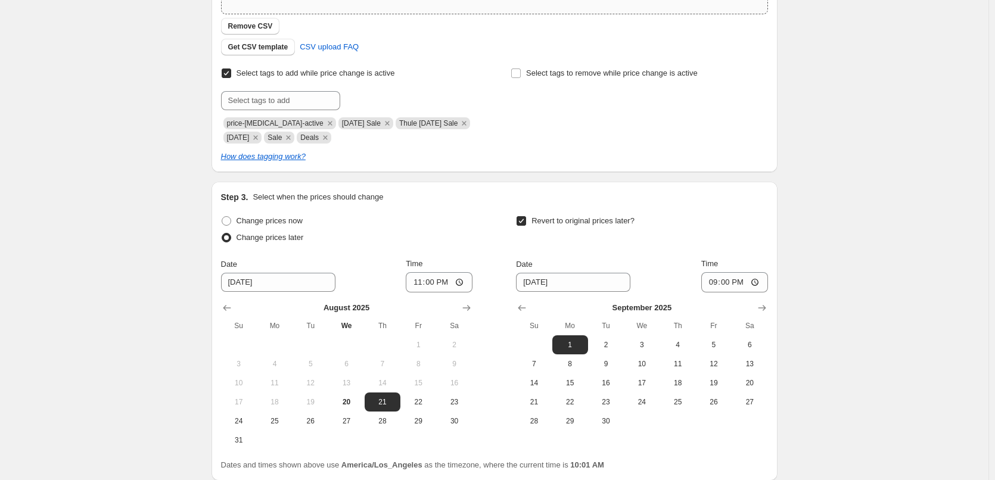
scroll to position [449, 0]
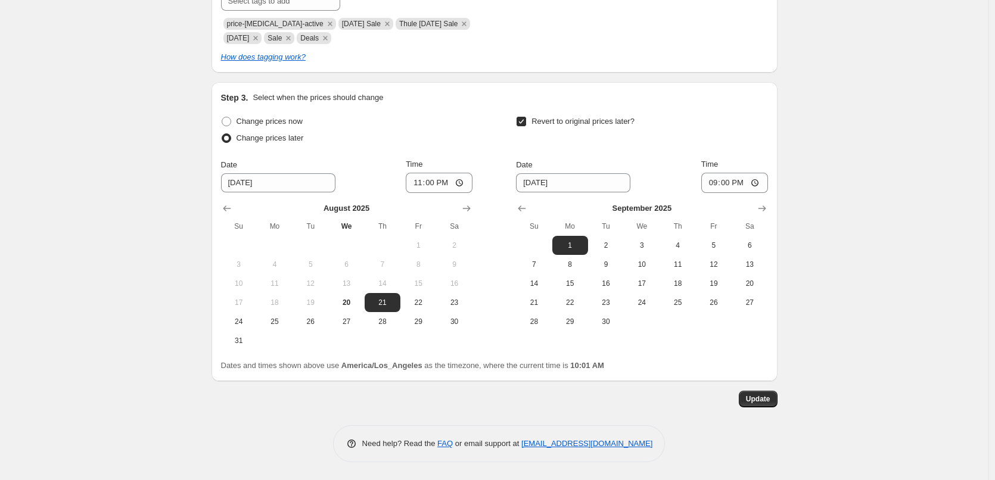
click at [764, 408] on div "Prices will begin changing on [DATE] 11:00 PM. Prices will begin reverting on […" at bounding box center [494, 24] width 566 height 875
click at [763, 402] on span "Update" at bounding box center [758, 399] width 24 height 10
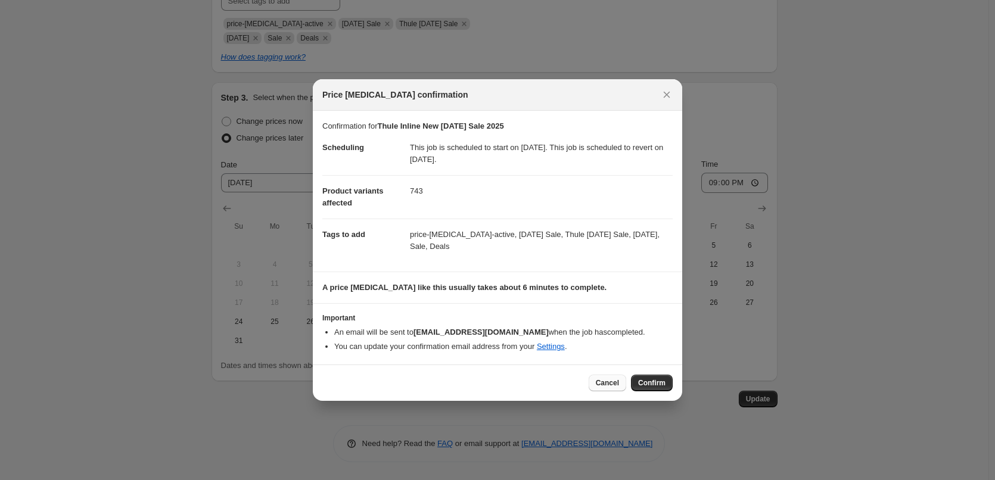
click at [612, 383] on span "Cancel" at bounding box center [607, 383] width 23 height 10
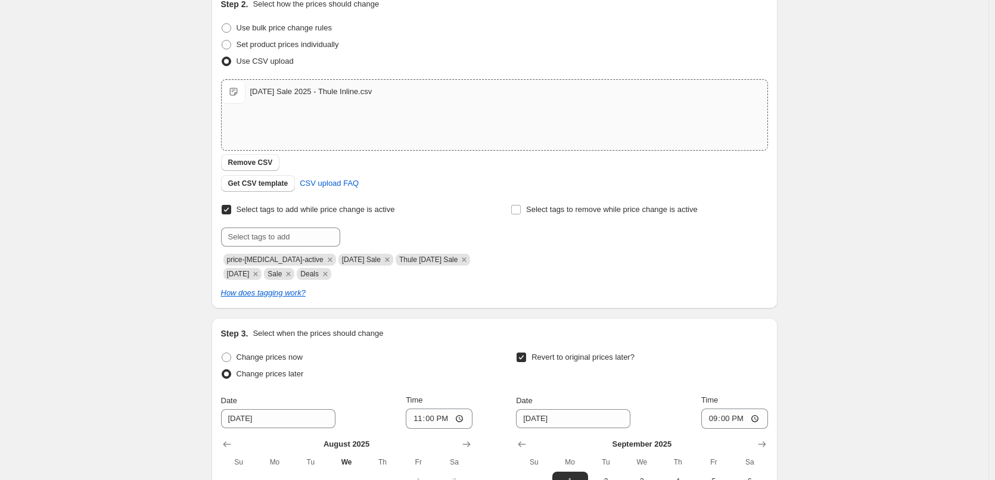
scroll to position [210, 0]
click at [260, 158] on button "Remove CSV" at bounding box center [250, 165] width 59 height 17
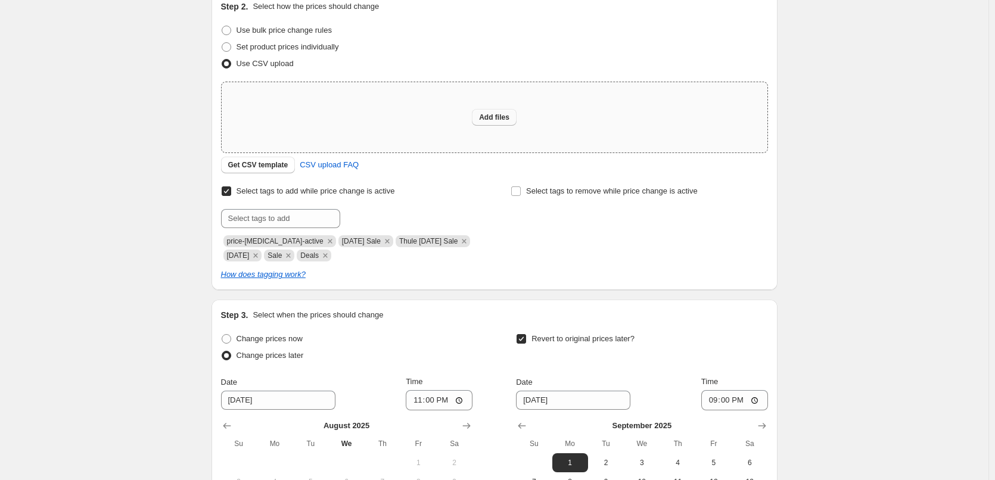
click at [513, 119] on button "Add files" at bounding box center [494, 117] width 45 height 17
type input "C:\fakepath\[DATE] Sale 2025 - Sheet5 (1).csv"
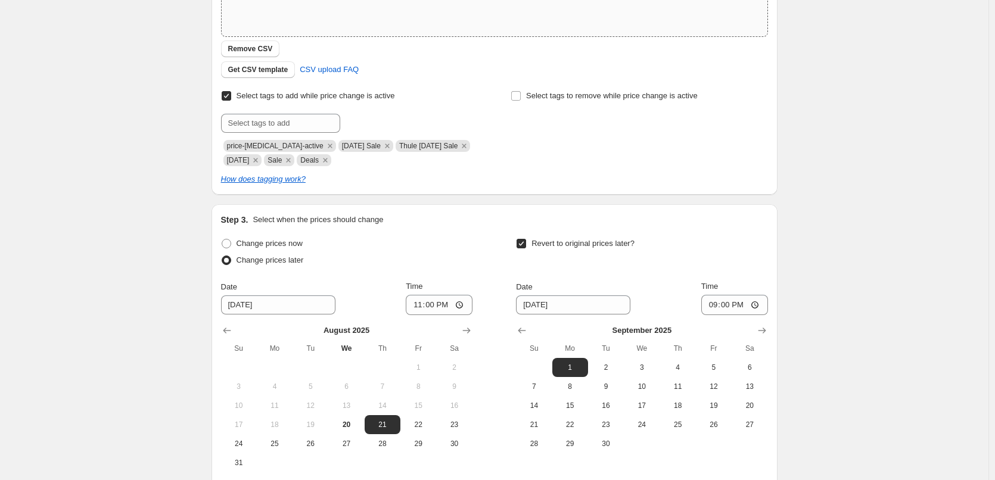
scroll to position [449, 0]
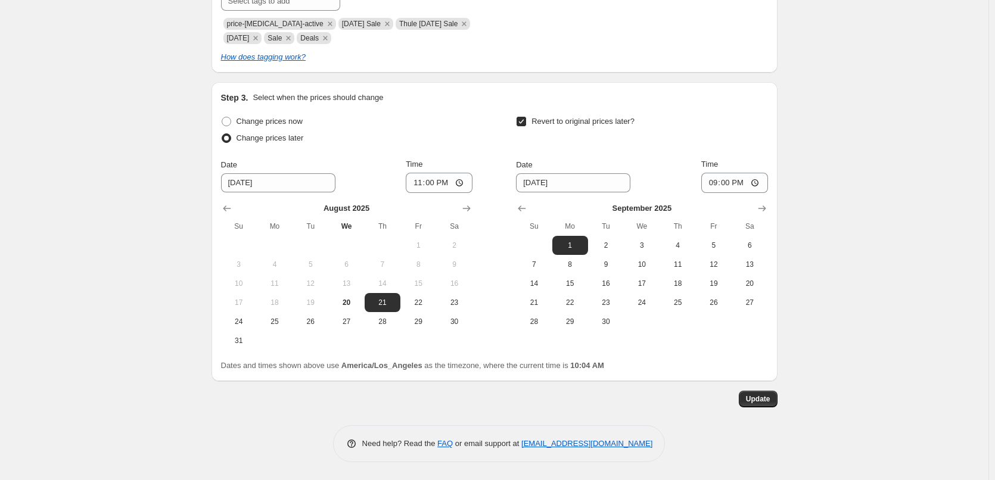
click at [740, 397] on div "Update" at bounding box center [494, 399] width 566 height 17
click at [745, 397] on button "Update" at bounding box center [758, 399] width 39 height 17
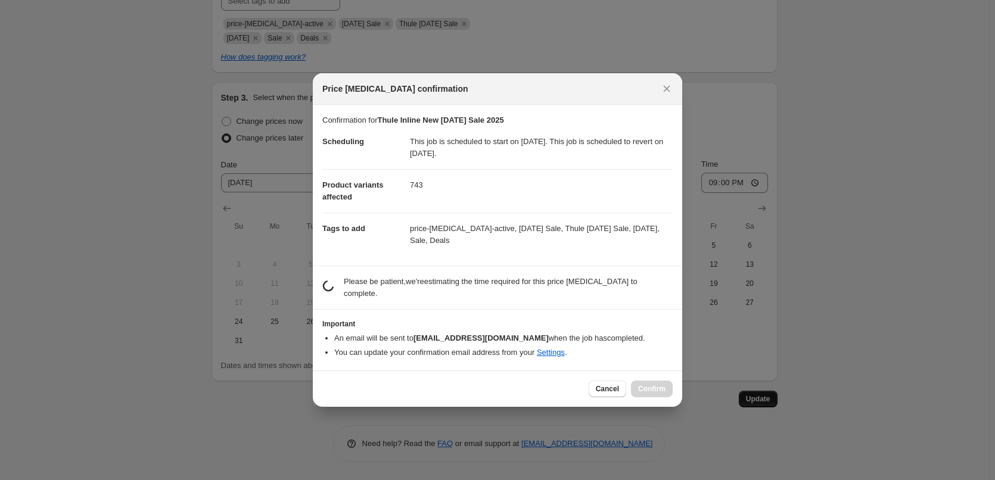
scroll to position [0, 0]
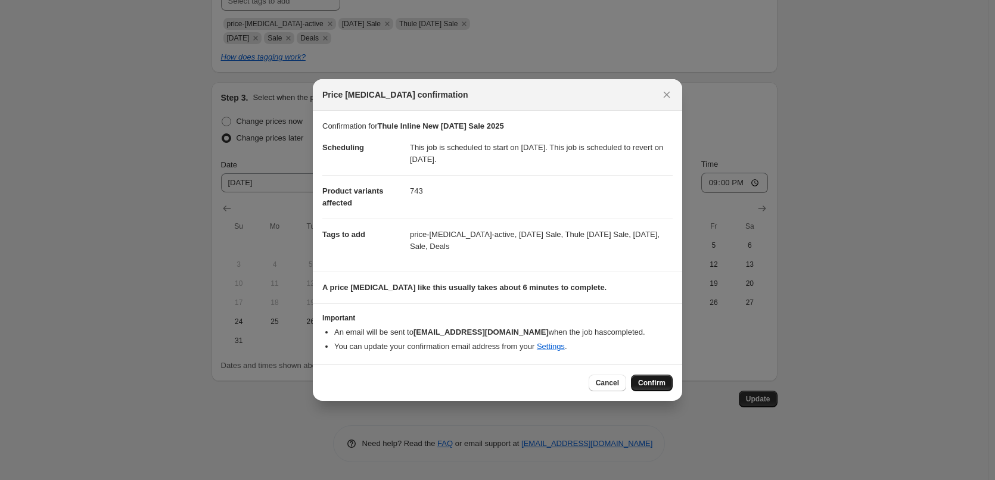
click at [646, 384] on span "Confirm" at bounding box center [651, 383] width 27 height 10
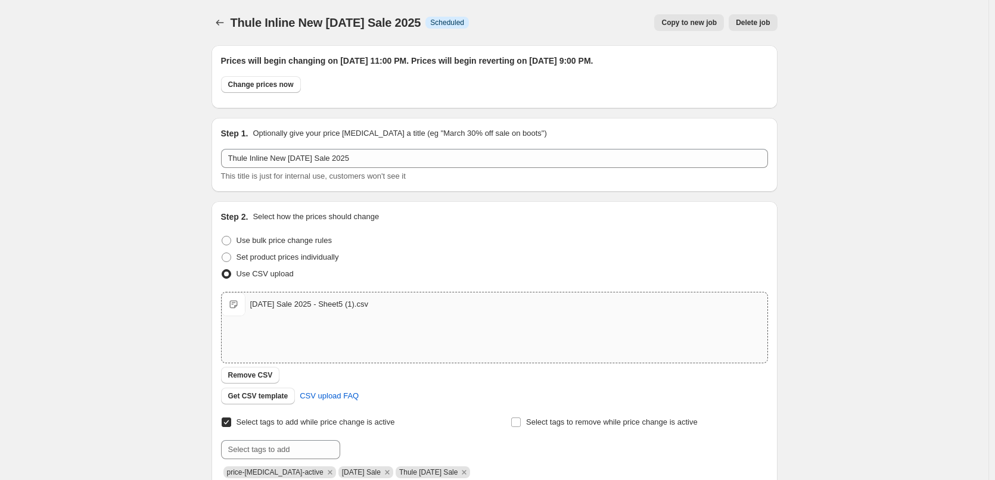
click at [213, 18] on div "Thule Inline New [DATE] Sale 2025. This page is ready Thule Inline New [DATE] S…" at bounding box center [494, 464] width 594 height 929
click at [223, 23] on icon "Price change jobs" at bounding box center [220, 23] width 12 height 12
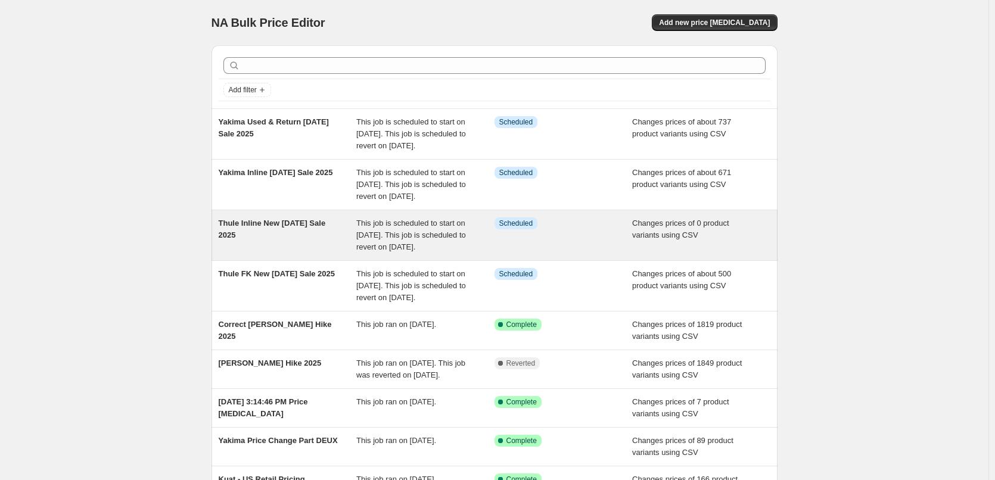
click at [316, 252] on div "Thule Inline New [DATE] Sale 2025" at bounding box center [288, 235] width 138 height 36
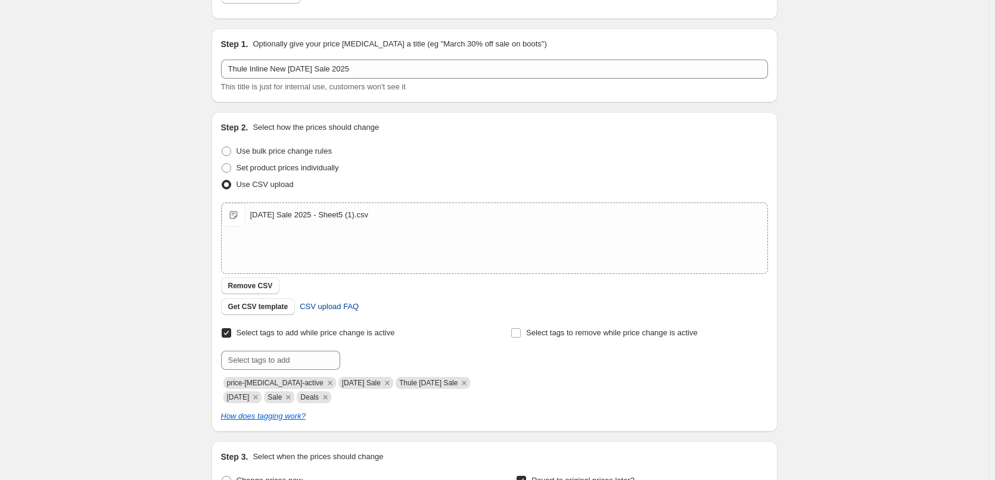
scroll to position [179, 0]
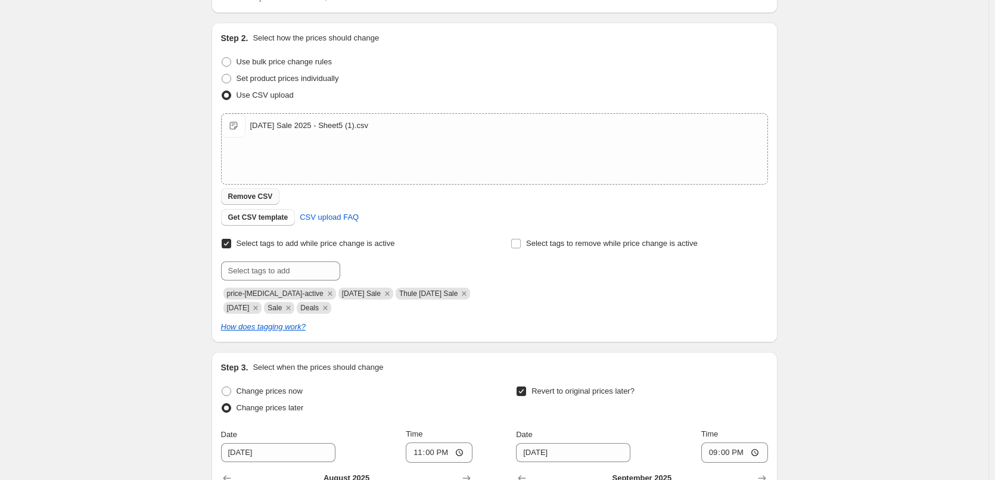
click at [266, 191] on button "Remove CSV" at bounding box center [250, 196] width 59 height 17
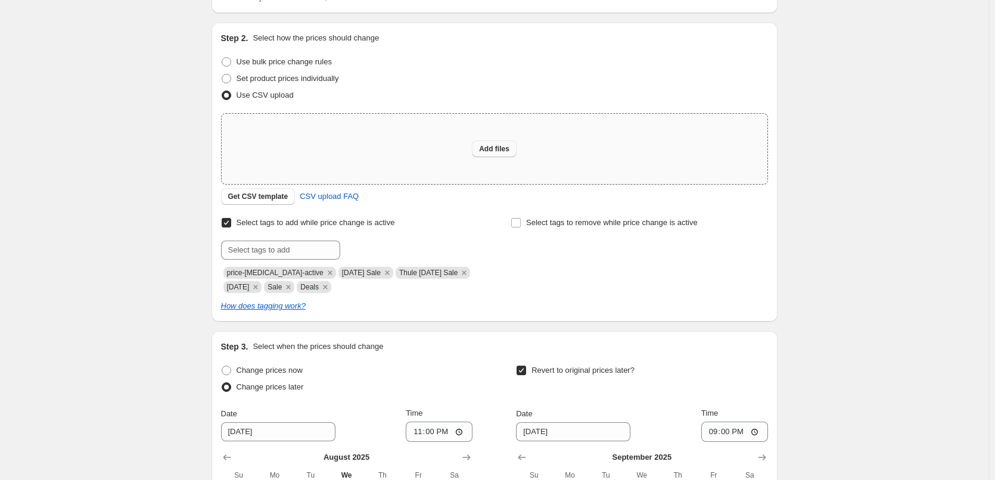
click at [506, 151] on span "Add files" at bounding box center [494, 149] width 30 height 10
type input "C:\fakepath\[DATE] Sale 2025 - Inline (4).csv"
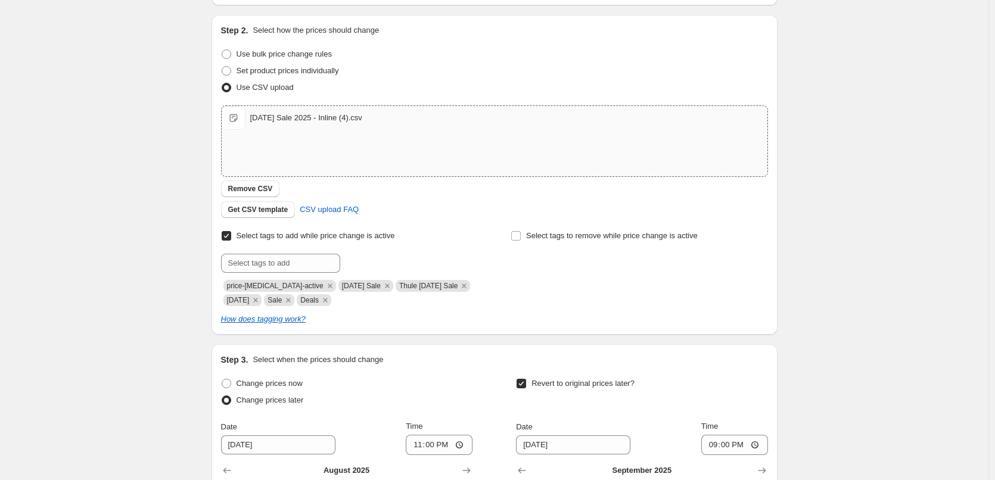
scroll to position [449, 0]
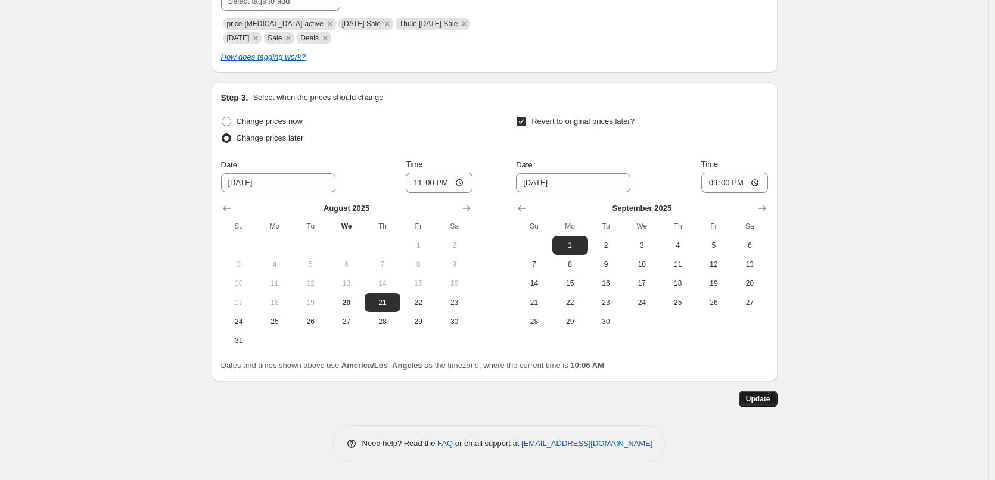
click at [746, 401] on button "Update" at bounding box center [758, 399] width 39 height 17
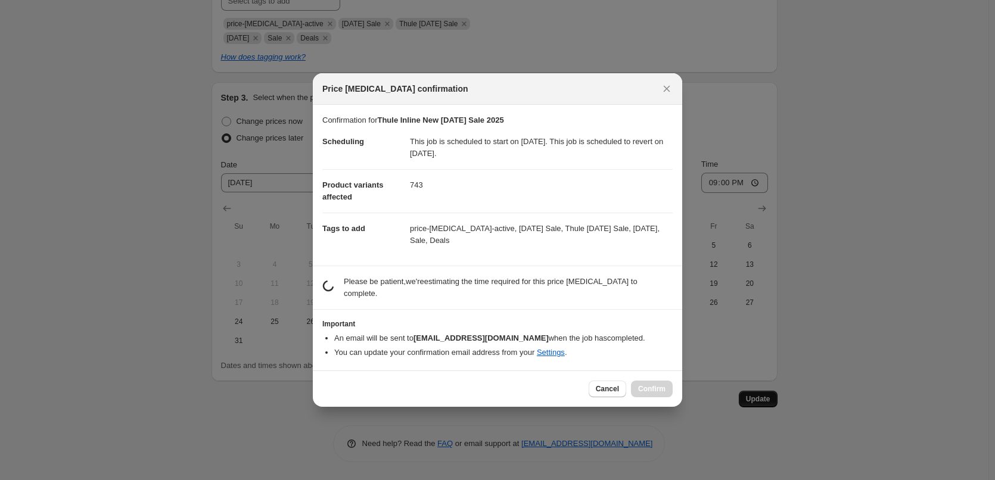
scroll to position [0, 0]
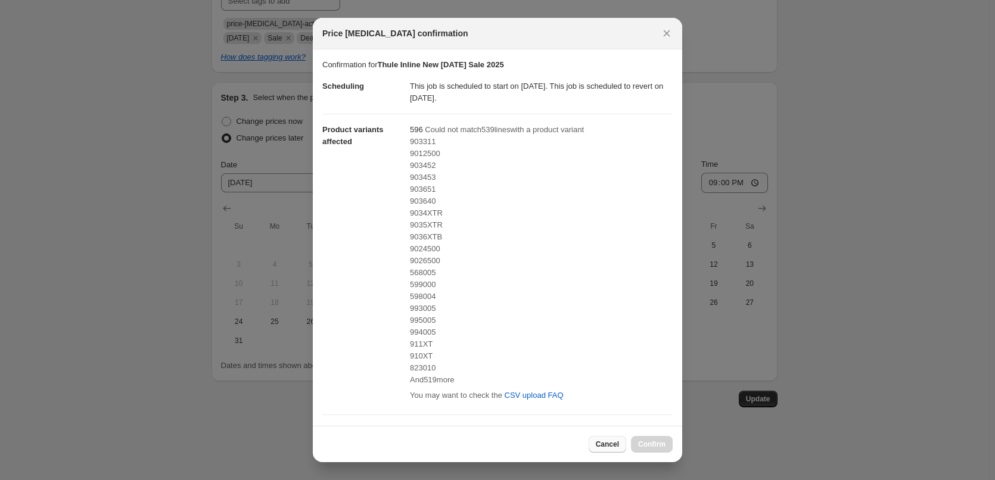
click at [604, 440] on span "Cancel" at bounding box center [607, 445] width 23 height 10
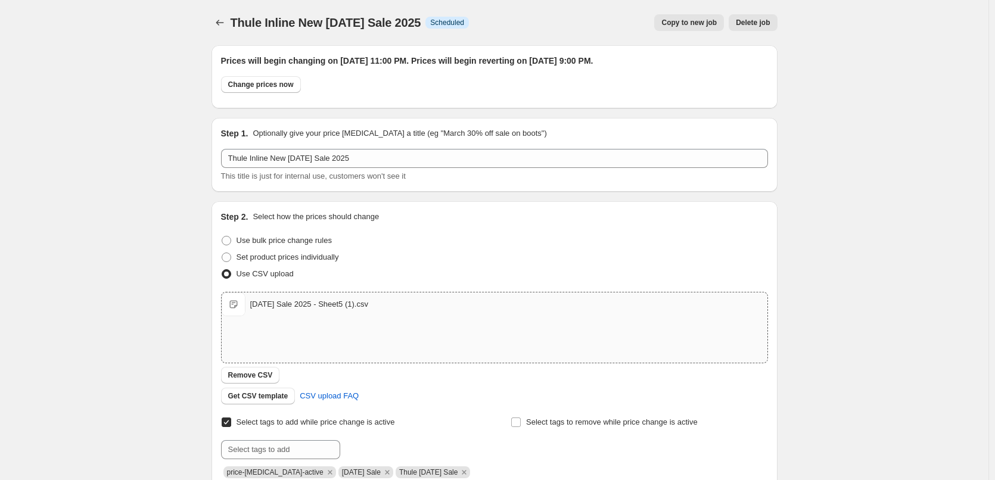
click at [809, 207] on div "Thule Inline New [DATE] Sale 2025. This page is ready Thule Inline New [DATE] S…" at bounding box center [494, 464] width 988 height 929
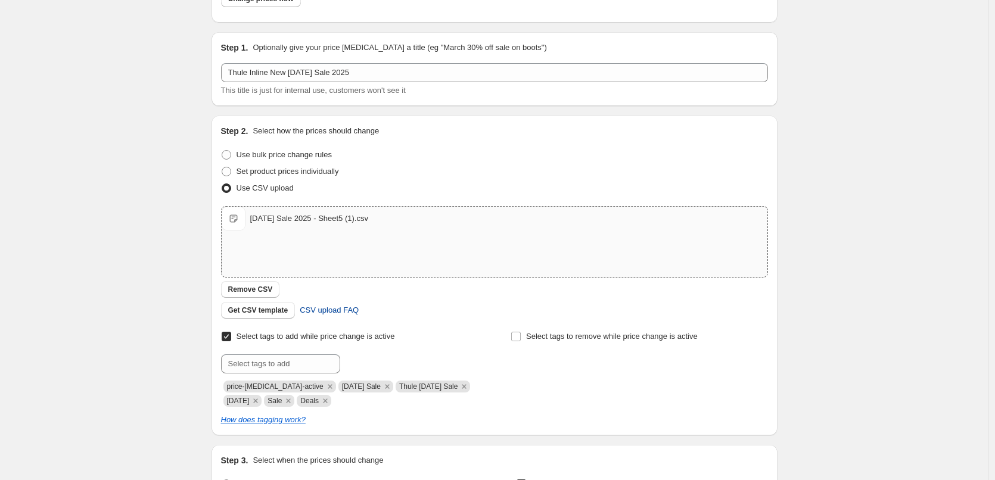
scroll to position [119, 0]
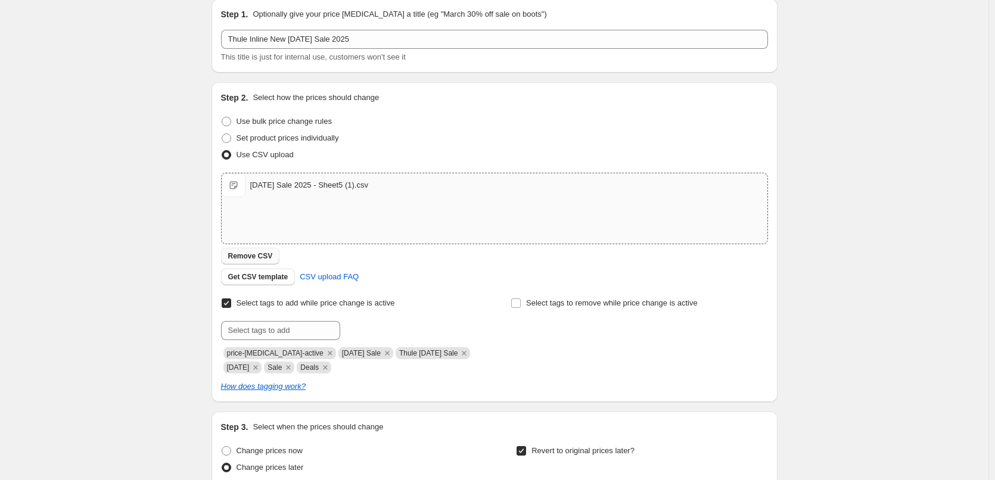
click at [244, 258] on span "Remove CSV" at bounding box center [250, 256] width 45 height 10
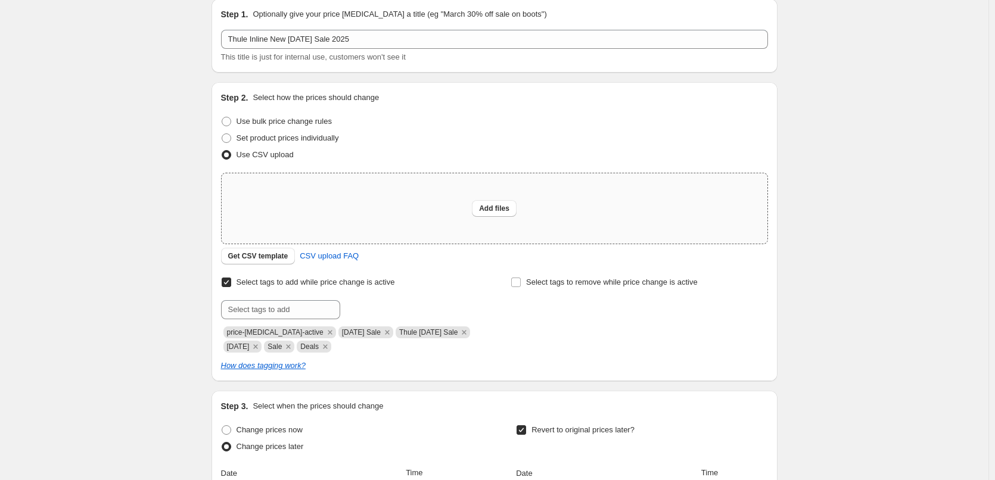
click at [474, 209] on div "Add files" at bounding box center [495, 208] width 546 height 70
type input "C:\fakepath\[DATE] Sale 2025 - [GEOGRAPHIC_DATA] FALL 2025 MAP List.csv"
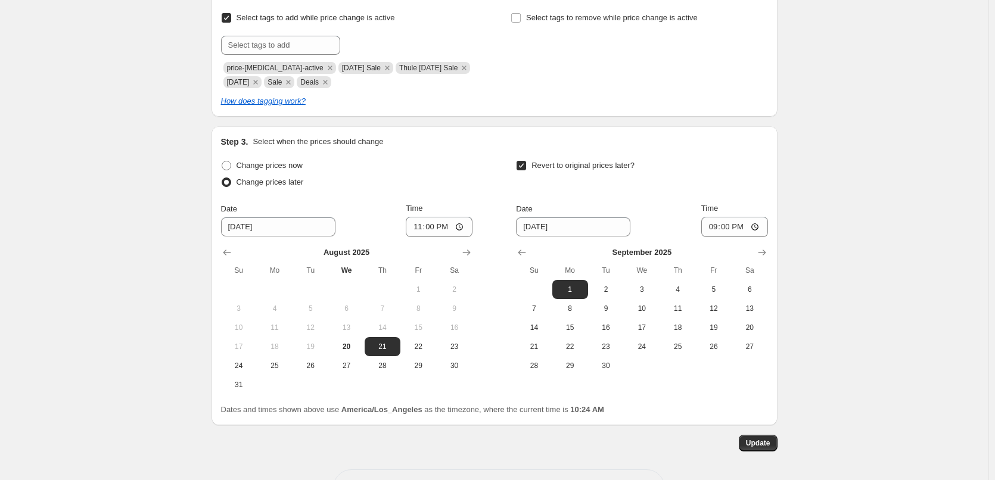
scroll to position [417, 0]
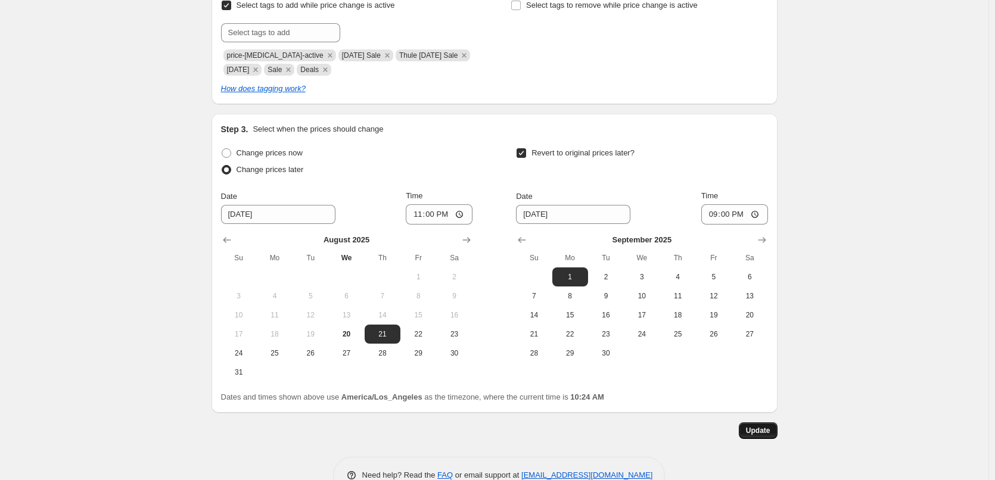
click at [750, 426] on span "Update" at bounding box center [758, 431] width 24 height 10
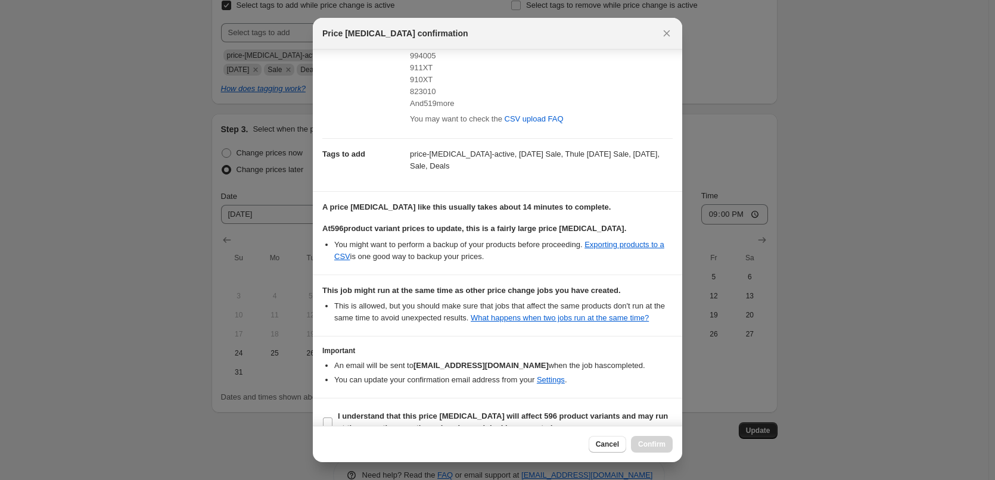
scroll to position [297, 0]
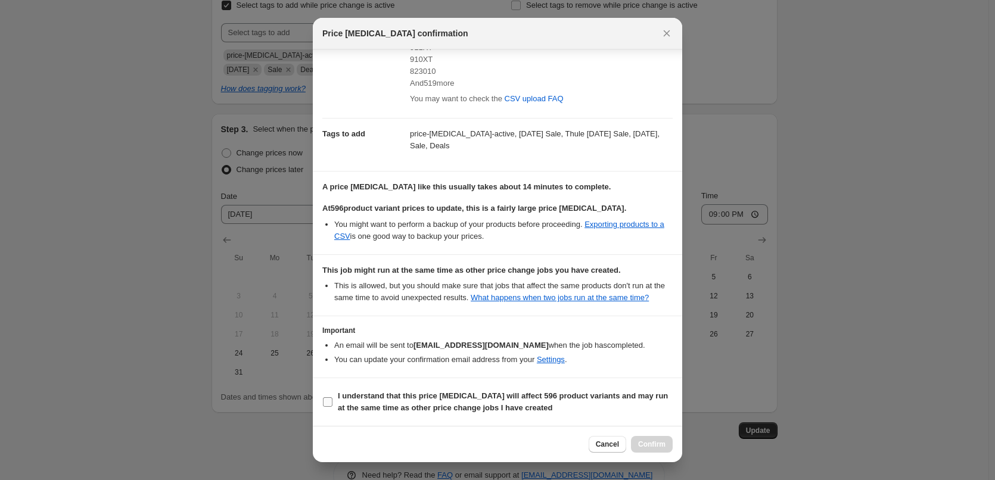
click at [393, 392] on b "I understand that this price [MEDICAL_DATA] will affect 596 product variants an…" at bounding box center [503, 401] width 330 height 21
click at [332, 397] on input "I understand that this price [MEDICAL_DATA] will affect 596 product variants an…" at bounding box center [328, 402] width 10 height 10
checkbox input "true"
click at [661, 441] on span "Confirm" at bounding box center [651, 445] width 27 height 10
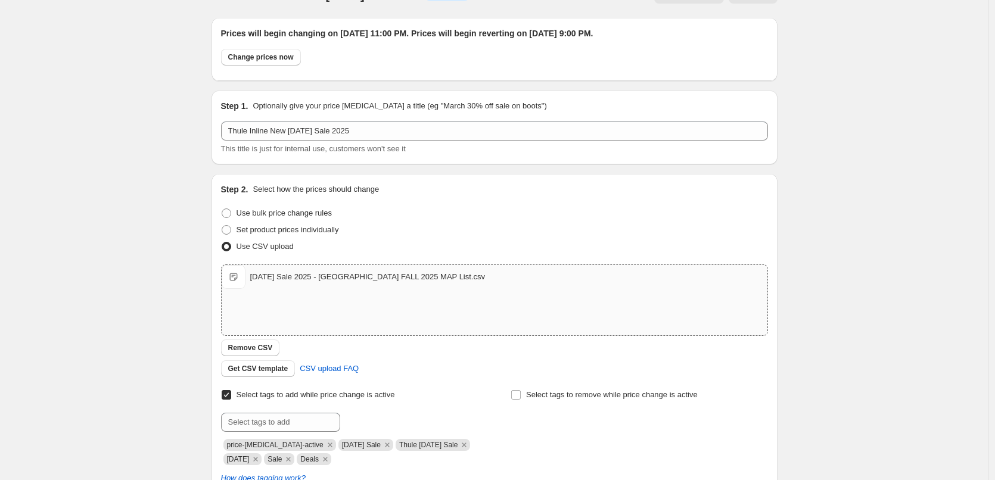
scroll to position [0, 0]
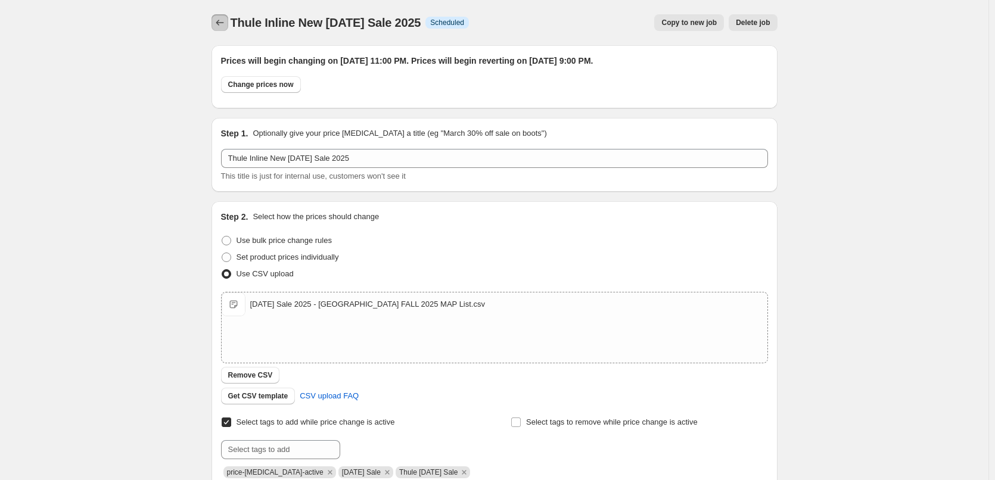
click at [219, 22] on icon "Price change jobs" at bounding box center [220, 23] width 12 height 12
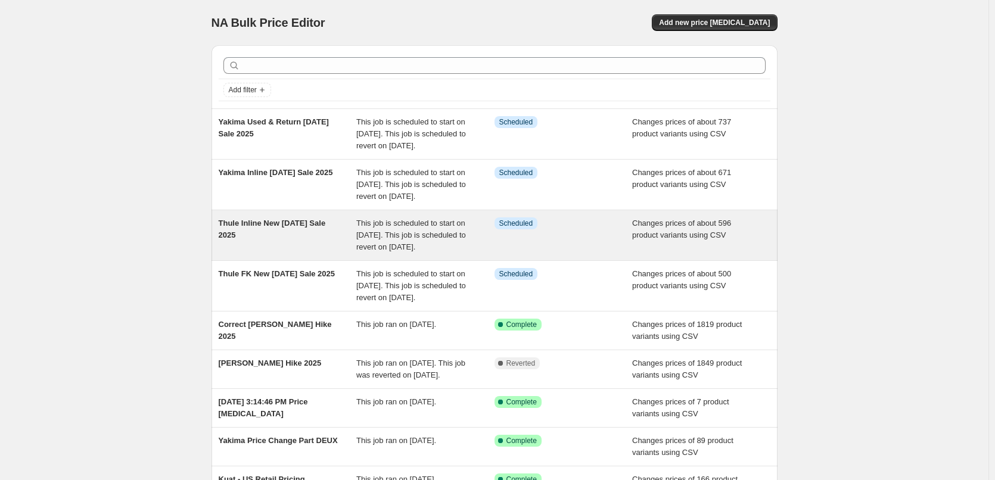
click at [239, 239] on span "Thule Inline New [DATE] Sale 2025" at bounding box center [272, 229] width 107 height 21
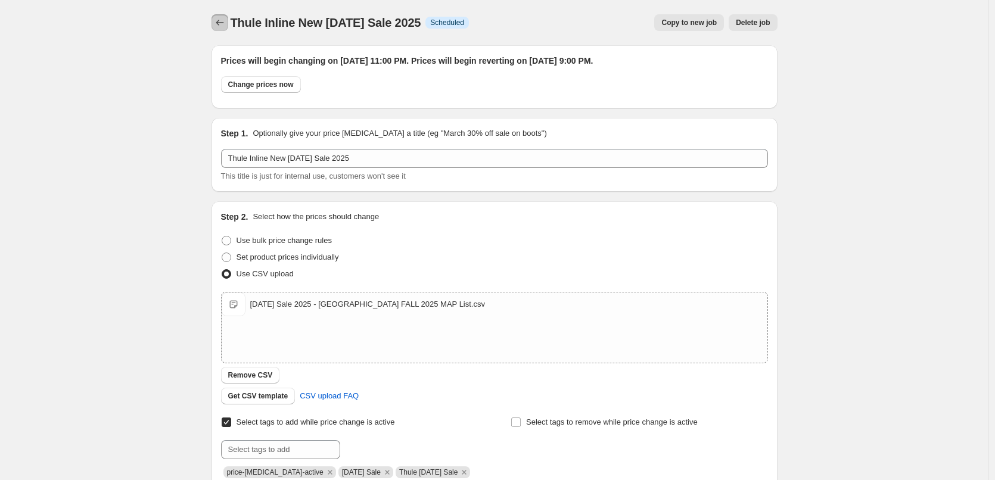
click at [226, 23] on icon "Price change jobs" at bounding box center [220, 23] width 12 height 12
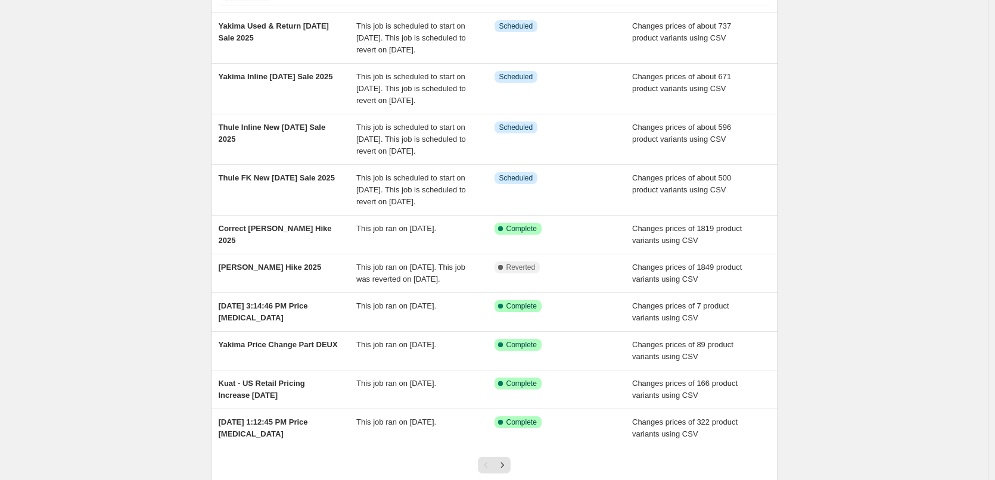
scroll to position [179, 0]
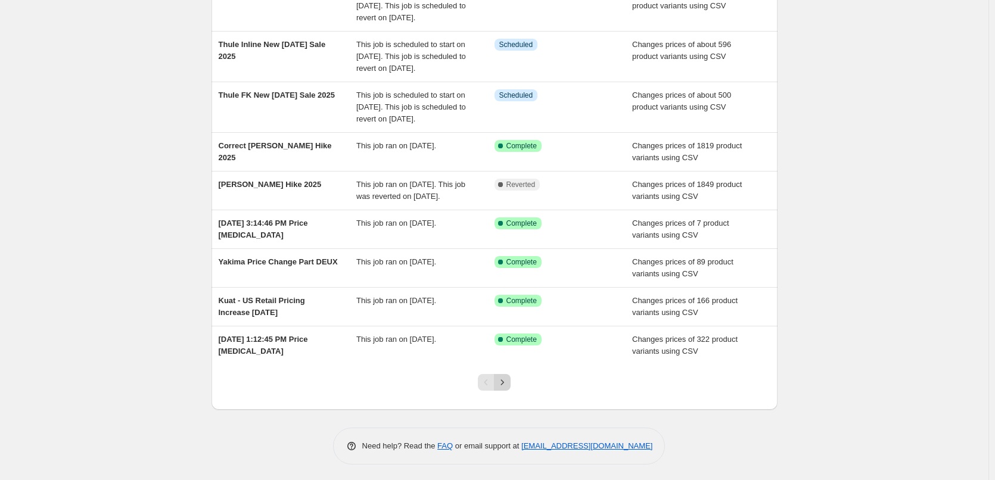
click at [508, 388] on icon "Next" at bounding box center [502, 382] width 12 height 12
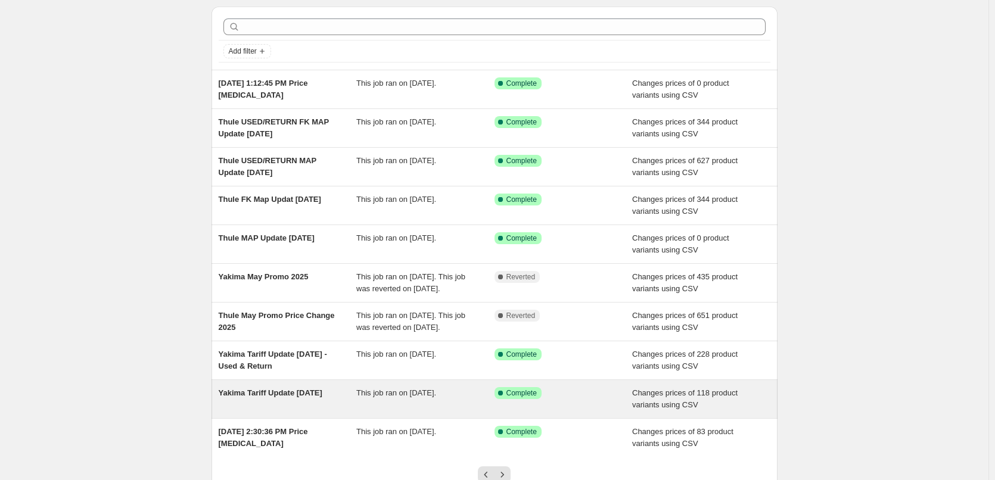
scroll to position [60, 0]
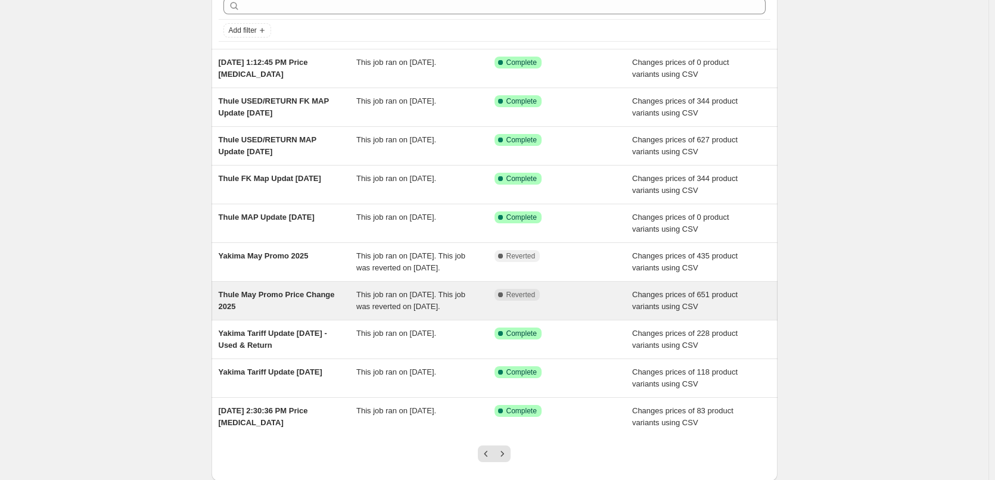
click at [282, 293] on span "Thule May Promo Price Change 2025" at bounding box center [277, 300] width 116 height 21
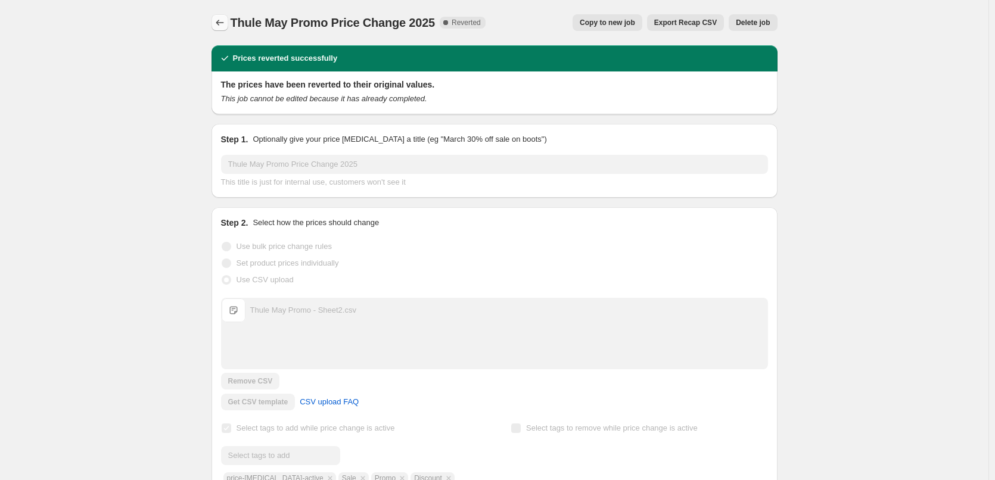
click at [223, 26] on icon "Price change jobs" at bounding box center [220, 23] width 12 height 12
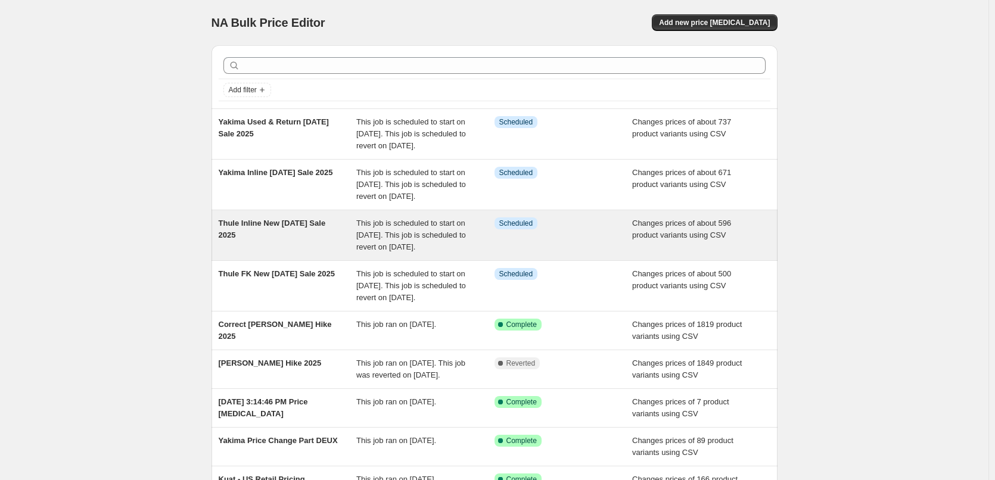
click at [310, 253] on div "Thule Inline New [DATE] Sale 2025" at bounding box center [288, 235] width 138 height 36
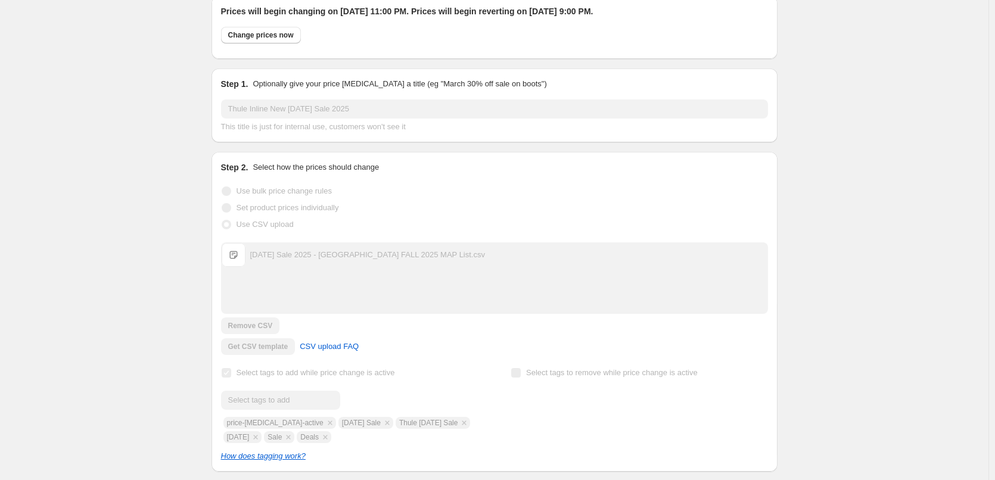
scroll to position [179, 0]
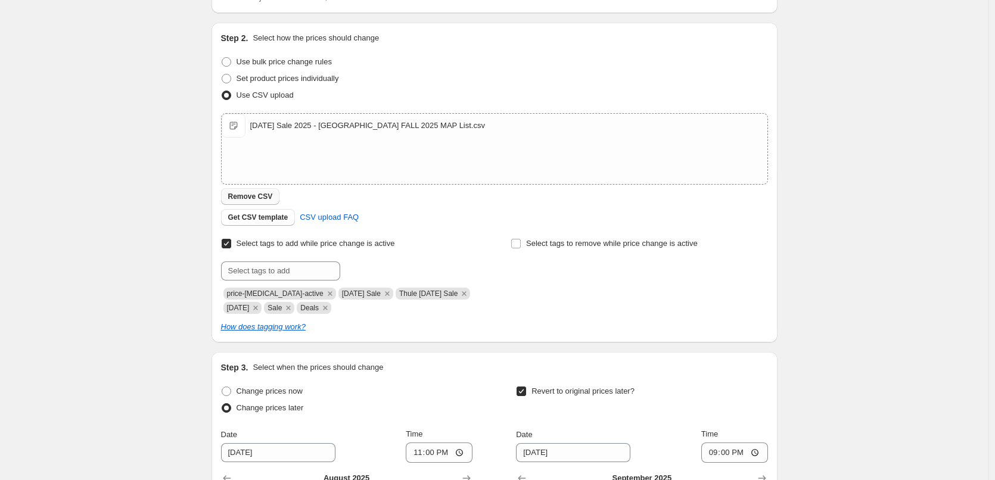
click at [241, 193] on span "Remove CSV" at bounding box center [250, 197] width 45 height 10
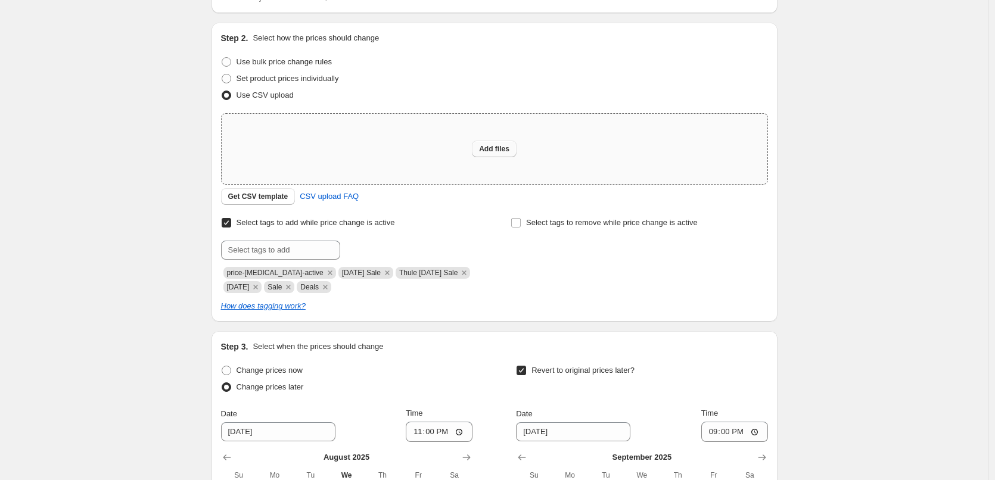
click at [500, 146] on span "Add files" at bounding box center [494, 149] width 30 height 10
type input "C:\fakepath\[DATE] Sale 2025 - Sheet7.csv"
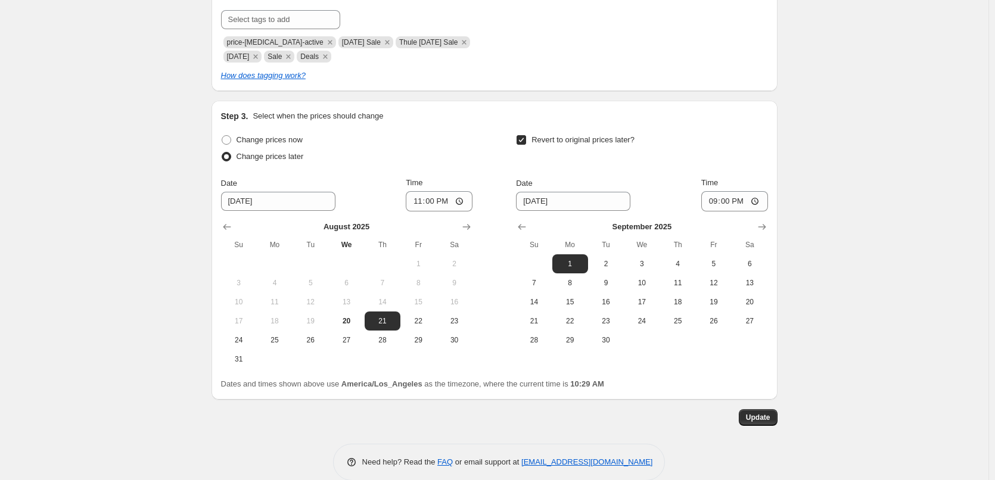
scroll to position [449, 0]
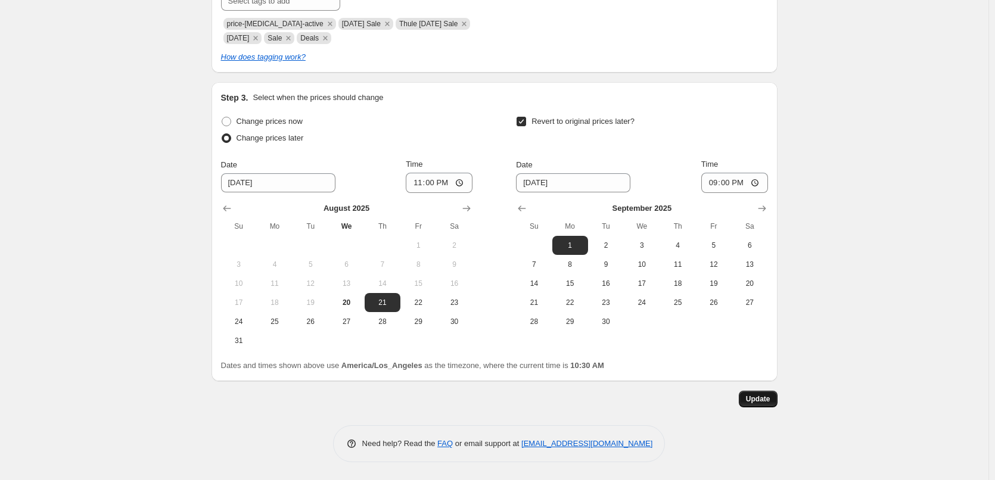
click at [755, 401] on span "Update" at bounding box center [758, 399] width 24 height 10
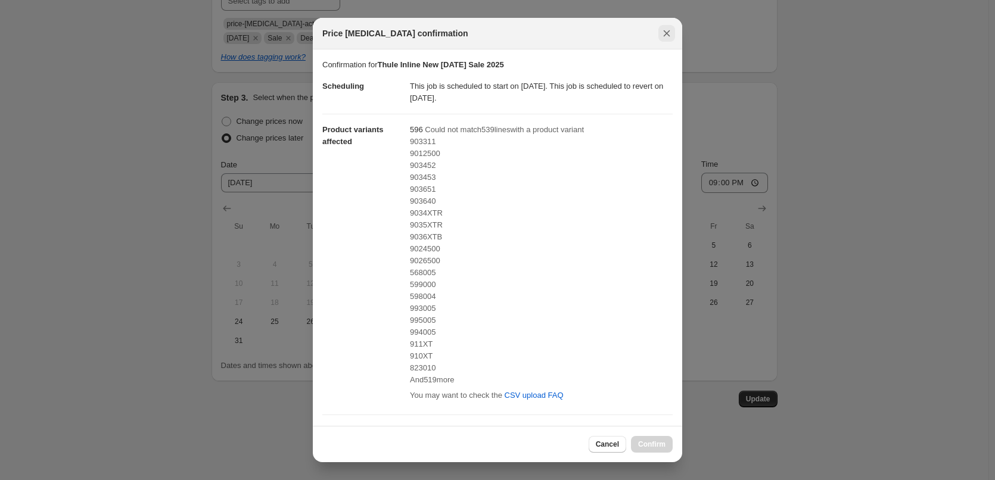
click at [664, 36] on icon "Close" at bounding box center [667, 33] width 7 height 7
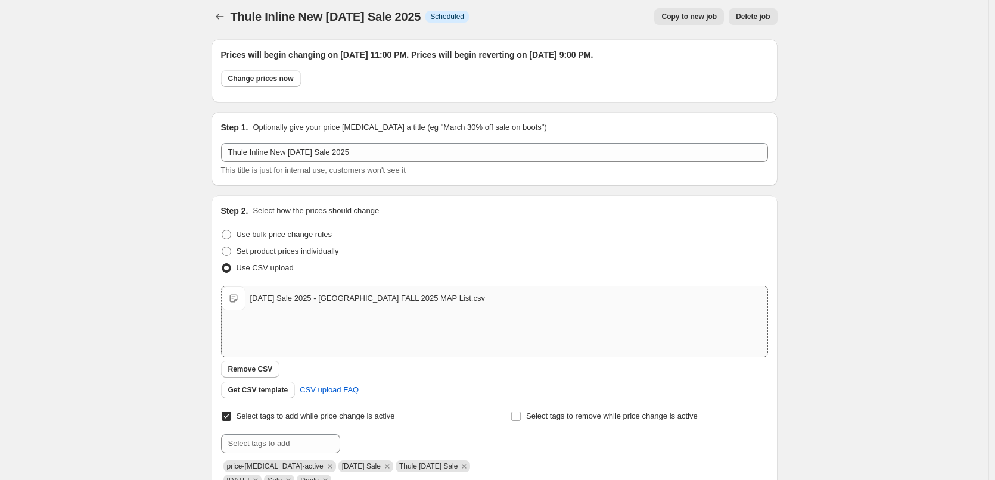
scroll to position [0, 0]
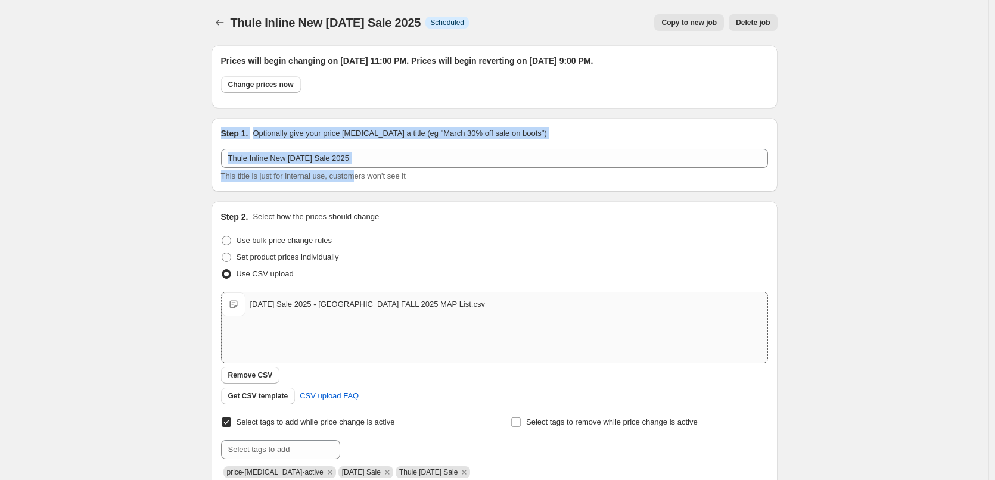
click at [354, 182] on div "Prices will begin changing on [DATE] 11:00 PM. Prices will begin reverting on […" at bounding box center [489, 446] width 575 height 820
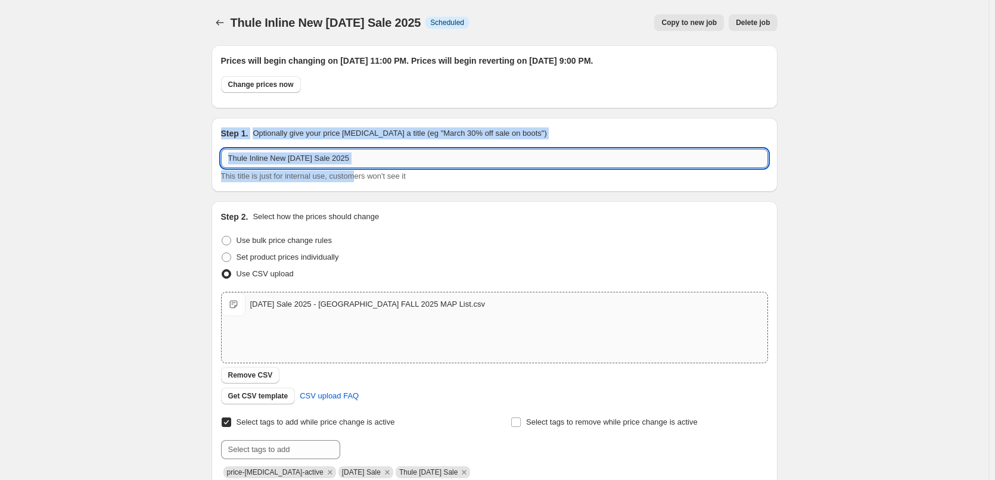
click at [403, 162] on input "Thule Inline New [DATE] Sale 2025" at bounding box center [494, 158] width 547 height 19
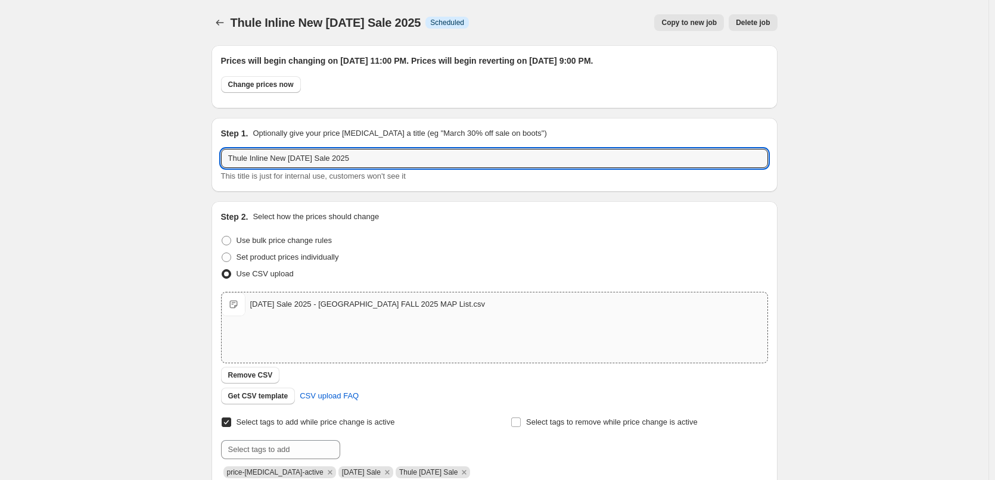
drag, startPoint x: 403, startPoint y: 162, endPoint x: 216, endPoint y: 160, distance: 187.0
click at [216, 160] on div "Step 1. Optionally give your price [MEDICAL_DATA] a title (eg "March 30% off sa…" at bounding box center [494, 155] width 566 height 74
click at [745, 19] on span "Delete job" at bounding box center [753, 23] width 34 height 10
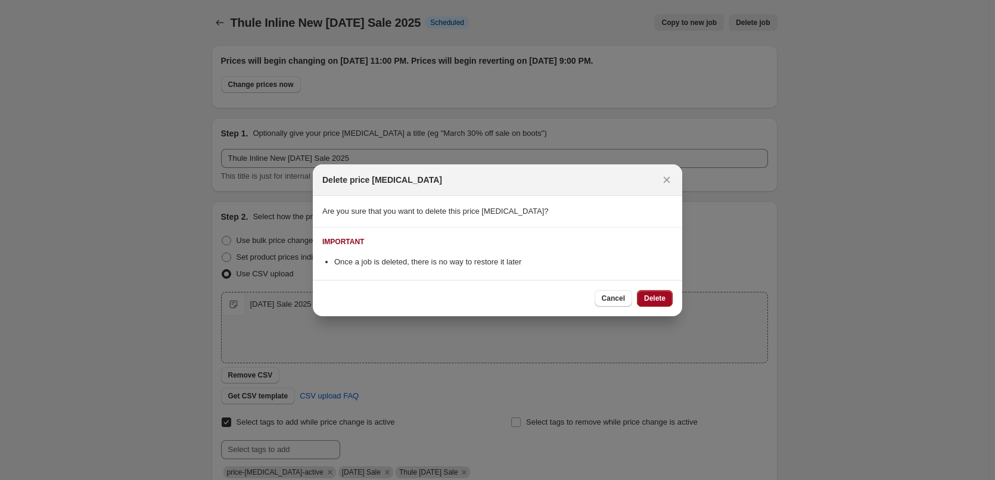
click at [654, 301] on span "Delete" at bounding box center [654, 299] width 21 height 10
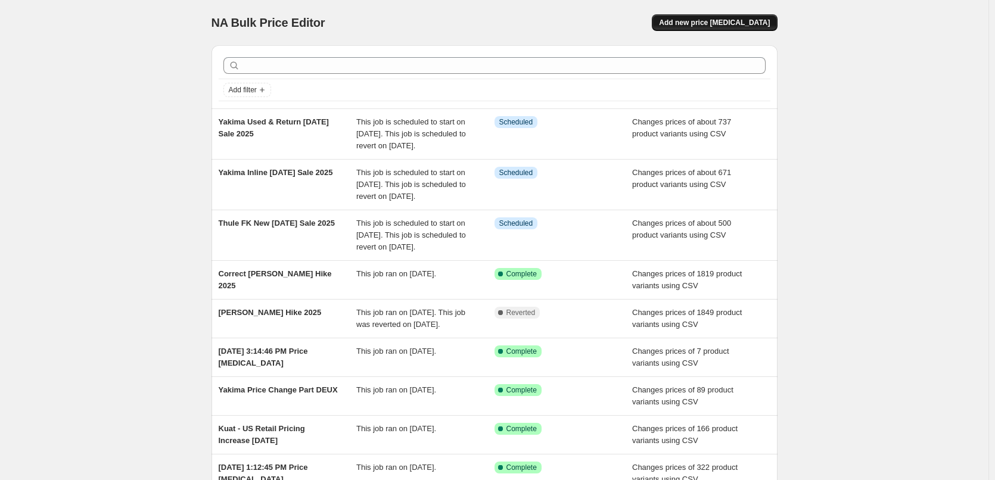
click at [763, 18] on span "Add new price [MEDICAL_DATA]" at bounding box center [714, 23] width 111 height 10
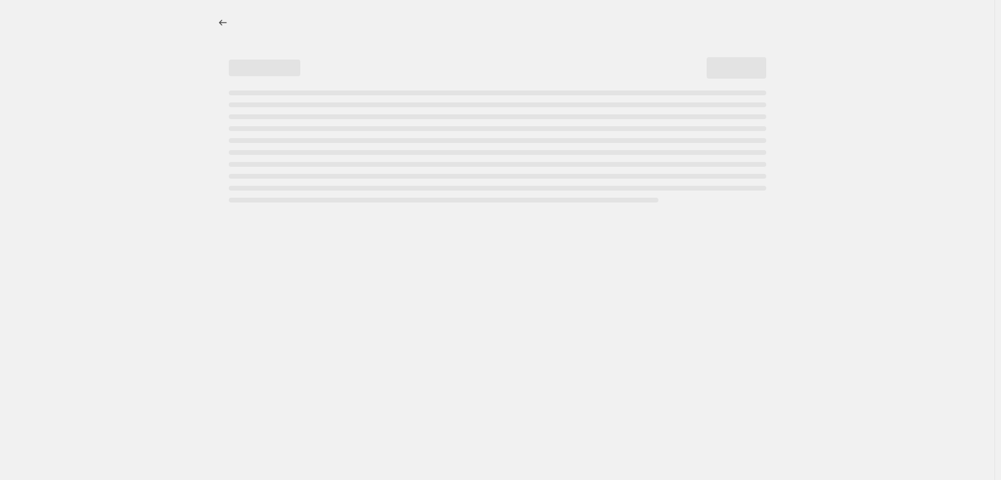
select select "percentage"
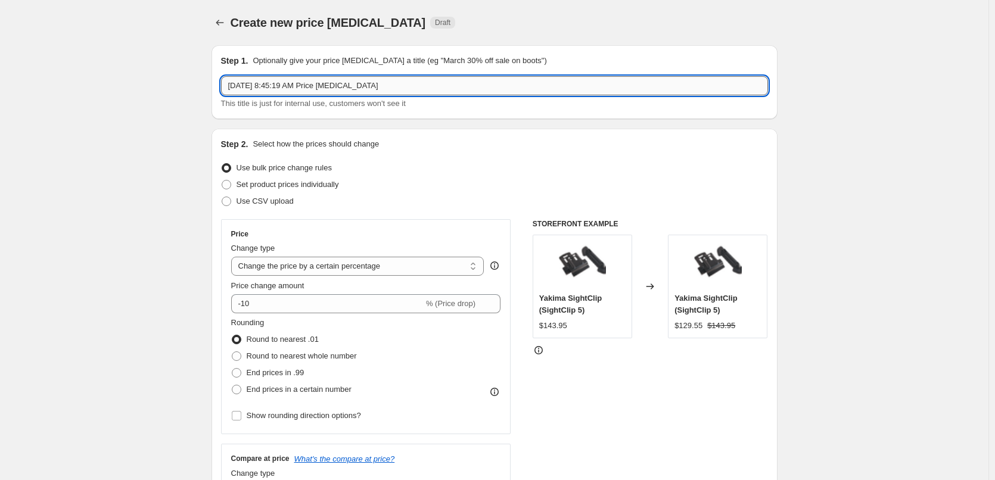
click at [375, 89] on input "[DATE] 8:45:19 AM Price [MEDICAL_DATA]" at bounding box center [494, 85] width 547 height 19
paste input "Thule Inline New [DATE] Sale 2025"
type input "Thule Inline New [DATE] Sale 2025"
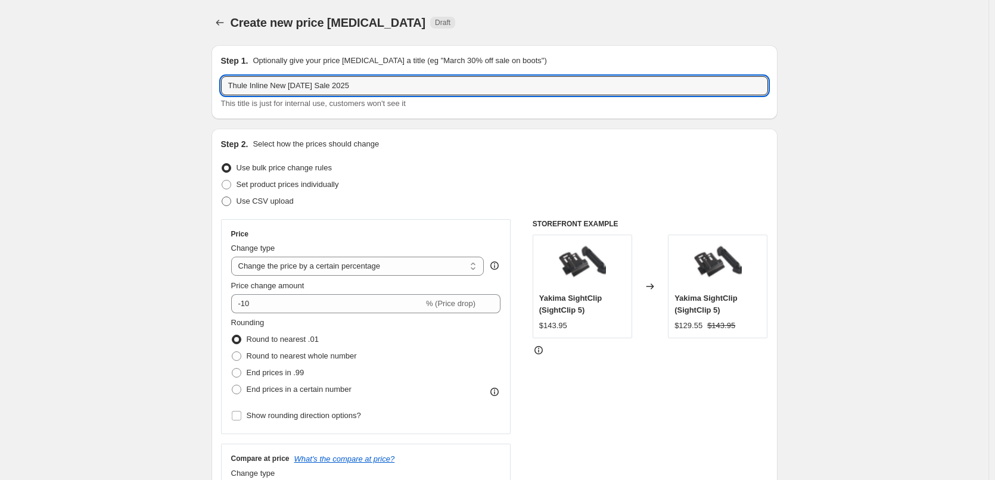
click at [256, 202] on span "Use CSV upload" at bounding box center [264, 201] width 57 height 9
click at [222, 197] on input "Use CSV upload" at bounding box center [222, 197] width 1 height 1
radio input "true"
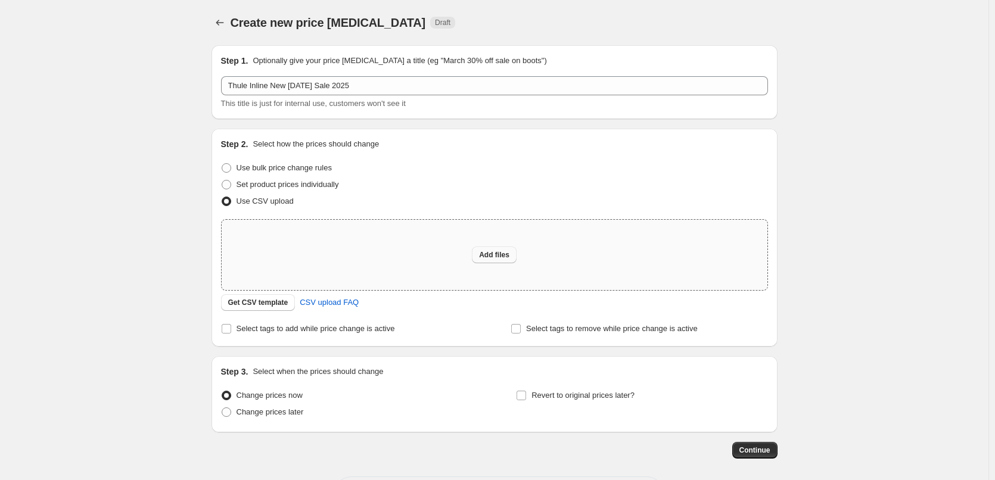
click at [503, 260] on button "Add files" at bounding box center [494, 255] width 45 height 17
type input "C:\fakepath\[DATE] Sale 2025 - Sheet7.csv"
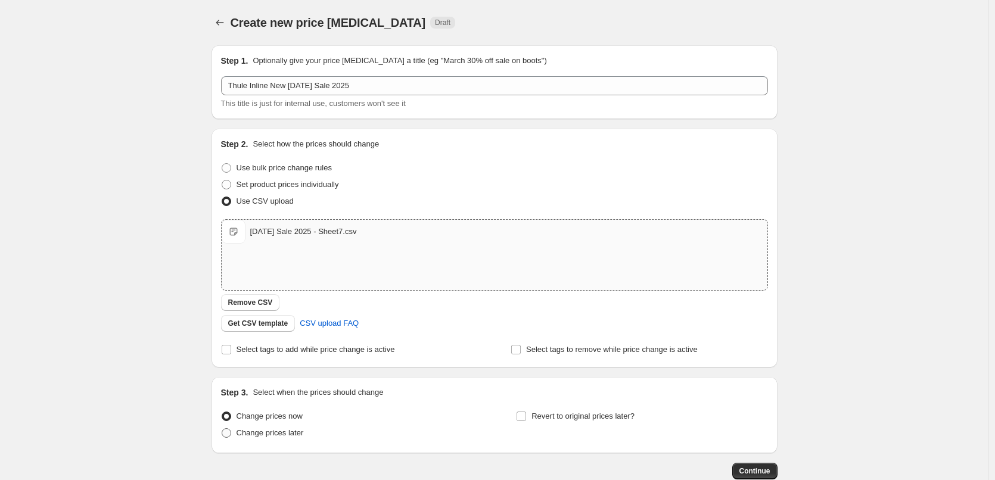
click at [255, 432] on span "Change prices later" at bounding box center [269, 432] width 67 height 9
click at [222, 429] on input "Change prices later" at bounding box center [222, 428] width 1 height 1
radio input "true"
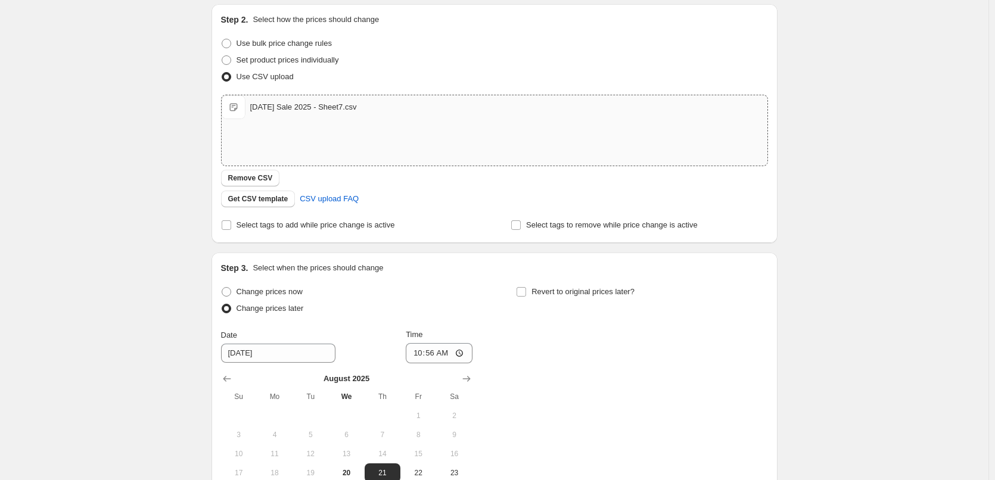
scroll to position [295, 0]
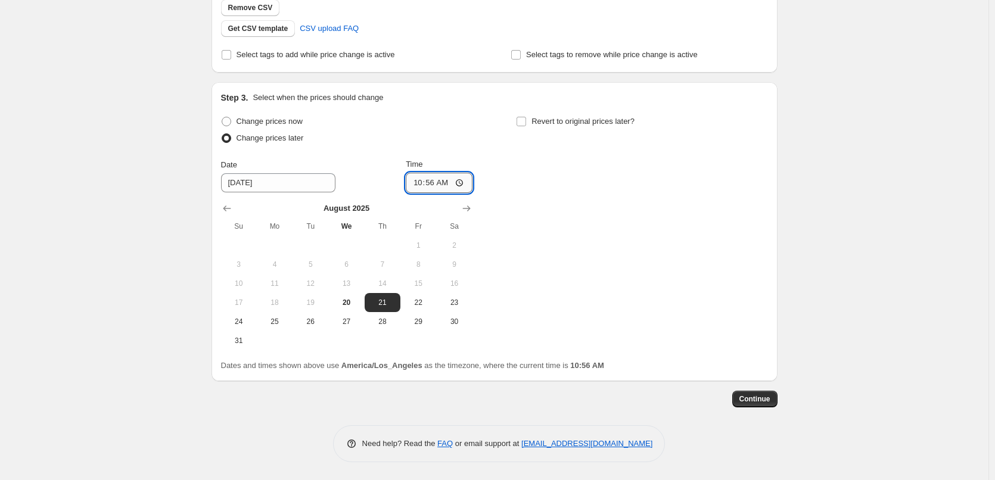
click at [439, 179] on input "10:56" at bounding box center [439, 183] width 67 height 20
click at [426, 179] on input "10:56" at bounding box center [439, 183] width 67 height 20
click at [421, 179] on input "10:56" at bounding box center [439, 183] width 67 height 20
type input "23:00"
click at [553, 129] on label "Revert to original prices later?" at bounding box center [575, 121] width 119 height 17
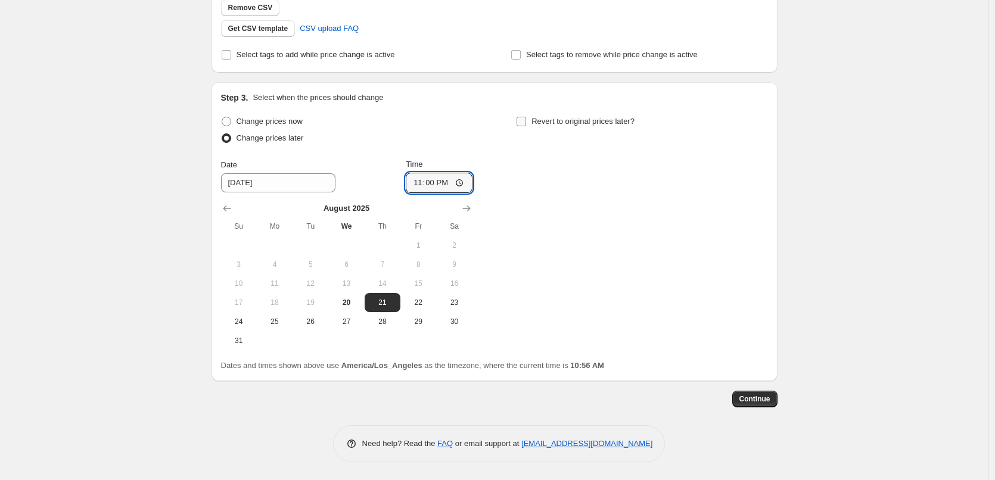
click at [526, 126] on input "Revert to original prices later?" at bounding box center [521, 122] width 10 height 10
checkbox input "true"
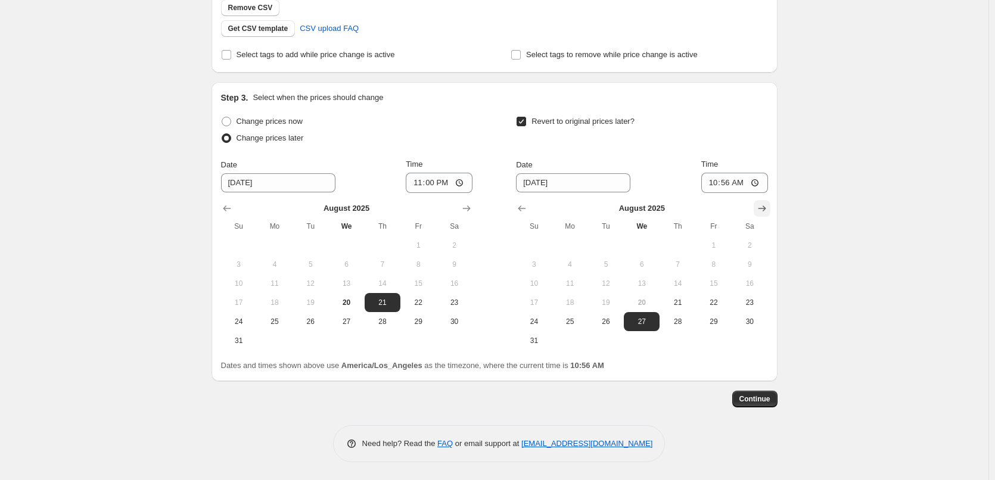
click at [765, 211] on icon "Show next month, September 2025" at bounding box center [762, 208] width 8 height 6
click at [583, 244] on span "1" at bounding box center [570, 246] width 26 height 10
type input "[DATE]"
click at [724, 183] on input "10:56" at bounding box center [734, 183] width 67 height 20
click at [717, 182] on input "10:56" at bounding box center [734, 183] width 67 height 20
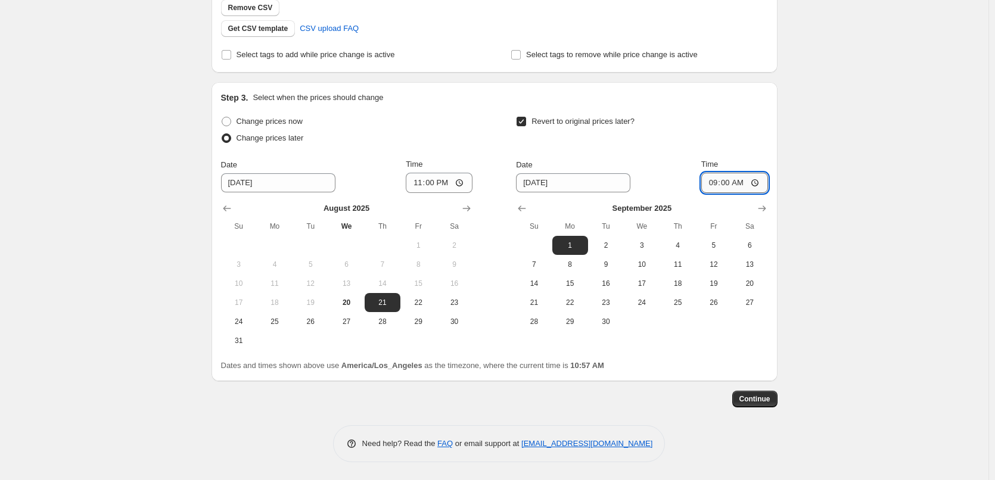
type input "21:00"
click at [770, 394] on span "Continue" at bounding box center [754, 399] width 31 height 10
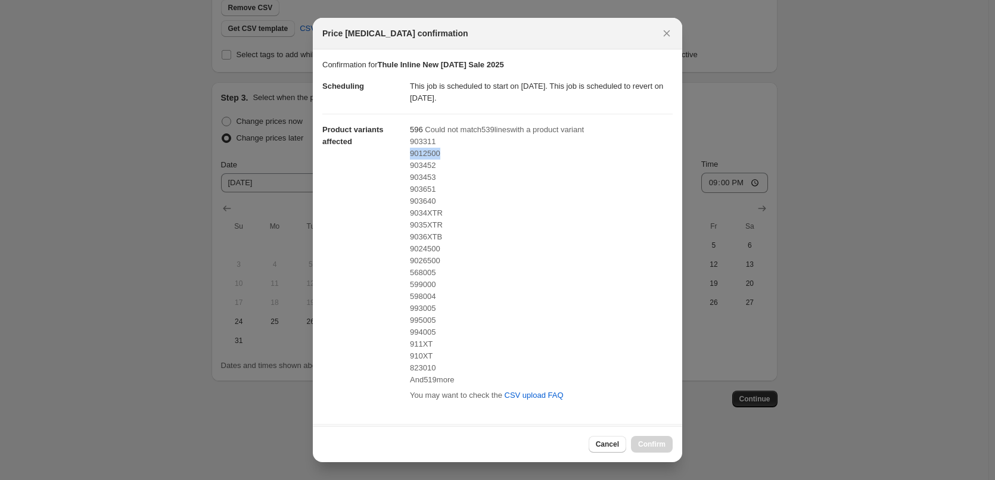
drag, startPoint x: 445, startPoint y: 156, endPoint x: 409, endPoint y: 154, distance: 36.4
click at [410, 154] on div "9012500" at bounding box center [541, 154] width 263 height 12
copy span "9012500"
click at [297, 439] on div at bounding box center [497, 240] width 995 height 480
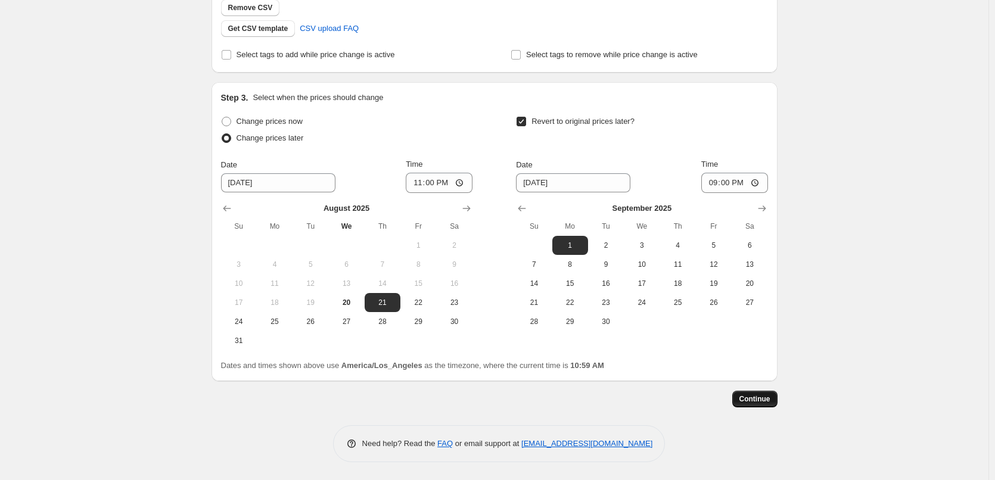
click at [746, 402] on span "Continue" at bounding box center [754, 399] width 31 height 10
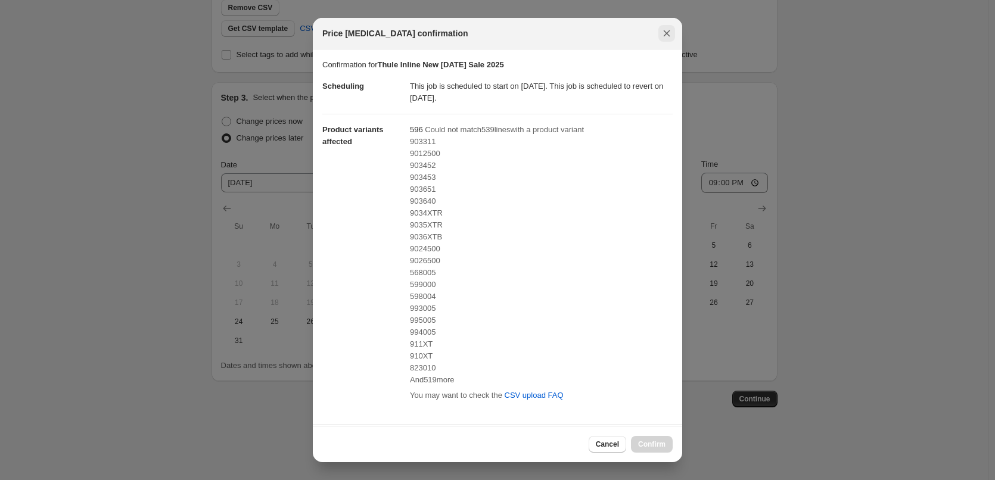
click at [664, 32] on icon "Close" at bounding box center [667, 33] width 12 height 12
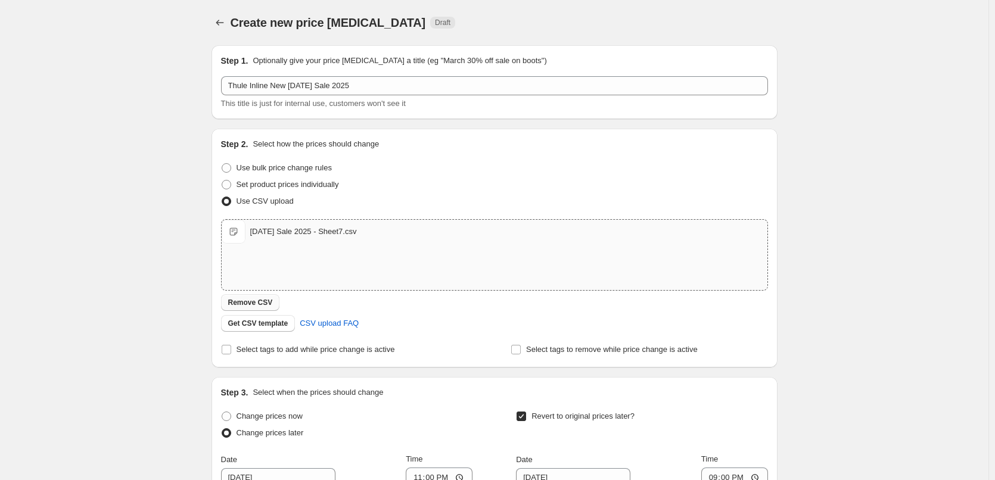
click at [270, 303] on span "Remove CSV" at bounding box center [250, 303] width 45 height 10
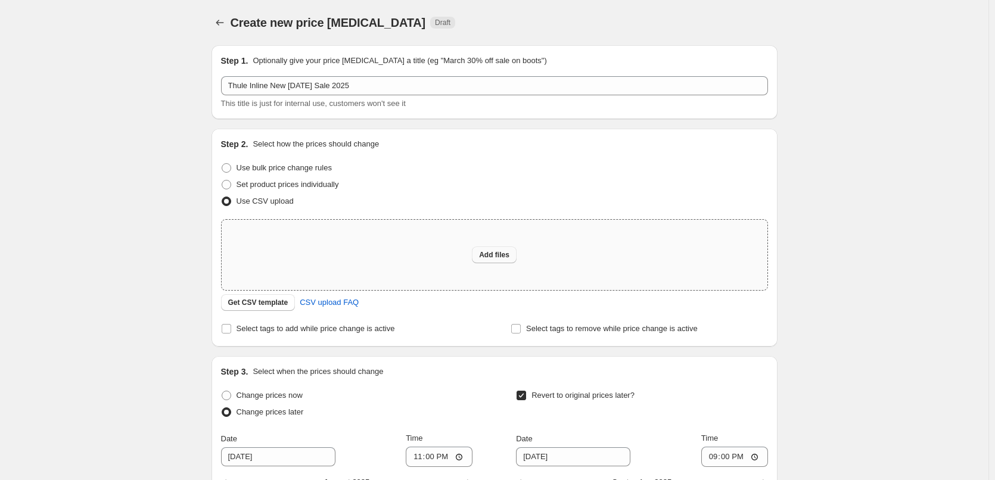
click at [483, 253] on span "Add files" at bounding box center [494, 255] width 30 height 10
type input "C:\fakepath\[DATE] Sale 2025 - Sheet7.csv"
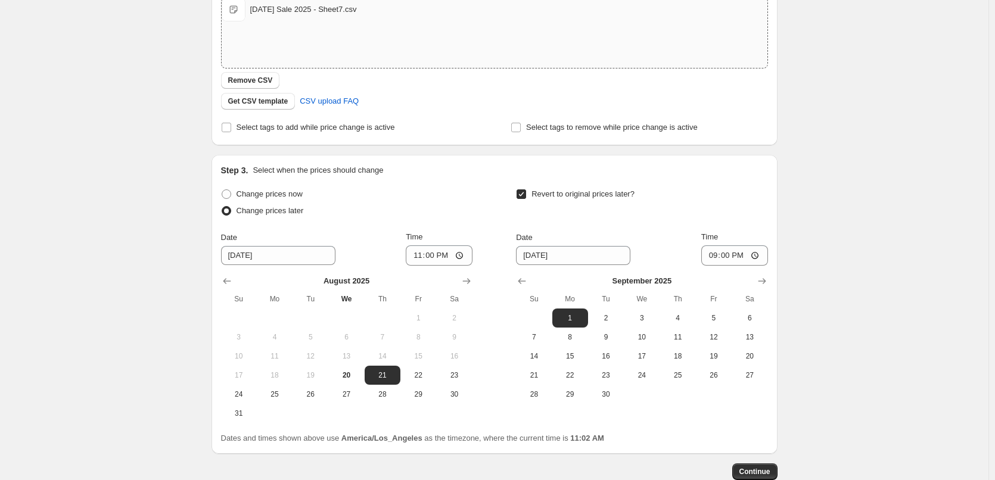
scroll to position [295, 0]
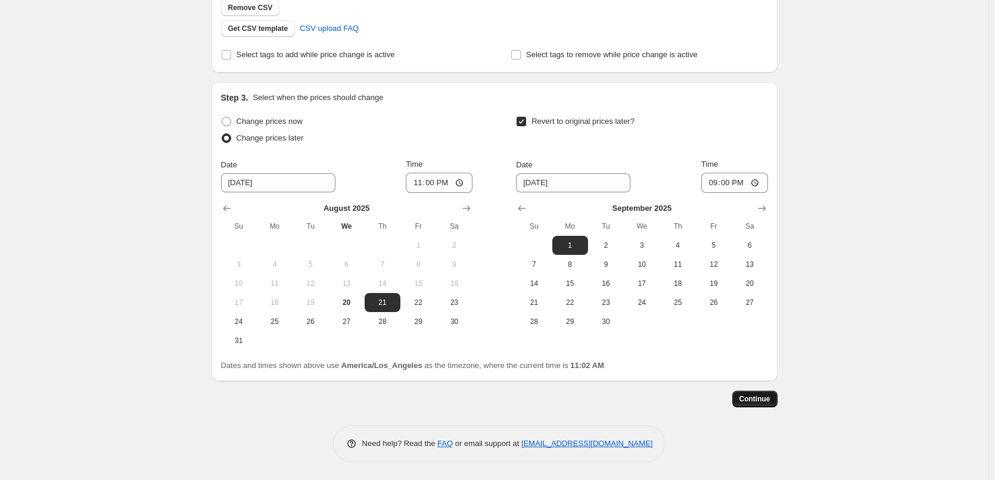
click at [750, 392] on button "Continue" at bounding box center [754, 399] width 45 height 17
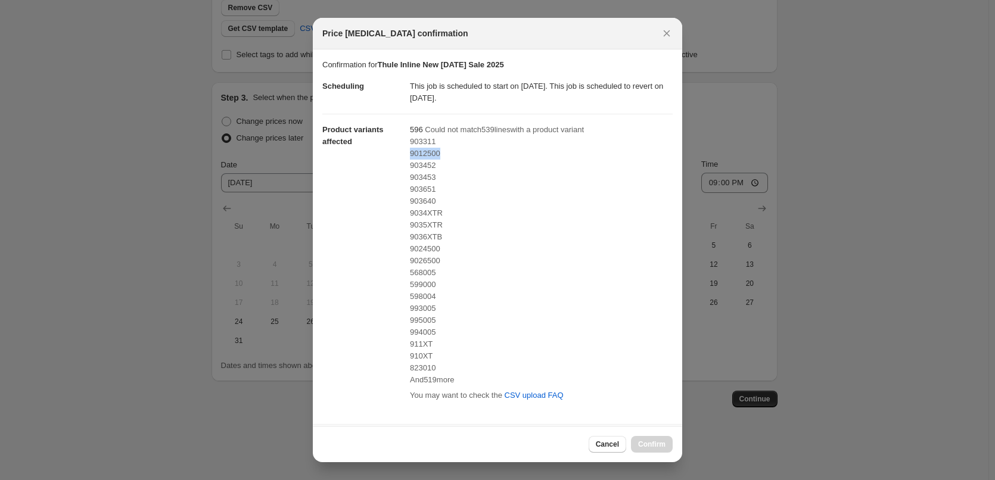
drag, startPoint x: 441, startPoint y: 155, endPoint x: 408, endPoint y: 158, distance: 33.5
click at [410, 158] on div "9012500" at bounding box center [541, 154] width 263 height 12
copy span "9012500"
click at [609, 447] on span "Cancel" at bounding box center [607, 445] width 23 height 10
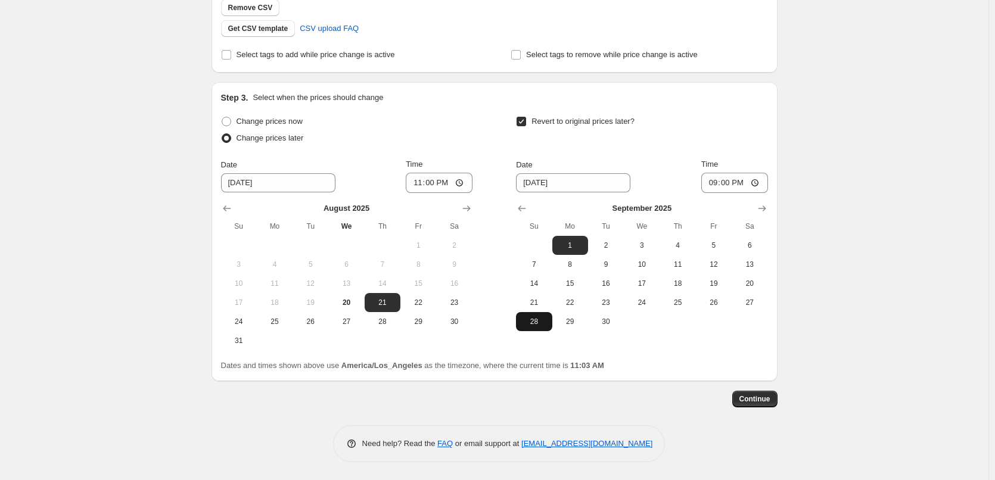
scroll to position [57, 0]
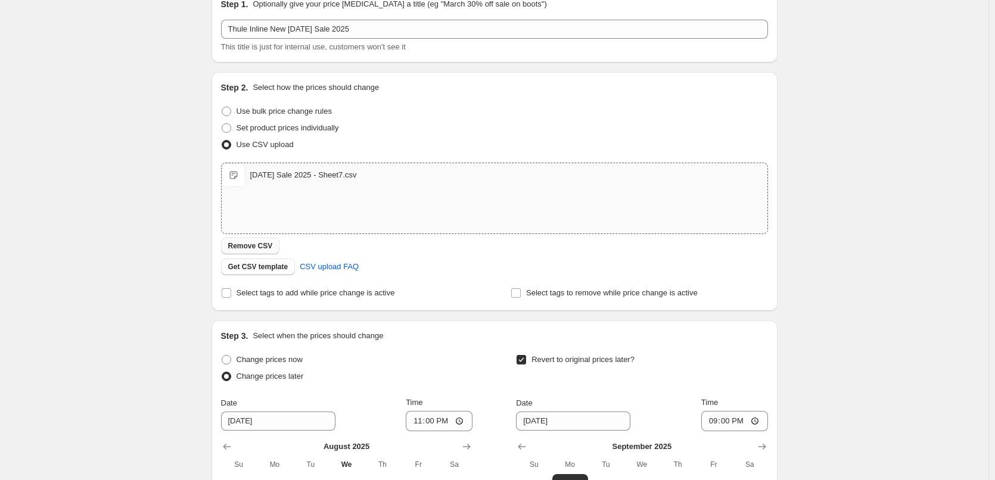
click at [269, 244] on span "Remove CSV" at bounding box center [250, 246] width 45 height 10
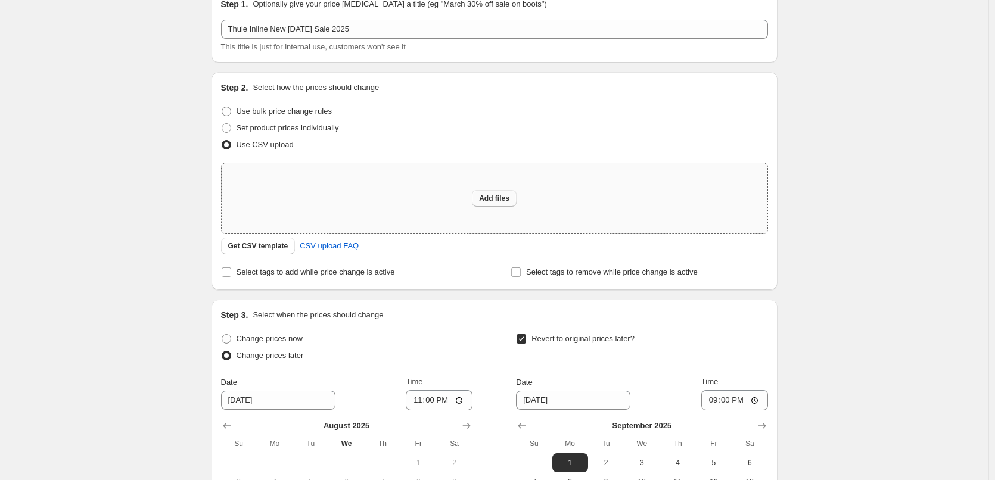
click at [507, 200] on span "Add files" at bounding box center [494, 199] width 30 height 10
type input "C:\fakepath\[DATE] Sale 2025 - Sheet7.csv"
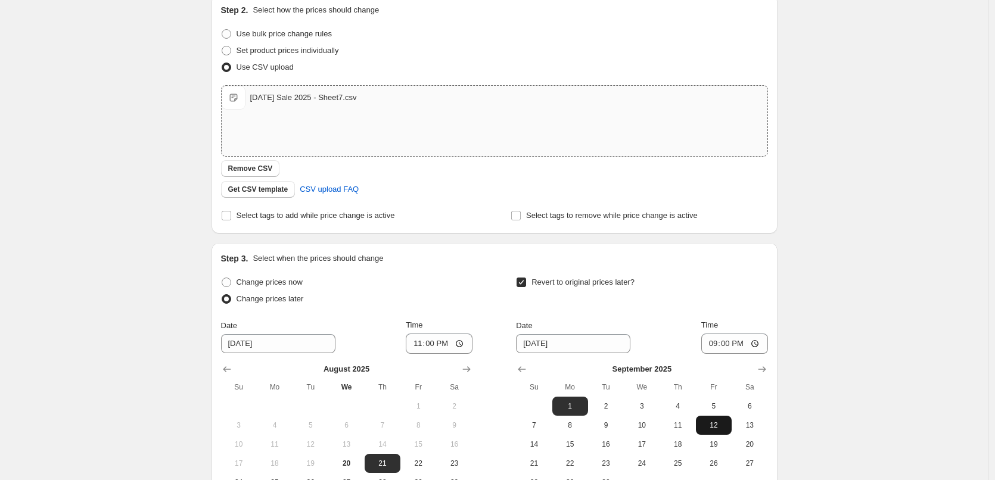
scroll to position [295, 0]
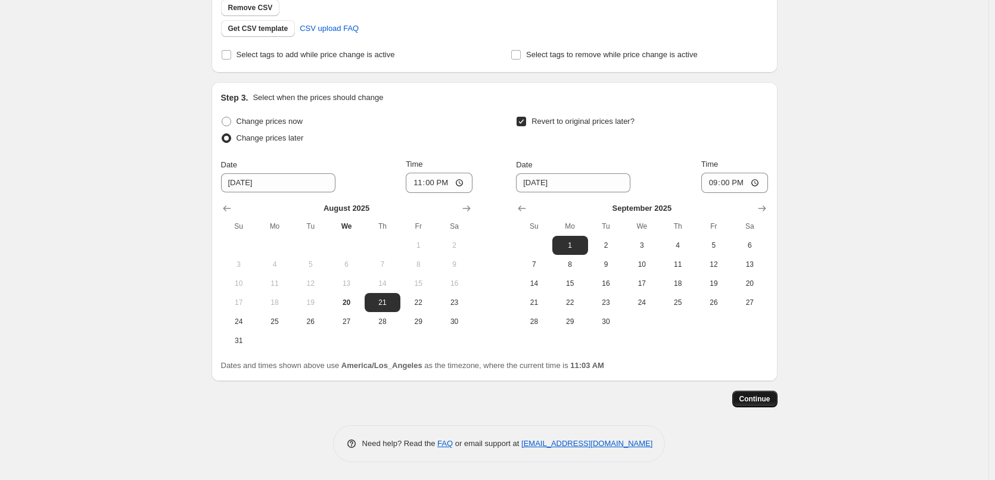
click at [752, 400] on span "Continue" at bounding box center [754, 399] width 31 height 10
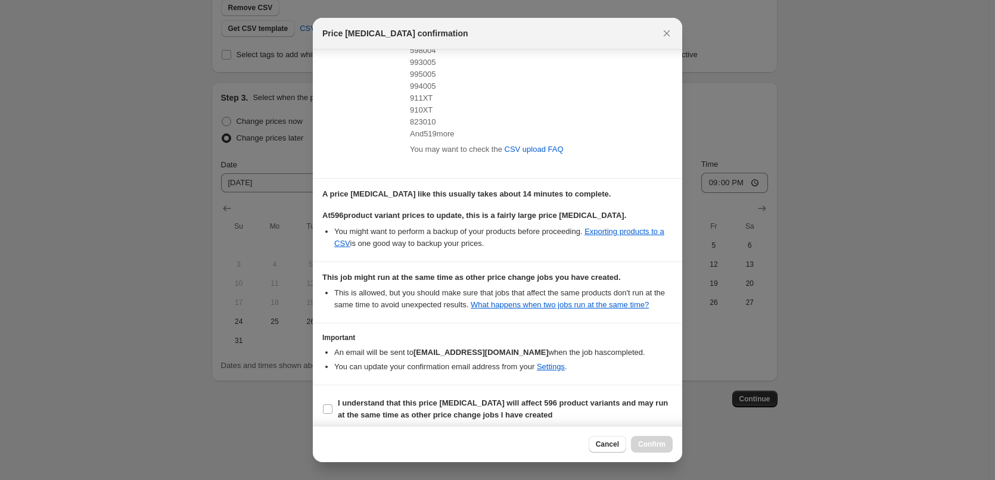
scroll to position [253, 0]
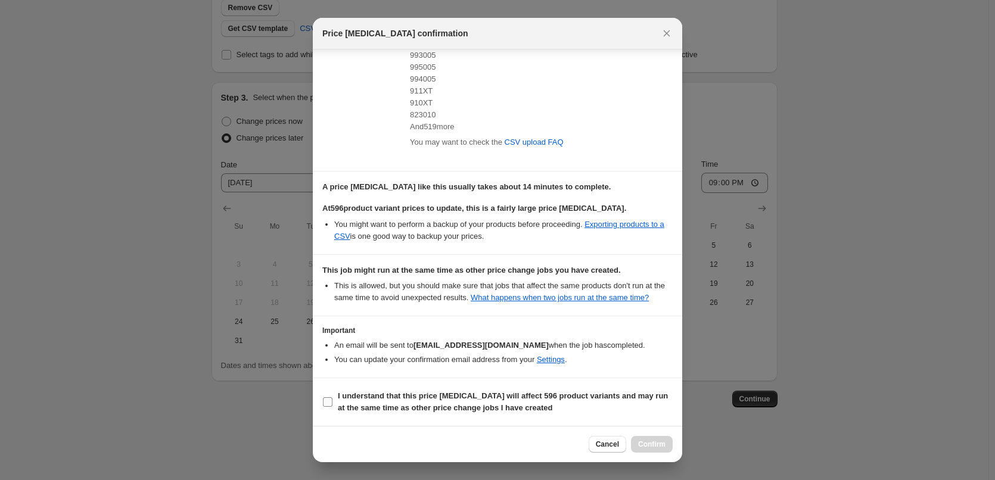
click at [476, 398] on b "I understand that this price [MEDICAL_DATA] will affect 596 product variants an…" at bounding box center [503, 401] width 330 height 21
click at [332, 398] on input "I understand that this price [MEDICAL_DATA] will affect 596 product variants an…" at bounding box center [328, 402] width 10 height 10
checkbox input "true"
click at [653, 444] on span "Confirm" at bounding box center [651, 445] width 27 height 10
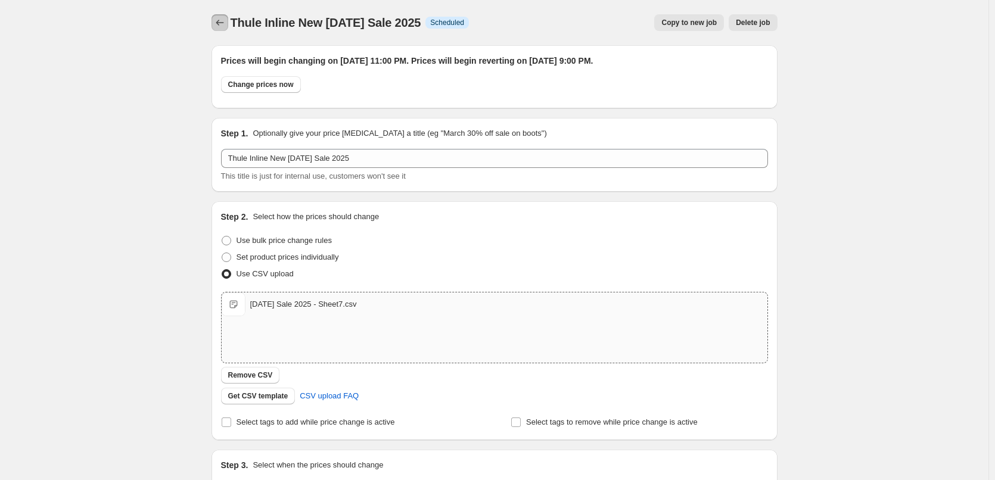
click at [222, 22] on icon "Price change jobs" at bounding box center [220, 23] width 12 height 12
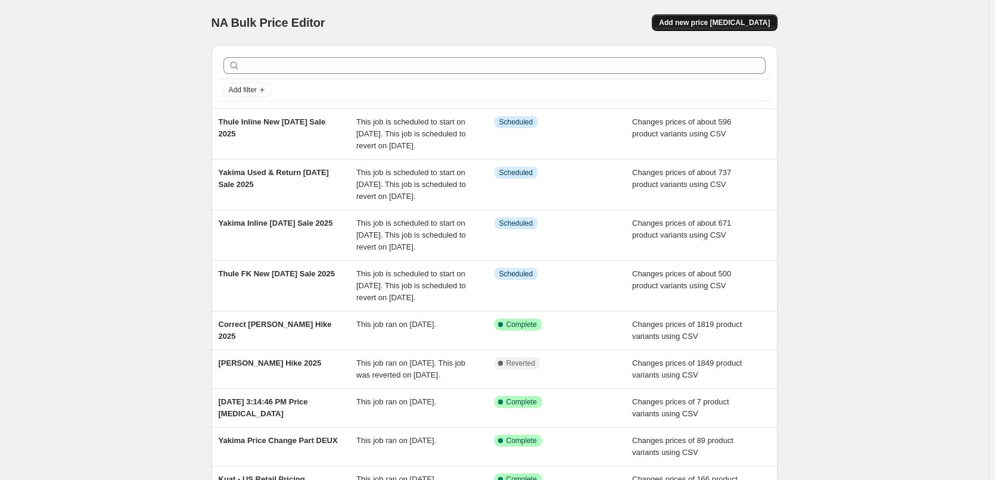
click at [706, 17] on button "Add new price [MEDICAL_DATA]" at bounding box center [714, 22] width 125 height 17
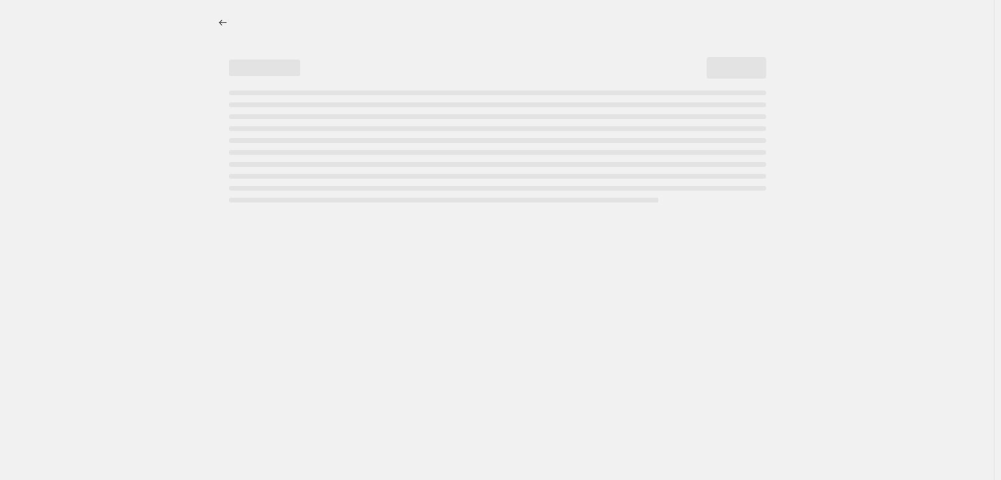
select select "percentage"
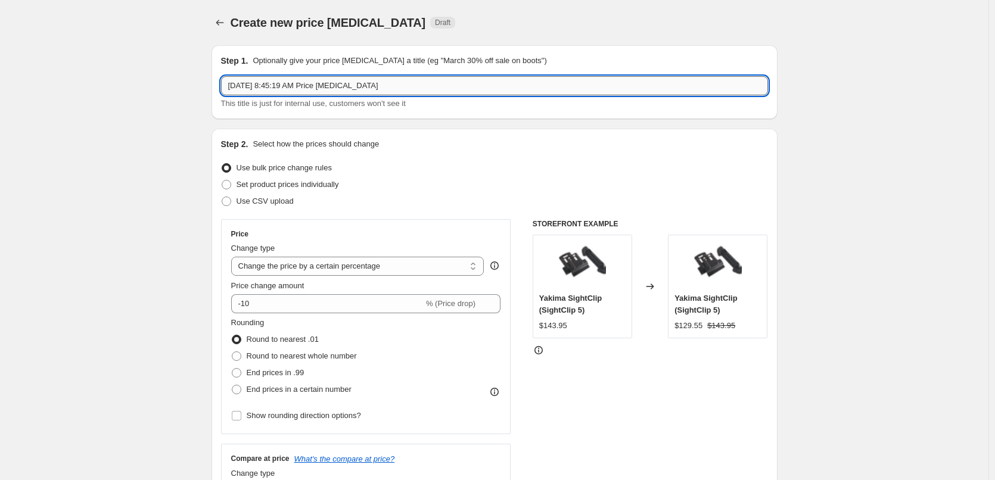
click at [424, 86] on input "[DATE] 8:45:19 AM Price [MEDICAL_DATA]" at bounding box center [494, 85] width 547 height 19
click at [424, 87] on input "[DATE] 8:45:19 AM Price [MEDICAL_DATA]" at bounding box center [494, 85] width 547 height 19
type input "Thule Inline Return & Used [DATE] Sale 2025"
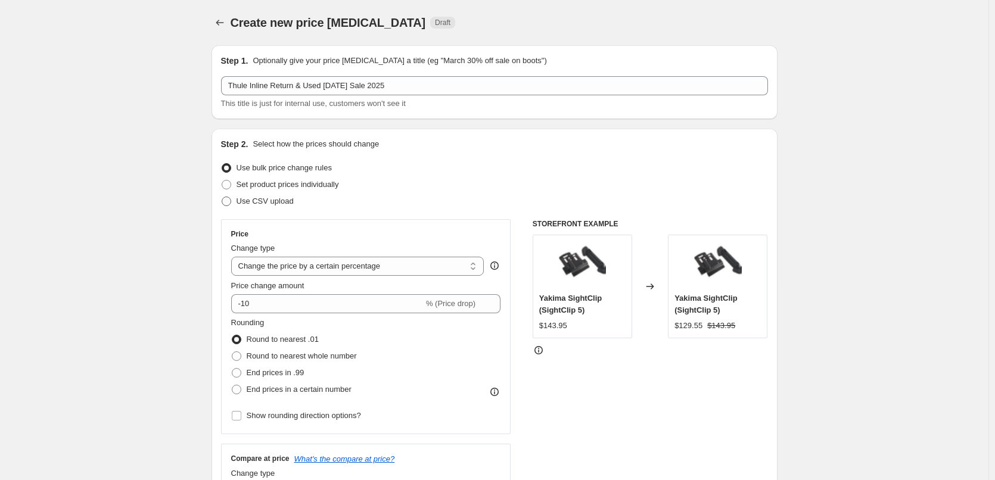
click at [282, 200] on span "Use CSV upload" at bounding box center [264, 201] width 57 height 9
click at [222, 197] on input "Use CSV upload" at bounding box center [222, 197] width 1 height 1
radio input "true"
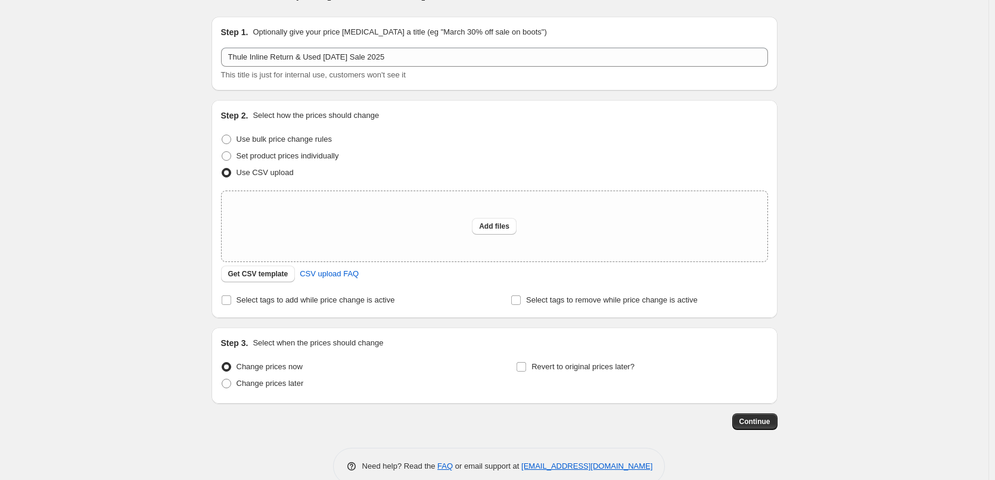
scroll to position [51, 0]
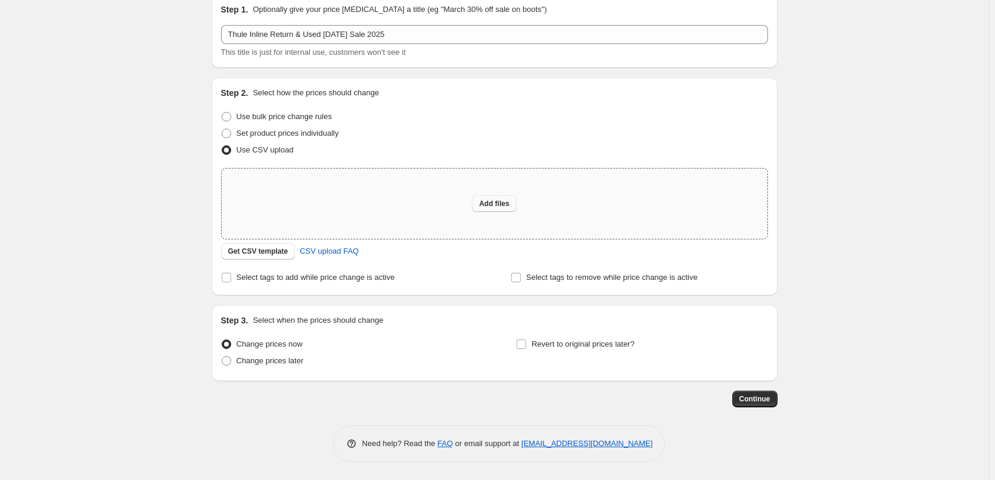
click at [507, 202] on span "Add files" at bounding box center [494, 204] width 30 height 10
type input "C:\fakepath\[DATE] Sale 2025 - Thule USED & RETURN.csv"
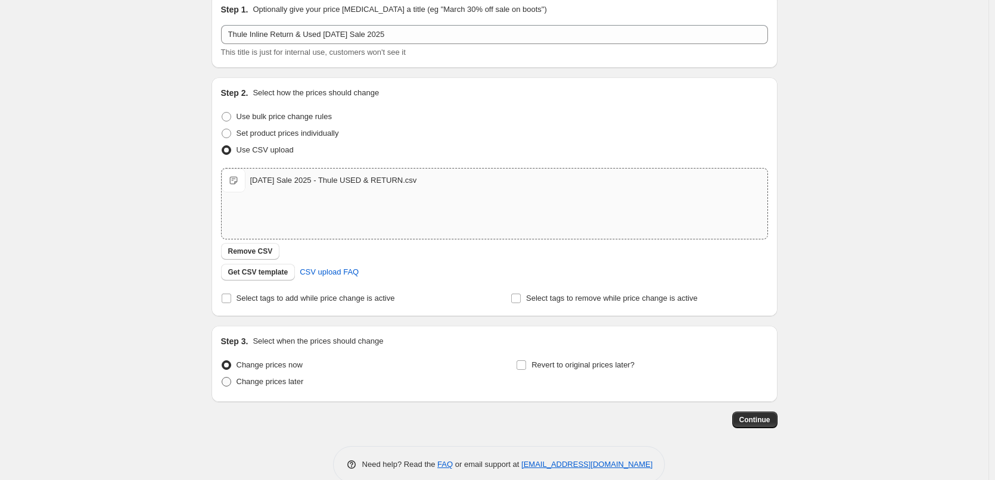
click at [231, 379] on span at bounding box center [227, 382] width 10 height 10
click at [222, 378] on input "Change prices later" at bounding box center [222, 377] width 1 height 1
radio input "true"
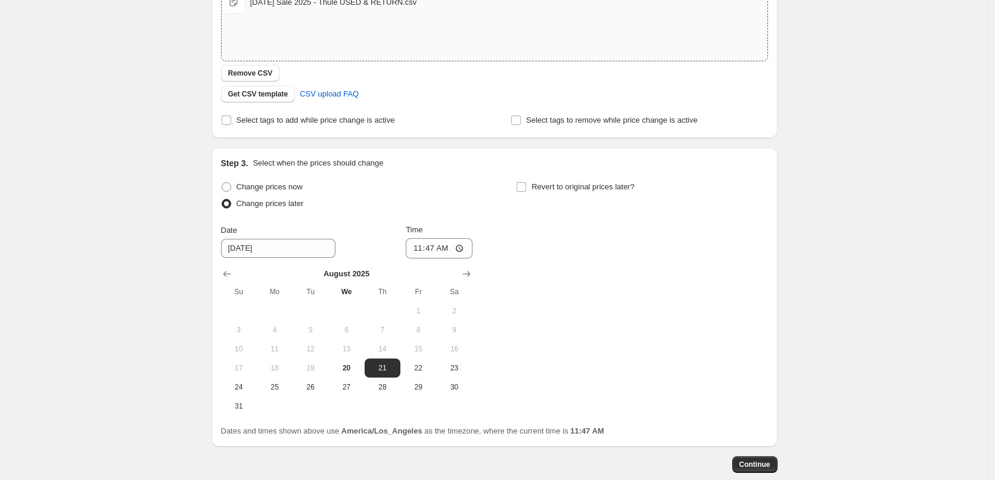
scroll to position [230, 0]
click at [420, 249] on input "11:47" at bounding box center [439, 248] width 67 height 20
type input "23:59"
click at [528, 180] on label "Revert to original prices later?" at bounding box center [575, 186] width 119 height 17
click at [526, 182] on input "Revert to original prices later?" at bounding box center [521, 187] width 10 height 10
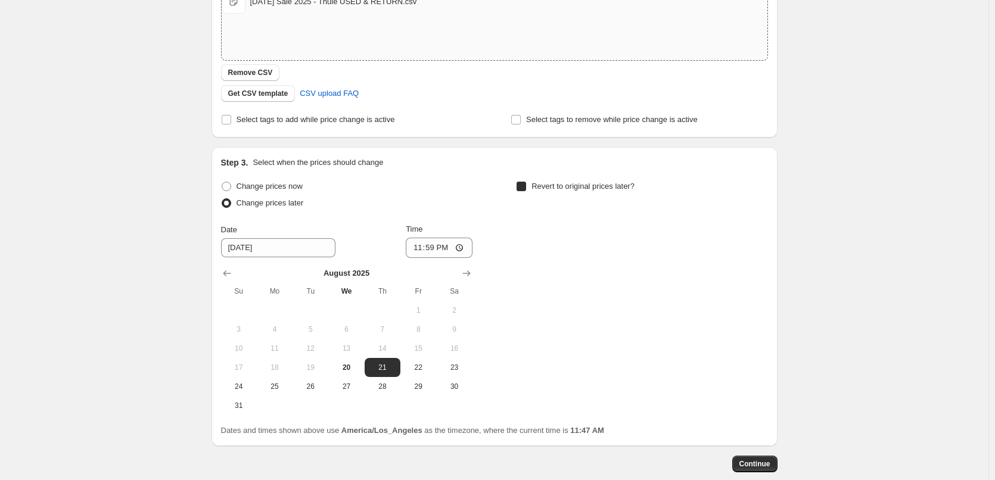
checkbox input "true"
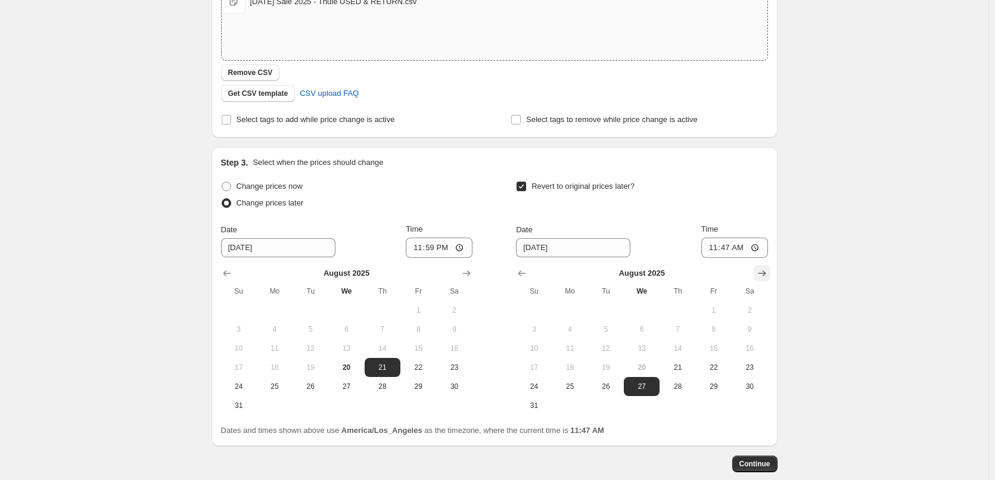
click at [758, 271] on button "Show next month, September 2025" at bounding box center [761, 273] width 17 height 17
click at [583, 310] on span "1" at bounding box center [570, 311] width 26 height 10
type input "[DATE]"
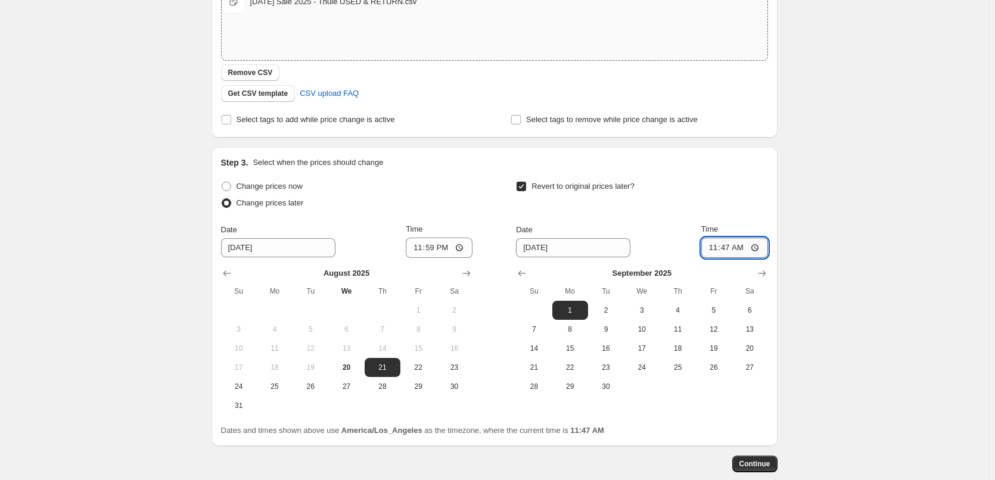
click at [735, 244] on input "11:47" at bounding box center [734, 248] width 67 height 20
click at [714, 246] on input "11:47" at bounding box center [734, 248] width 67 height 20
type input "23:59"
click at [890, 226] on div "Create new price [MEDICAL_DATA]. This page is ready Create new price [MEDICAL_D…" at bounding box center [494, 157] width 988 height 775
click at [767, 468] on span "Continue" at bounding box center [754, 464] width 31 height 10
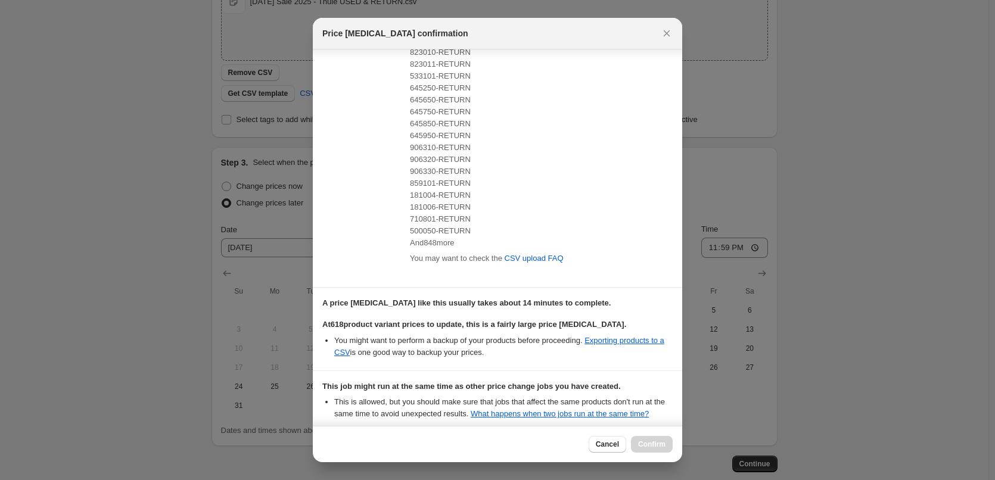
scroll to position [253, 0]
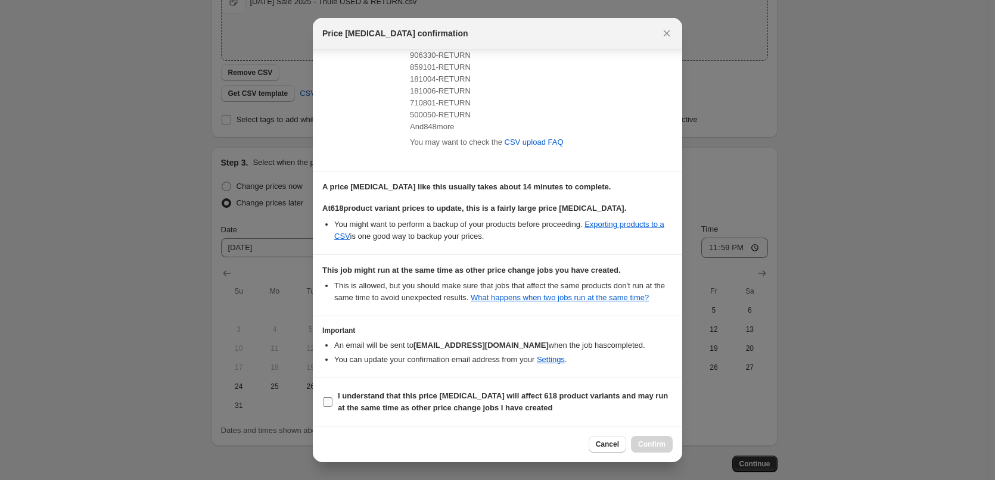
click at [397, 403] on b "I understand that this price [MEDICAL_DATA] will affect 618 product variants an…" at bounding box center [503, 401] width 330 height 21
click at [332, 403] on input "I understand that this price [MEDICAL_DATA] will affect 618 product variants an…" at bounding box center [328, 402] width 10 height 10
checkbox input "true"
click at [650, 445] on span "Confirm" at bounding box center [651, 445] width 27 height 10
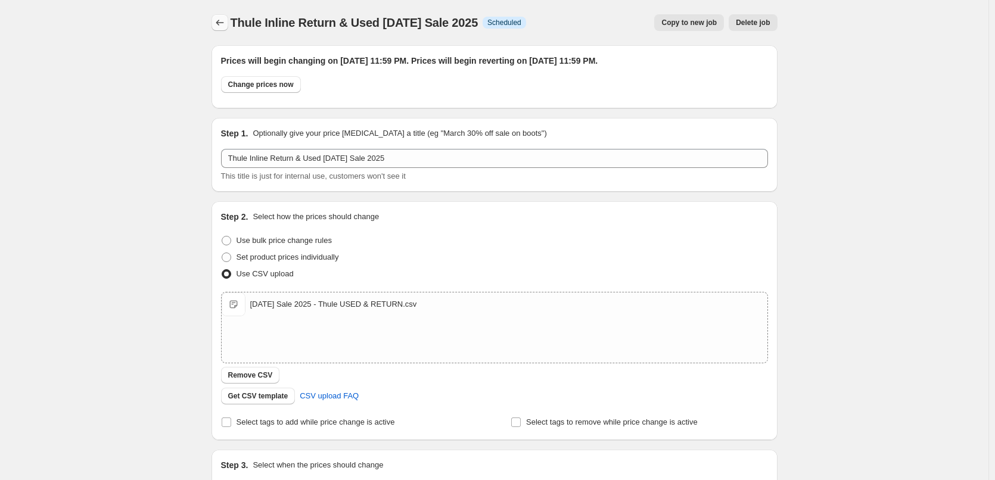
click at [216, 24] on button "Price change jobs" at bounding box center [219, 22] width 17 height 17
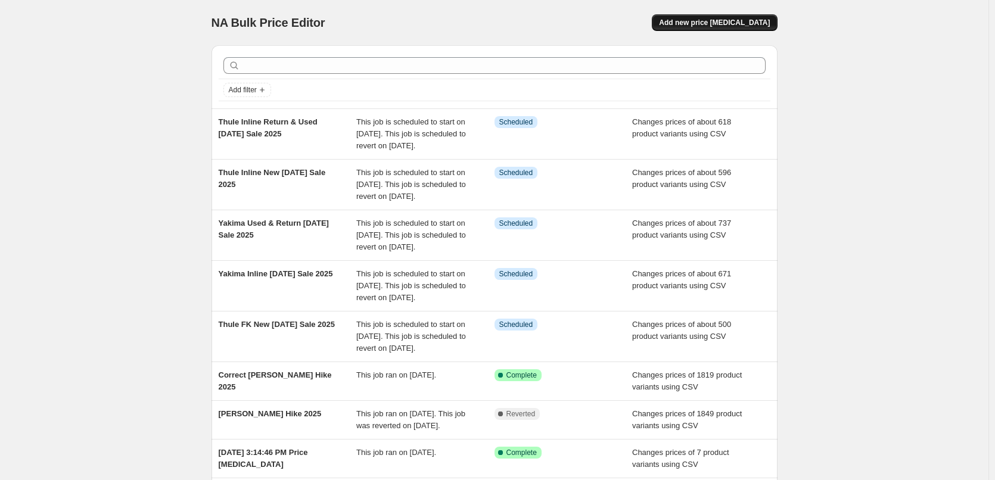
click at [730, 25] on span "Add new price [MEDICAL_DATA]" at bounding box center [714, 23] width 111 height 10
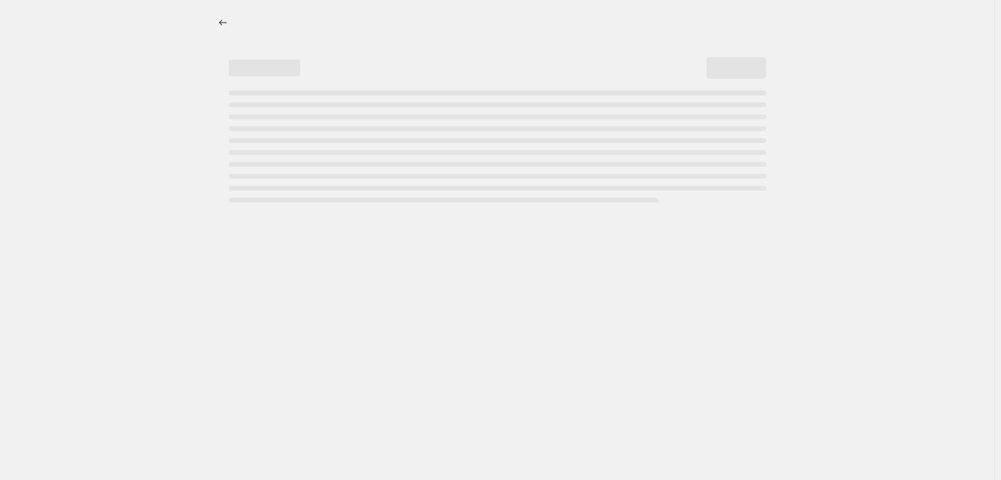
select select "percentage"
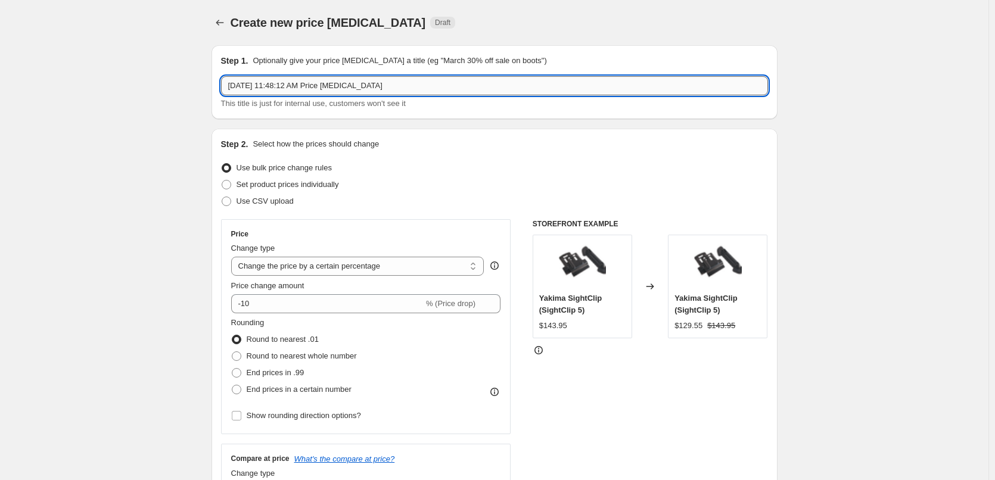
click at [400, 82] on input "Aug 20, 2025, 11:48:12 AM Price change job" at bounding box center [494, 85] width 547 height 19
type input "Thule Used FK Labor Day Sale 2025"
click at [284, 210] on div "Step 2. Select how the prices should change Use bulk price change rules Set pro…" at bounding box center [494, 337] width 547 height 399
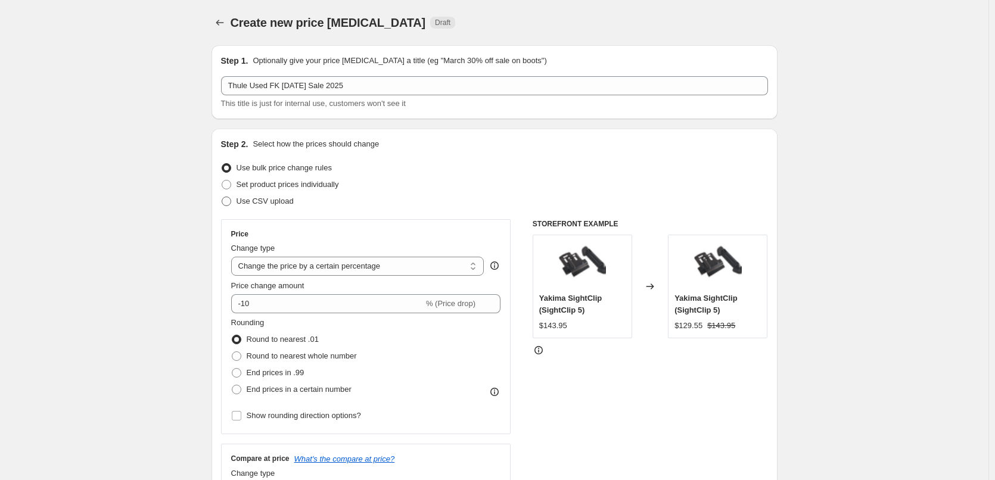
click at [283, 205] on span "Use CSV upload" at bounding box center [264, 201] width 57 height 9
click at [222, 197] on input "Use CSV upload" at bounding box center [222, 197] width 1 height 1
radio input "true"
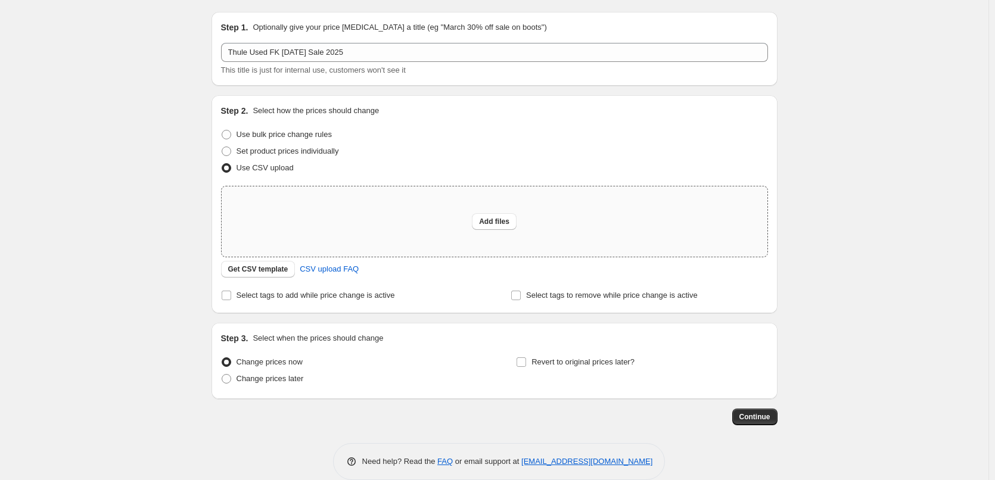
scroll to position [51, 0]
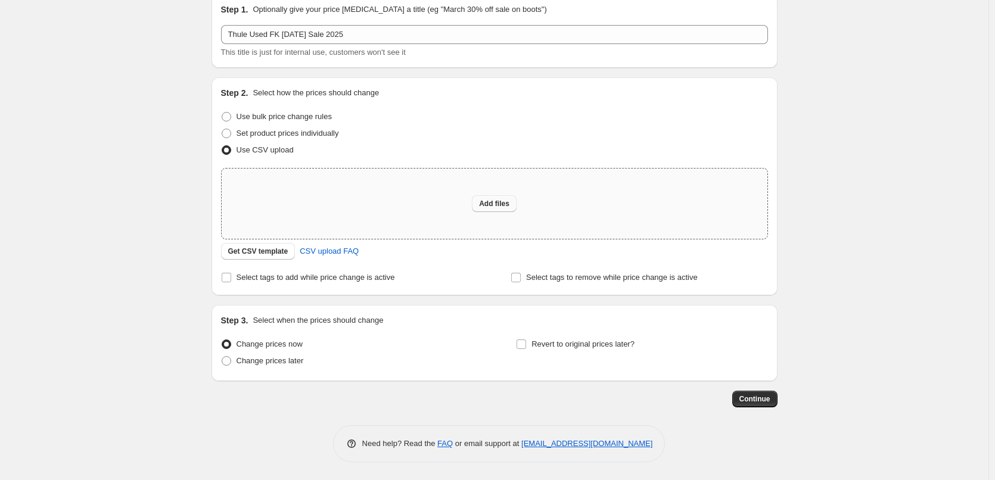
click at [488, 208] on span "Add files" at bounding box center [494, 204] width 30 height 10
type input "C:\fakepath\Labor Day Sale 2025 - Thule Usee FK.csv"
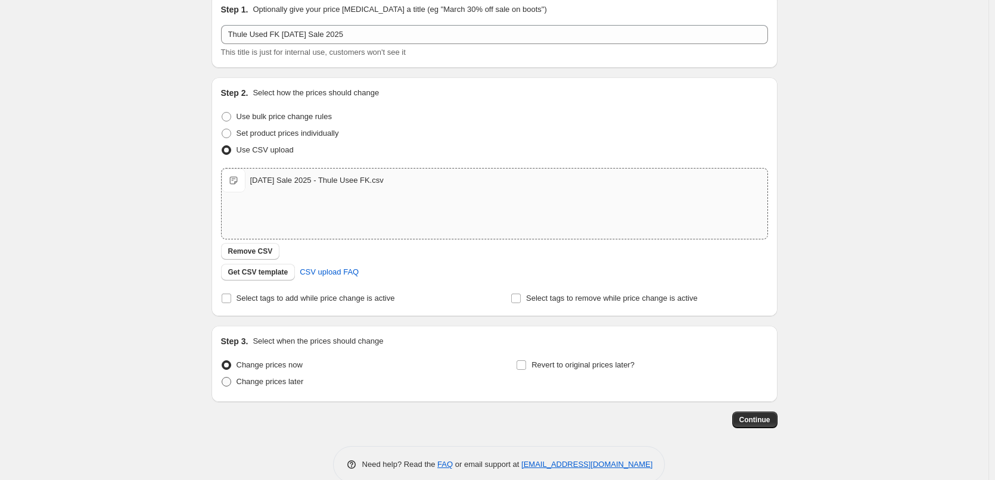
click at [237, 384] on label "Change prices later" at bounding box center [262, 381] width 83 height 17
click at [222, 378] on input "Change prices later" at bounding box center [222, 377] width 1 height 1
radio input "true"
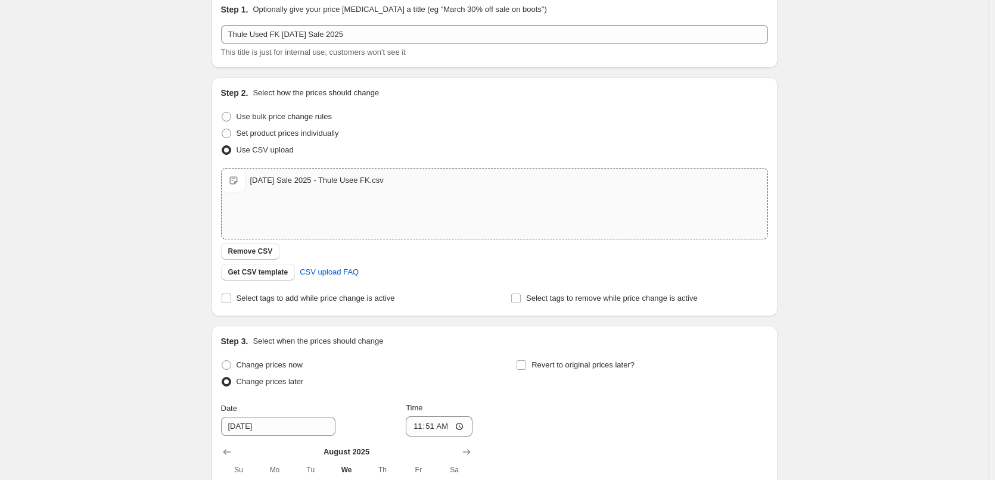
scroll to position [289, 0]
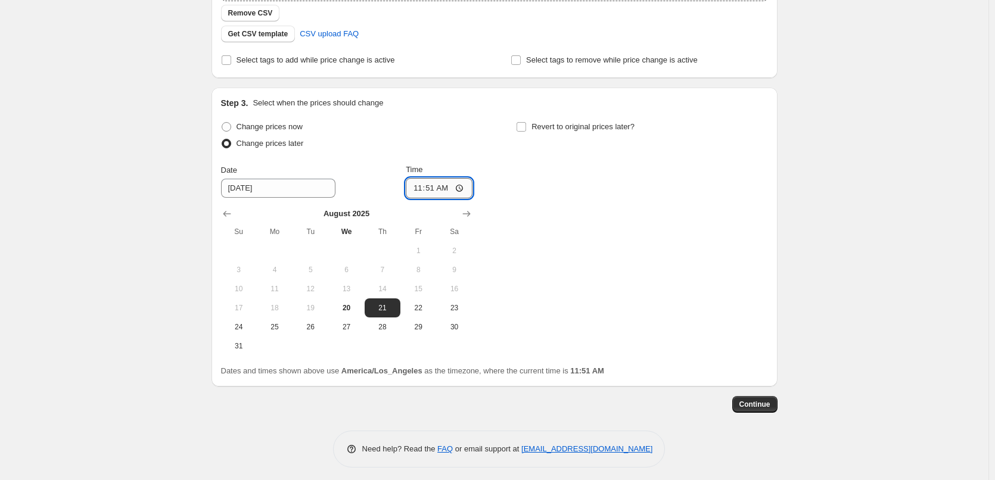
click at [421, 189] on input "11:51" at bounding box center [439, 188] width 67 height 20
type input "23:59"
click at [563, 133] on label "Revert to original prices later?" at bounding box center [575, 127] width 119 height 17
click at [526, 132] on input "Revert to original prices later?" at bounding box center [521, 127] width 10 height 10
checkbox input "true"
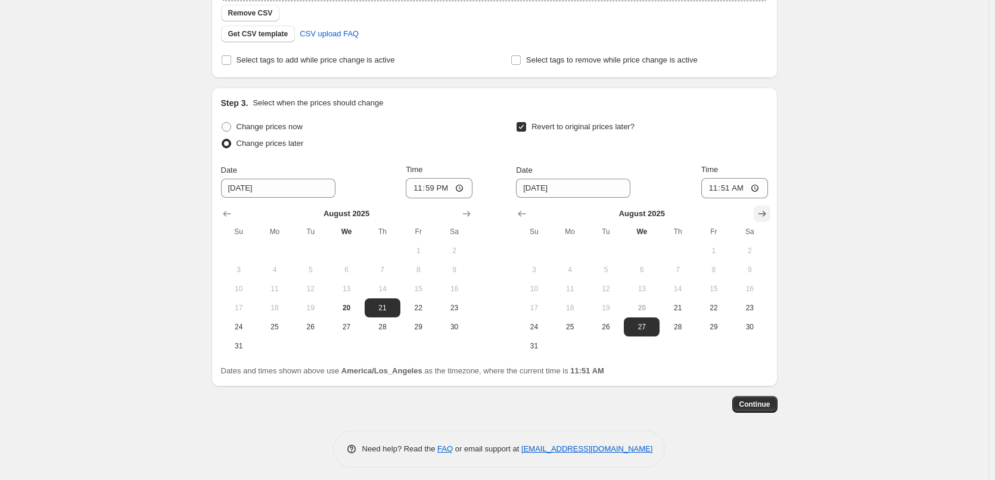
click at [765, 211] on icon "Show next month, September 2025" at bounding box center [762, 214] width 8 height 6
click at [580, 253] on span "1" at bounding box center [570, 251] width 26 height 10
type input "[DATE]"
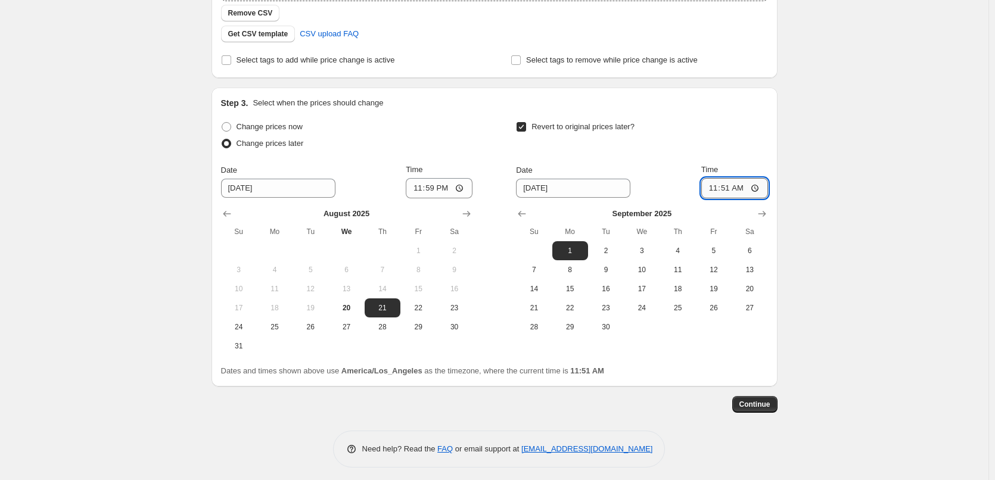
click at [720, 191] on input "11:51" at bounding box center [734, 188] width 67 height 20
click at [729, 187] on input "11:51" at bounding box center [734, 188] width 67 height 20
type input "23:59"
click at [756, 405] on span "Continue" at bounding box center [754, 405] width 31 height 10
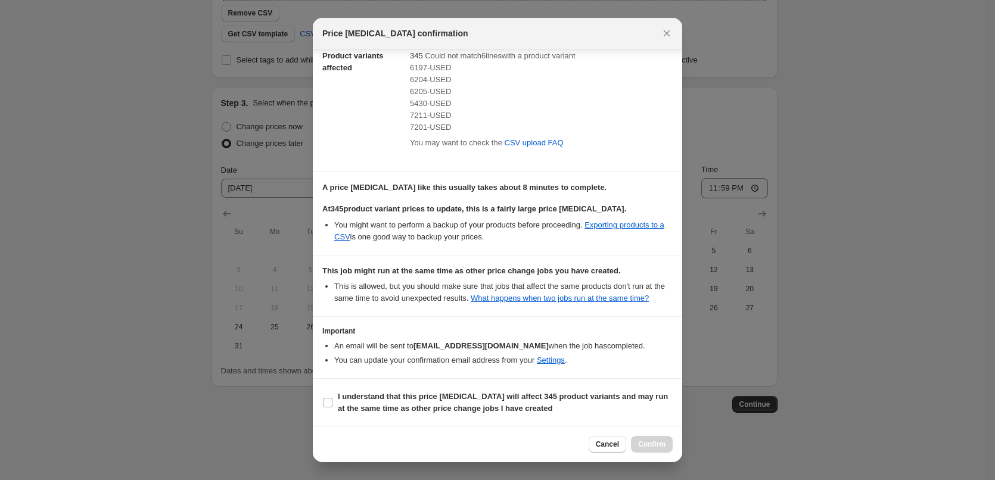
scroll to position [74, 0]
click at [374, 407] on b "I understand that this price change job will affect 345 product variants and ma…" at bounding box center [503, 401] width 330 height 21
click at [332, 407] on input "I understand that this price change job will affect 345 product variants and ma…" at bounding box center [328, 402] width 10 height 10
checkbox input "true"
click at [658, 448] on span "Confirm" at bounding box center [651, 445] width 27 height 10
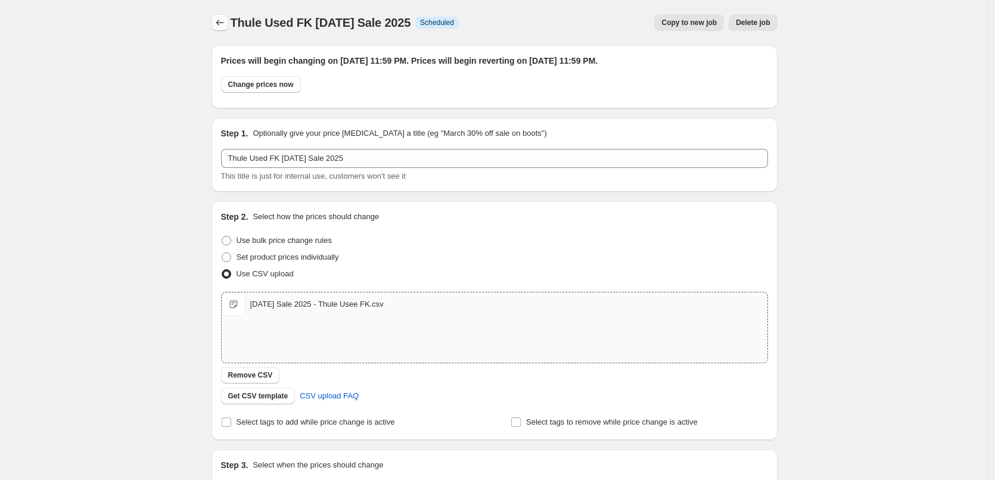
click at [214, 23] on button "Price change jobs" at bounding box center [219, 22] width 17 height 17
